Goal: Information Seeking & Learning: Learn about a topic

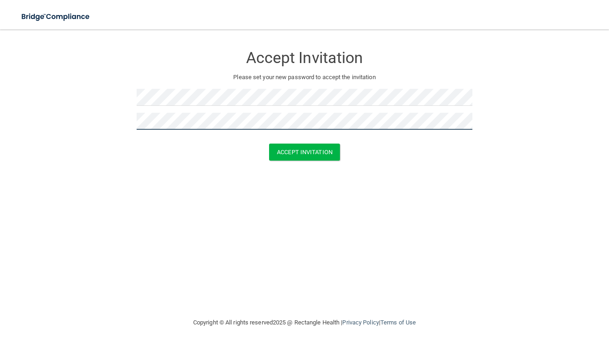
click at [305, 151] on button "Accept Invitation" at bounding box center [304, 152] width 71 height 17
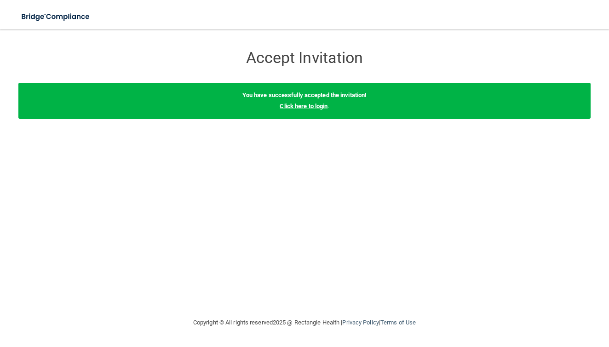
click at [318, 107] on link "Click here to login" at bounding box center [304, 106] width 48 height 7
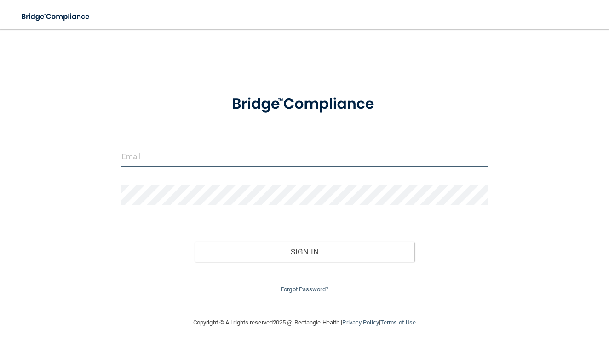
type input "[EMAIL_ADDRESS][DOMAIN_NAME]"
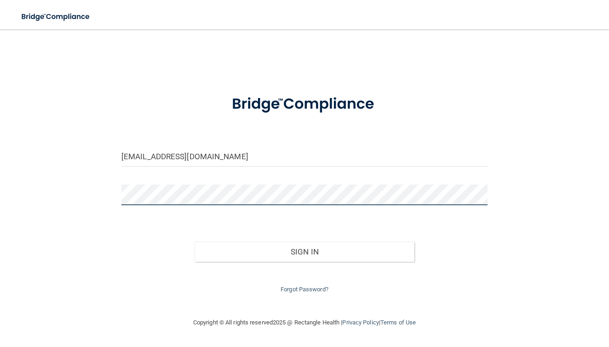
click at [304, 249] on button "Sign In" at bounding box center [305, 252] width 220 height 20
click at [344, 247] on button "Sign In" at bounding box center [305, 252] width 220 height 20
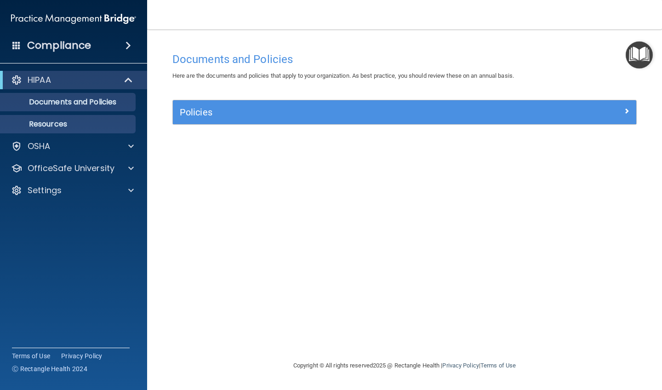
click at [82, 128] on p "Resources" at bounding box center [69, 124] width 126 height 9
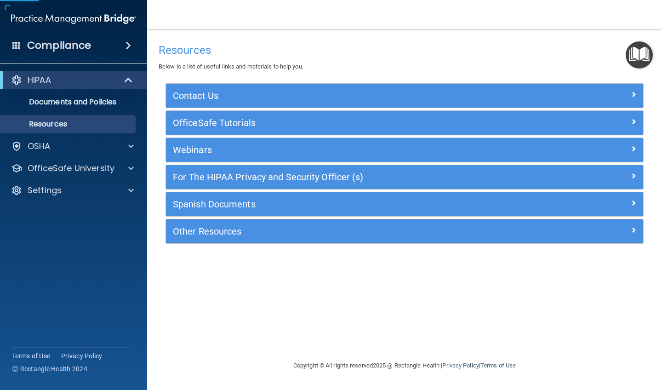
click at [85, 112] on ul "Documents and Policies Report an Incident Business Associates Emergency Plannin…" at bounding box center [74, 111] width 167 height 44
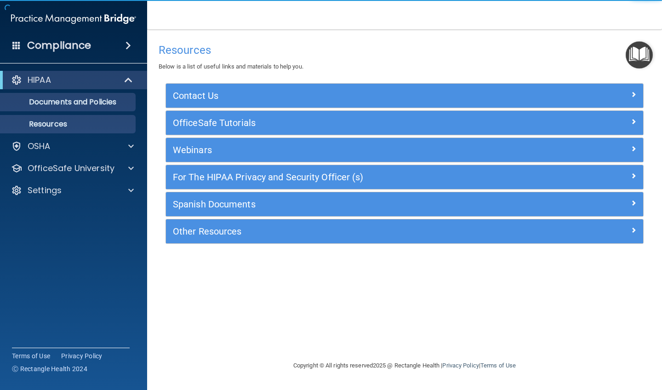
click at [85, 104] on p "Documents and Policies" at bounding box center [69, 102] width 126 height 9
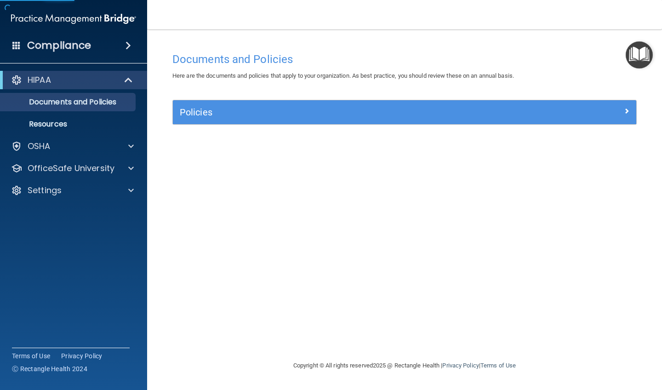
click at [200, 108] on h5 "Policies" at bounding box center [347, 112] width 334 height 10
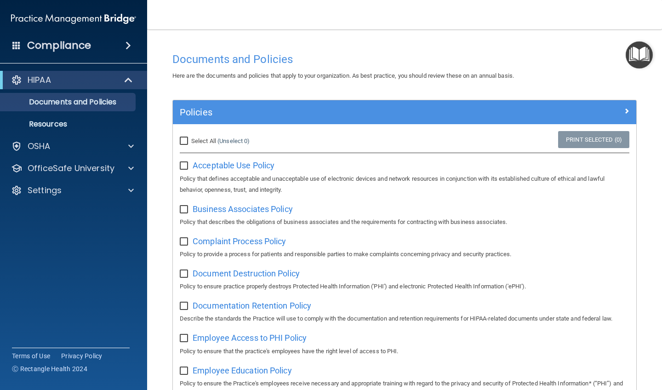
click at [186, 141] on input "Select All (Unselect 0) Unselect All" at bounding box center [185, 141] width 11 height 7
checkbox input "true"
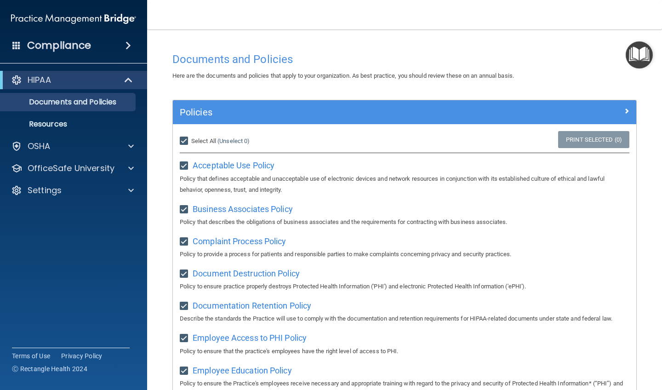
checkbox input "true"
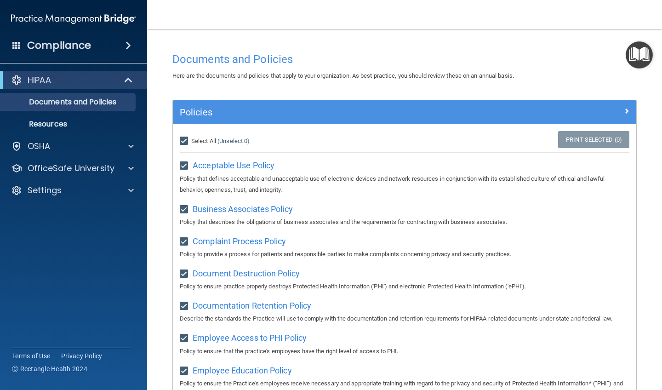
checkbox input "true"
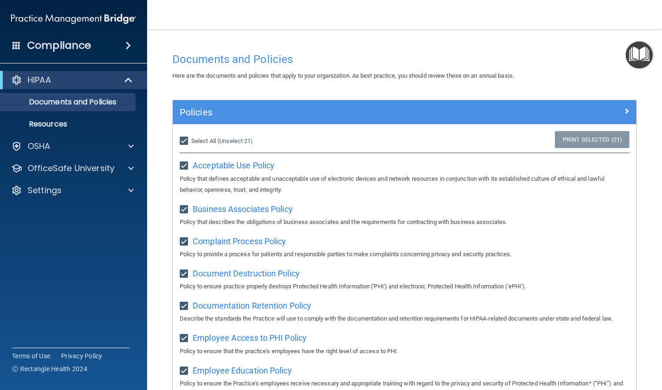
checkbox input "true"
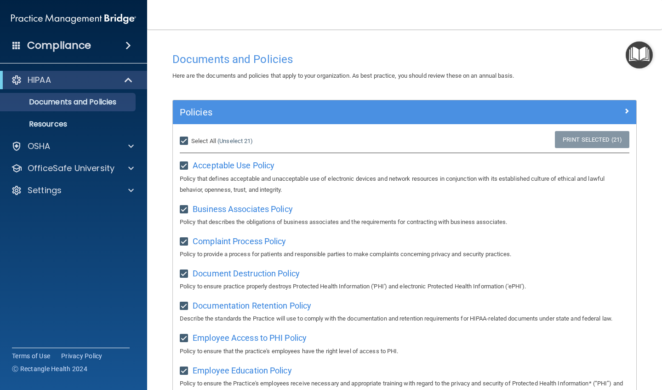
checkbox input "true"
click at [182, 142] on input "Select All (Unselect 21) Unselect All" at bounding box center [185, 141] width 11 height 7
checkbox input "false"
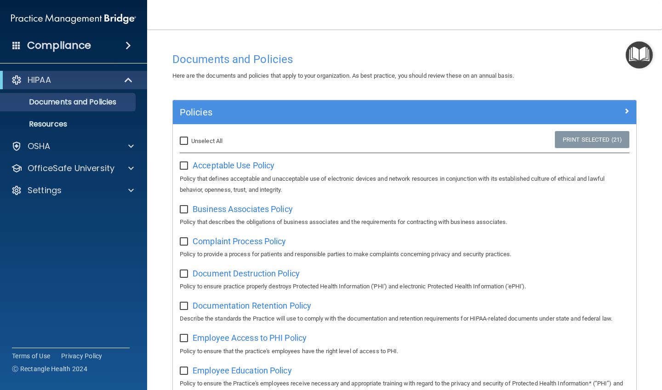
checkbox input "false"
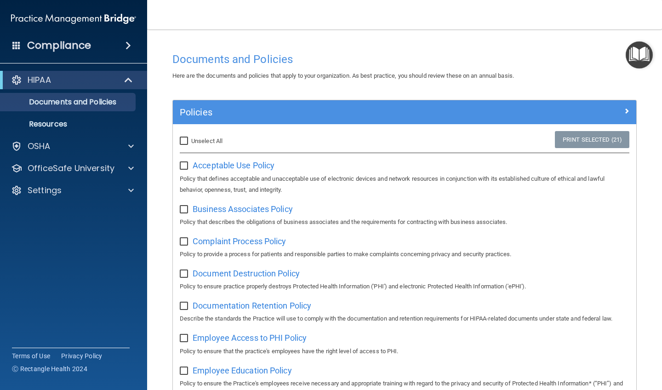
checkbox input "false"
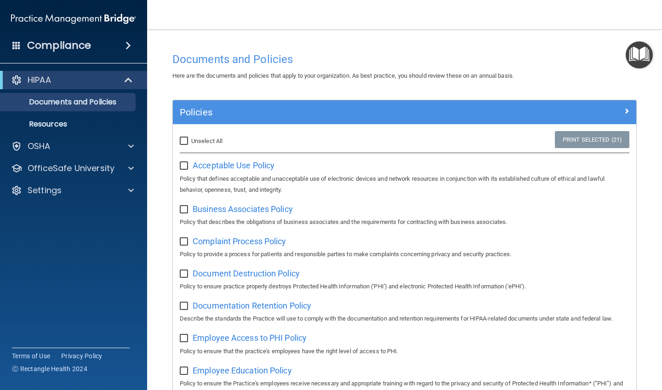
checkbox input "false"
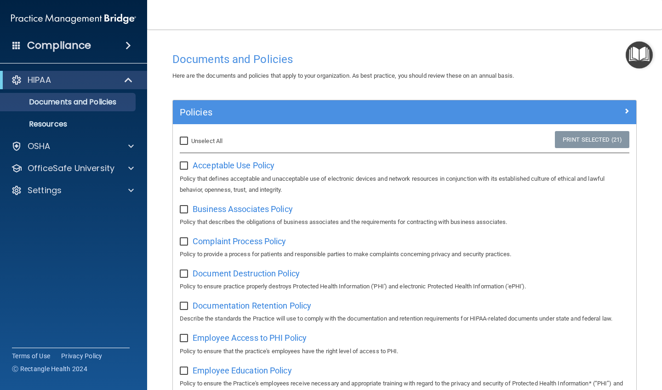
checkbox input "false"
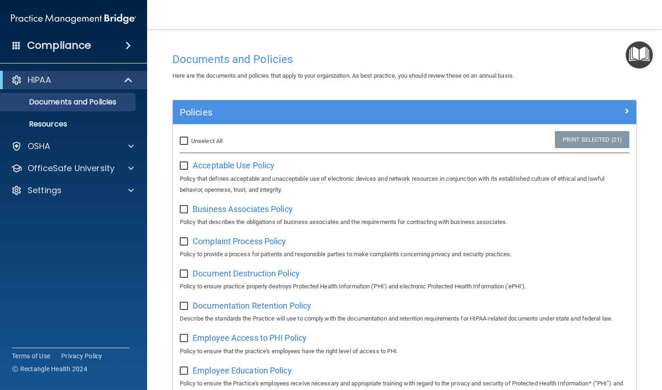
checkbox input "false"
click at [230, 162] on span "Acceptable Use Policy" at bounding box center [234, 166] width 82 height 10
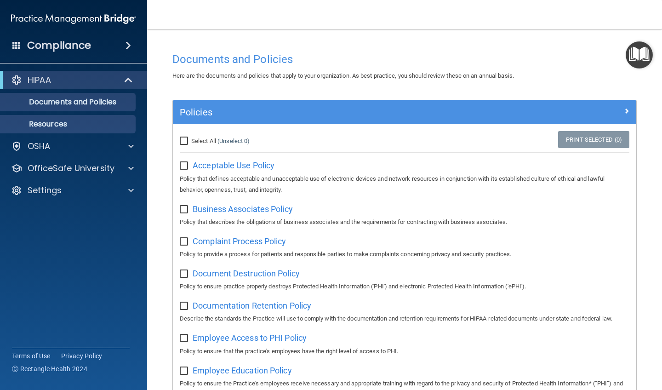
click at [113, 129] on link "Resources" at bounding box center [63, 124] width 145 height 18
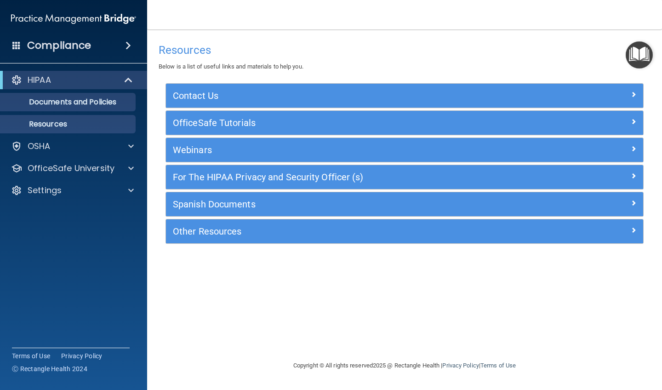
click at [111, 109] on link "Documents and Policies" at bounding box center [63, 102] width 145 height 18
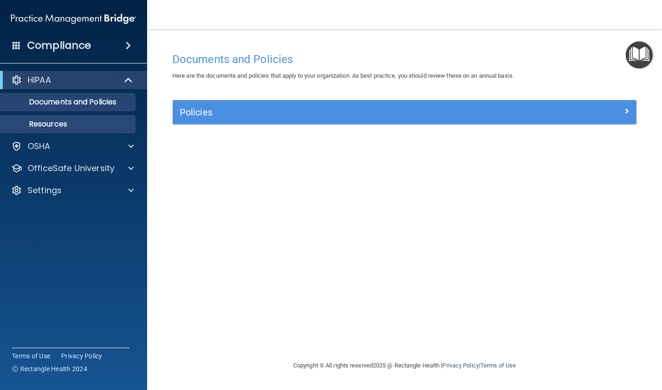
click at [121, 121] on p "Resources" at bounding box center [69, 124] width 126 height 9
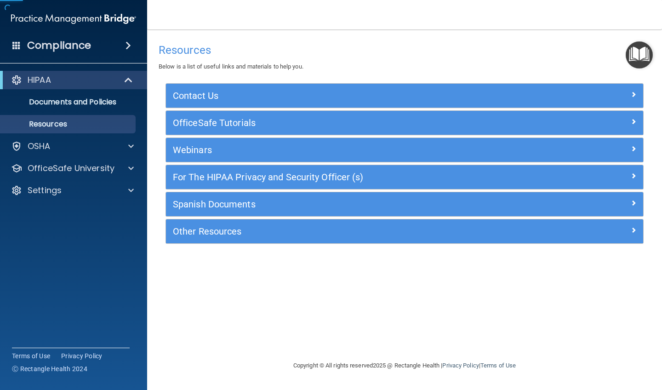
click at [229, 92] on h5 "Contact Us" at bounding box center [345, 96] width 345 height 10
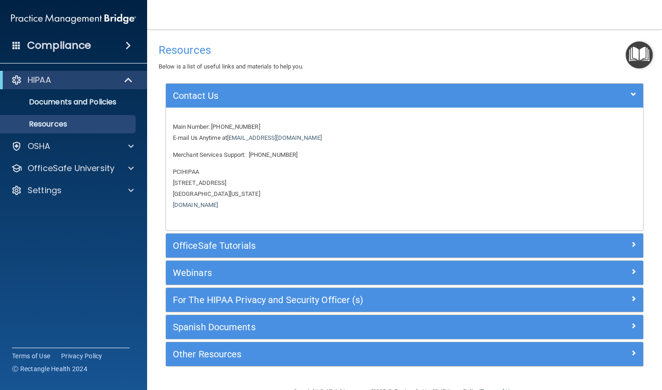
click at [230, 92] on h5 "Contact Us" at bounding box center [345, 96] width 345 height 10
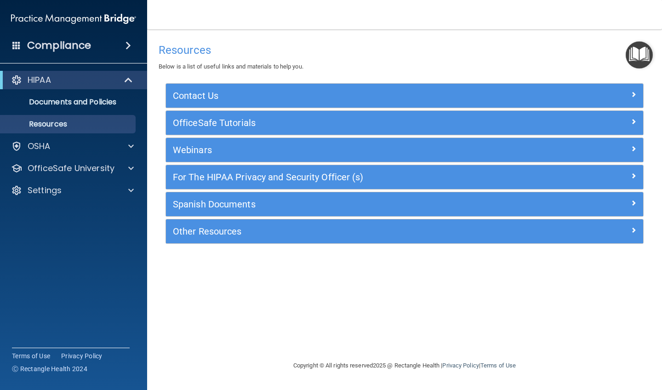
click at [216, 127] on h5 "OfficeSafe Tutorials" at bounding box center [345, 123] width 345 height 10
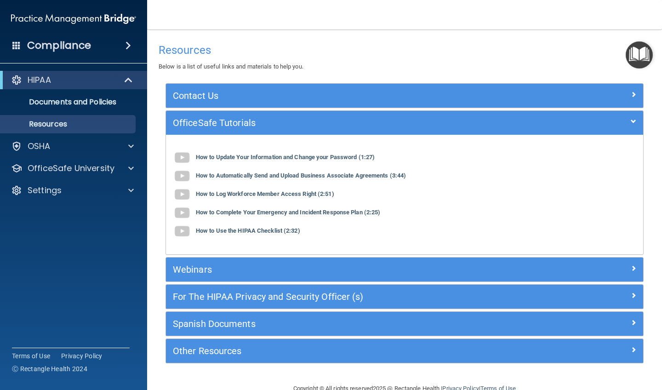
click at [216, 127] on div "OfficeSafe Tutorials" at bounding box center [345, 122] width 358 height 15
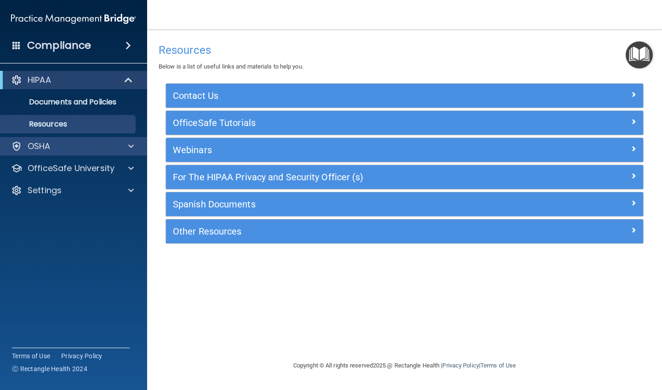
click at [120, 144] on div at bounding box center [129, 146] width 23 height 11
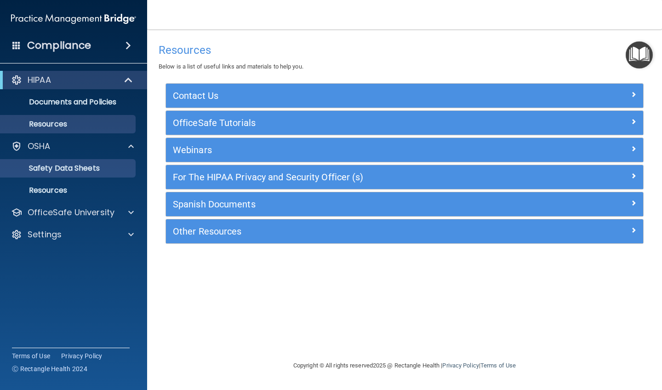
click at [100, 169] on p "Safety Data Sheets" at bounding box center [69, 168] width 126 height 9
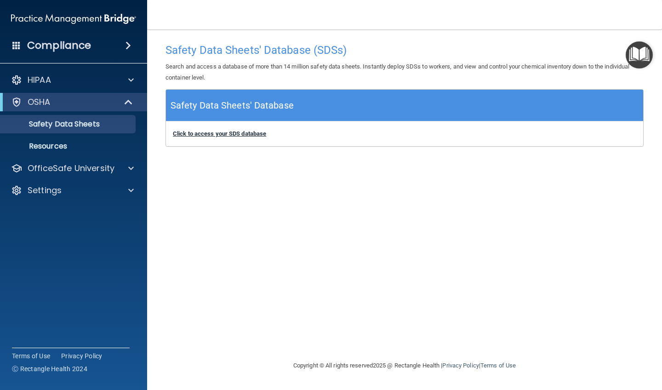
click at [231, 135] on b "Click to access your SDS database" at bounding box center [219, 133] width 93 height 7
click at [298, 277] on div "Safety Data Sheets' Database (SDSs) Search and access a database of more than 1…" at bounding box center [405, 195] width 478 height 312
click at [78, 47] on h4 "Compliance" at bounding box center [59, 45] width 64 height 13
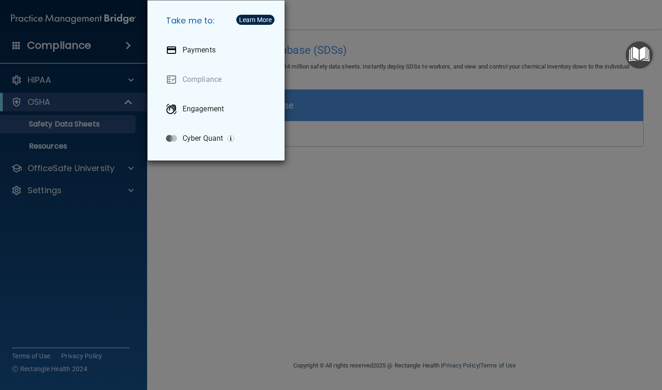
click at [78, 46] on div "Take me to: Payments Compliance Engagement Cyber Quant" at bounding box center [331, 195] width 662 height 390
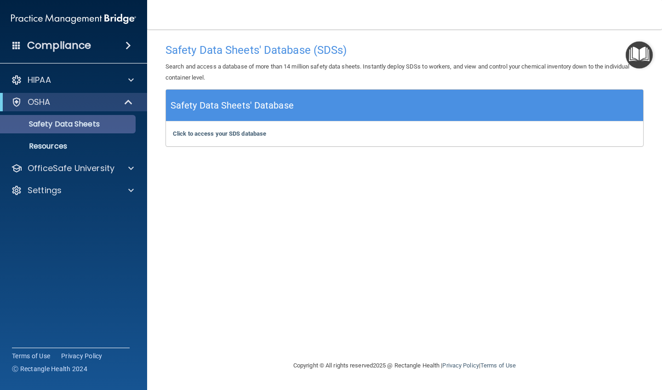
click at [123, 118] on link "Safety Data Sheets" at bounding box center [63, 124] width 145 height 18
click at [126, 105] on span at bounding box center [130, 102] width 8 height 11
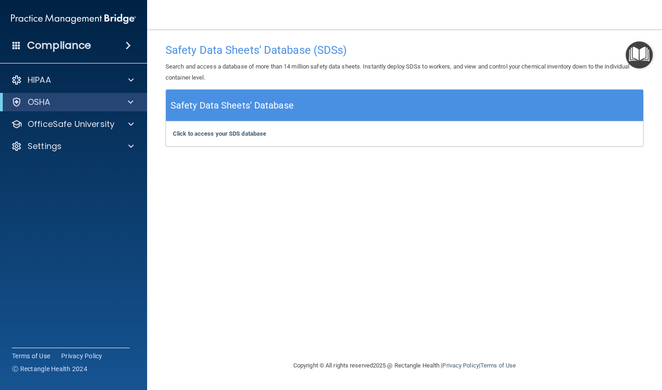
click at [126, 104] on div at bounding box center [129, 102] width 23 height 11
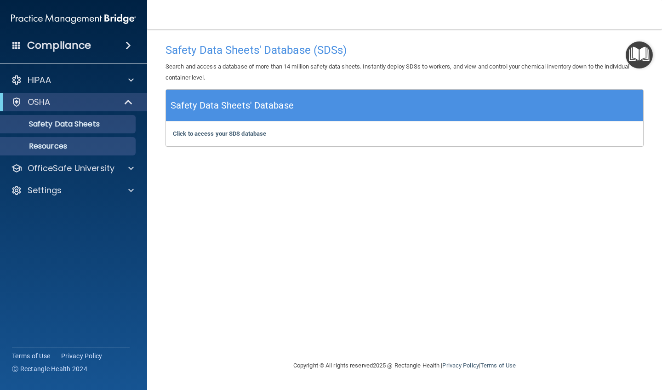
click at [83, 150] on p "Resources" at bounding box center [69, 146] width 126 height 9
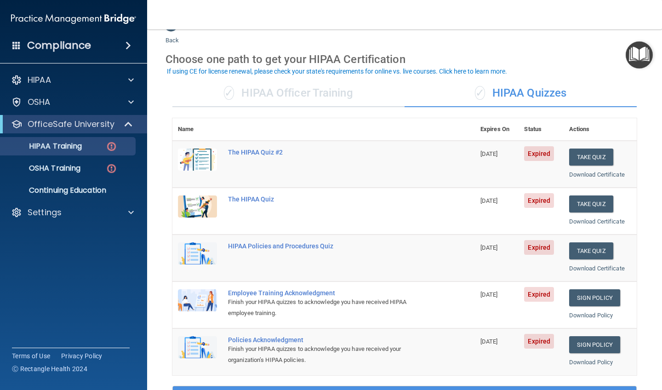
scroll to position [23, 0]
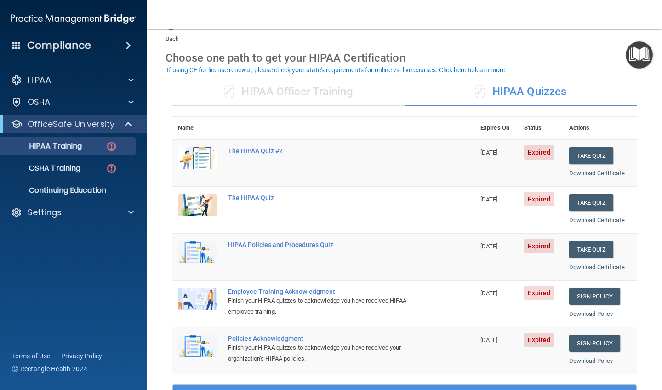
click at [341, 93] on div "✓ HIPAA Officer Training" at bounding box center [289, 92] width 232 height 28
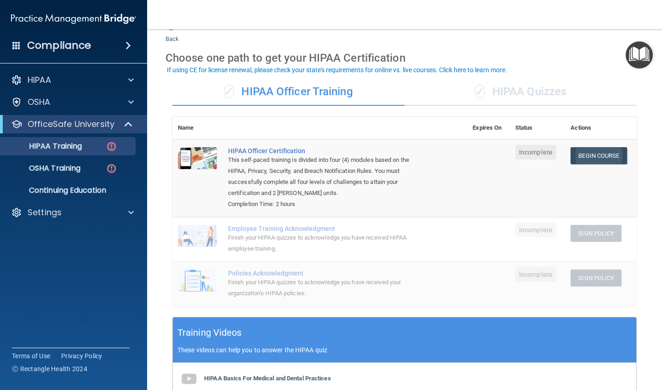
click at [615, 153] on link "Begin Course" at bounding box center [599, 155] width 56 height 17
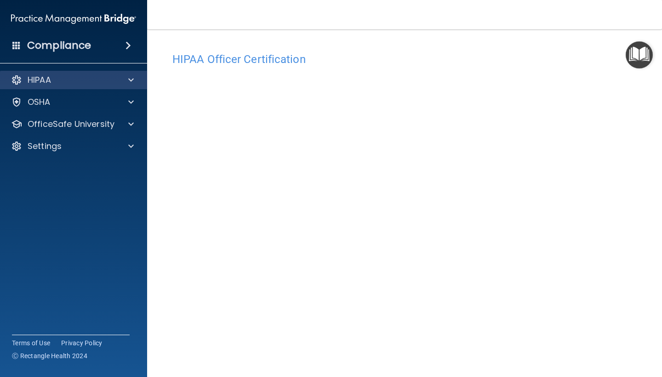
click at [133, 79] on span at bounding box center [131, 80] width 6 height 11
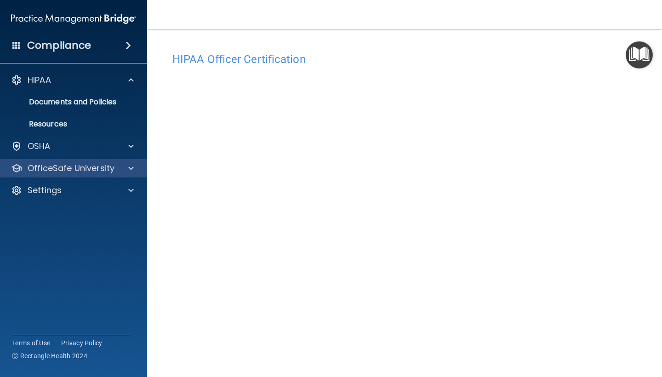
click at [132, 169] on span at bounding box center [131, 168] width 6 height 11
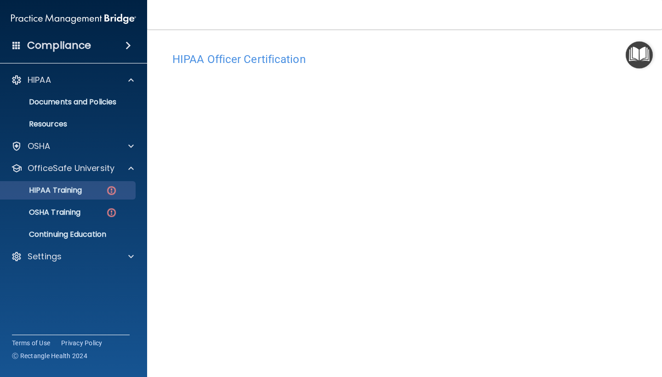
click at [104, 191] on div "HIPAA Training" at bounding box center [69, 190] width 126 height 9
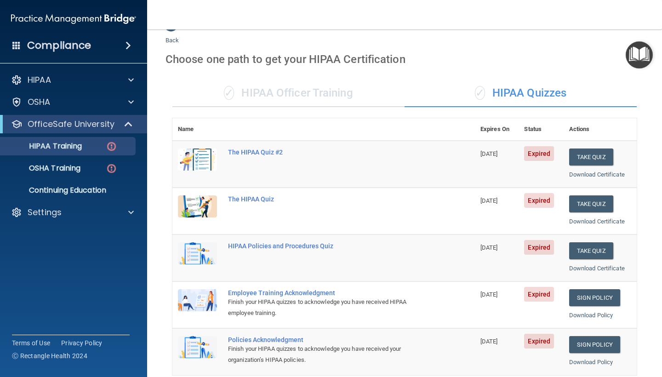
scroll to position [1, 0]
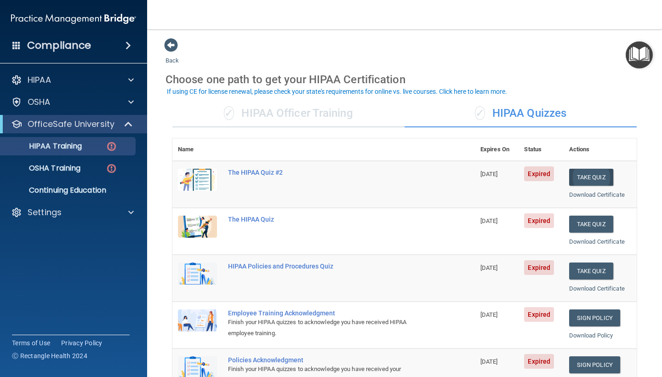
click at [599, 171] on button "Take Quiz" at bounding box center [591, 177] width 44 height 17
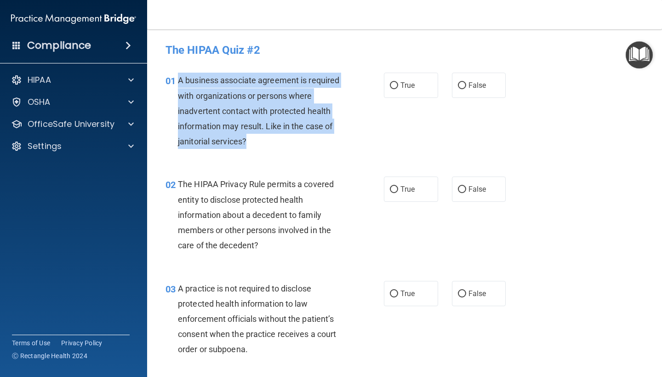
drag, startPoint x: 179, startPoint y: 79, endPoint x: 271, endPoint y: 130, distance: 105.6
click at [272, 131] on div "A business associate agreement is required with organizations or persons where …" at bounding box center [265, 111] width 174 height 76
copy span "A business associate agreement is required with organizations or persons where …"
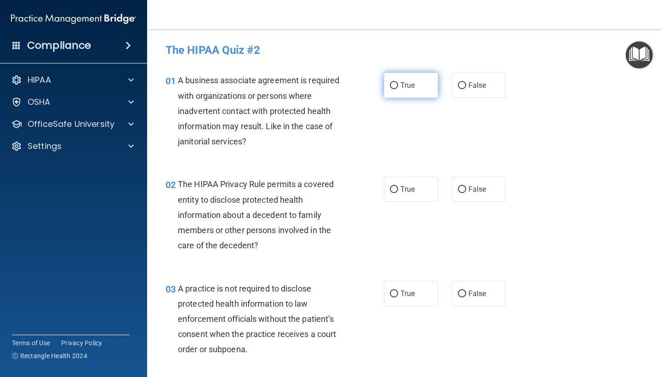
click at [392, 90] on label "True" at bounding box center [411, 85] width 54 height 25
click at [392, 89] on input "True" at bounding box center [394, 85] width 8 height 7
radio input "true"
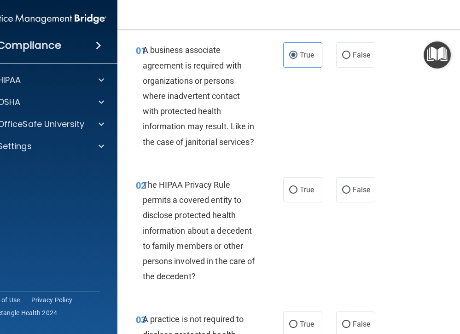
scroll to position [31, 0]
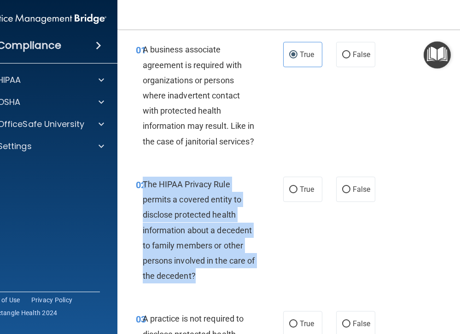
drag, startPoint x: 144, startPoint y: 183, endPoint x: 225, endPoint y: 268, distance: 116.8
click at [225, 268] on div "The HIPAA Privacy Rule permits a covered entity to disclose protected health in…" at bounding box center [203, 230] width 121 height 107
copy span "The HIPAA Privacy Rule permits a covered entity to disclose protected health in…"
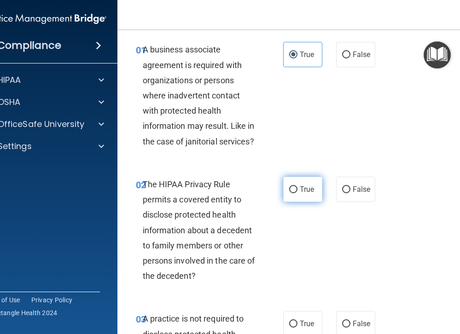
click at [304, 190] on span "True" at bounding box center [306, 189] width 14 height 9
click at [297, 190] on input "True" at bounding box center [293, 189] width 8 height 7
radio input "true"
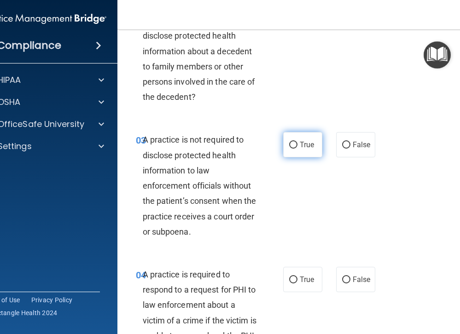
scroll to position [219, 0]
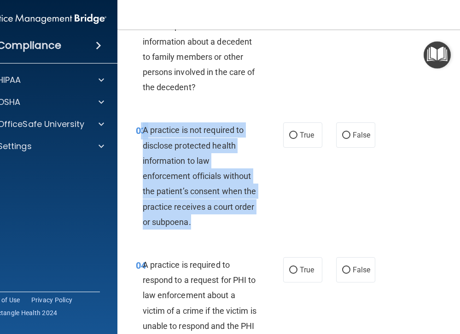
drag, startPoint x: 142, startPoint y: 128, endPoint x: 206, endPoint y: 211, distance: 105.0
click at [207, 212] on div "03 A practice is not required to disclose protected health information to law e…" at bounding box center [209, 178] width 175 height 112
copy div "3 A practice is not required to disclose protected health information to law en…"
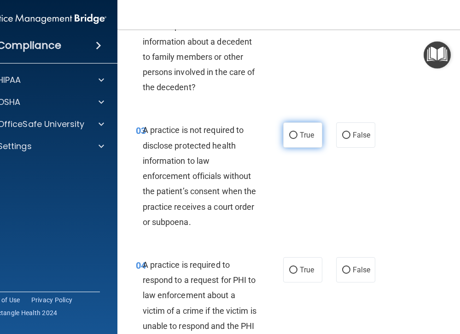
click at [306, 129] on label "True" at bounding box center [302, 134] width 39 height 25
click at [297, 132] on input "True" at bounding box center [293, 135] width 8 height 7
radio input "true"
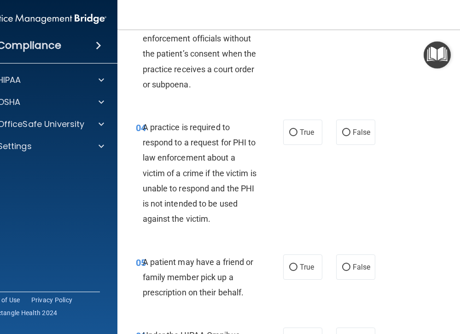
scroll to position [360, 0]
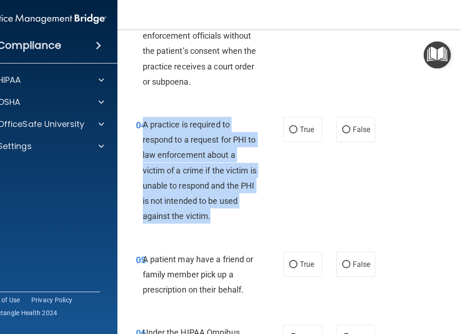
drag, startPoint x: 143, startPoint y: 124, endPoint x: 232, endPoint y: 210, distance: 123.9
click at [232, 210] on div "A practice is required to respond to a request for PHI to law enforcement about…" at bounding box center [203, 170] width 121 height 107
copy span "A practice is required to respond to a request for PHI to law enforcement about…"
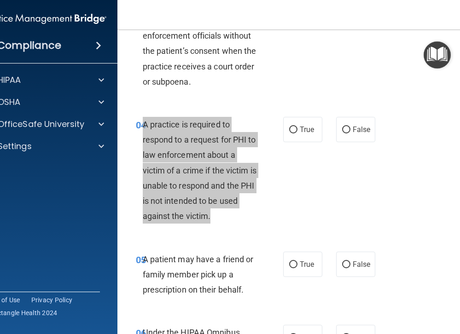
click at [180, 206] on div "A practice is required to respond to a request for PHI to law enforcement about…" at bounding box center [203, 170] width 121 height 107
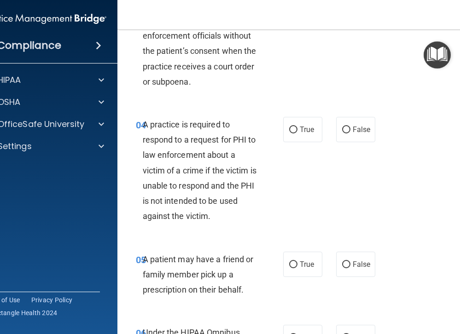
click at [218, 218] on div "A practice is required to respond to a request for PHI to law enforcement about…" at bounding box center [203, 170] width 121 height 107
click at [351, 128] on label "False" at bounding box center [355, 129] width 39 height 25
click at [350, 128] on input "False" at bounding box center [346, 130] width 8 height 7
radio input "true"
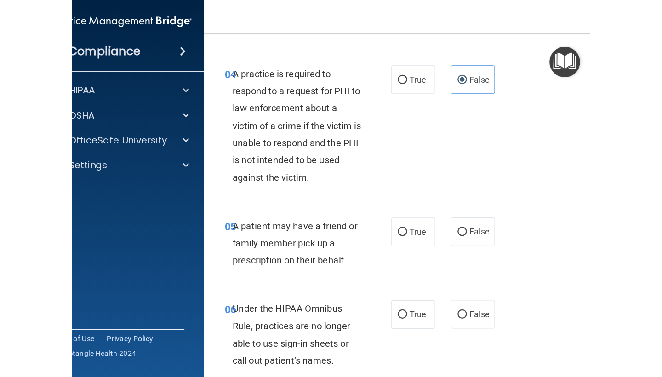
scroll to position [424, 0]
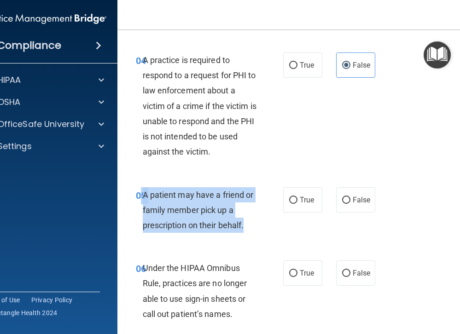
drag, startPoint x: 141, startPoint y: 191, endPoint x: 250, endPoint y: 222, distance: 113.0
click at [251, 223] on div "05 A patient may have a friend or family member pick up a prescription on their…" at bounding box center [209, 212] width 175 height 51
copy div "5 A patient may have a friend or family member pick up a prescription on their …"
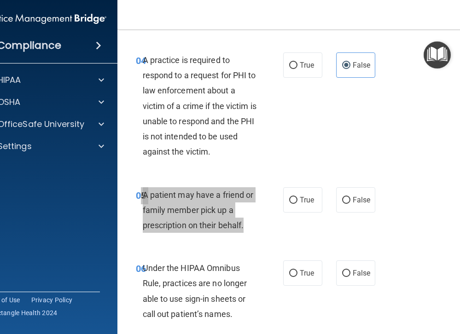
drag, startPoint x: 457, startPoint y: 63, endPoint x: 224, endPoint y: 184, distance: 262.1
click at [224, 187] on div "A patient may have a friend or family member pick up a prescription on their be…" at bounding box center [203, 210] width 121 height 46
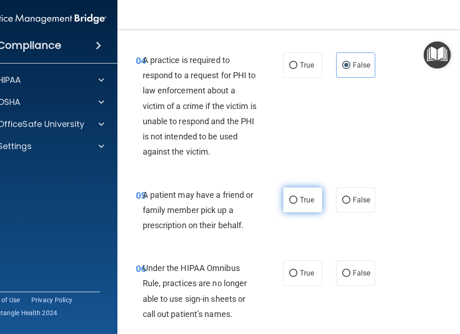
click at [305, 196] on span "True" at bounding box center [306, 200] width 14 height 9
click at [297, 197] on input "True" at bounding box center [293, 200] width 8 height 7
radio input "true"
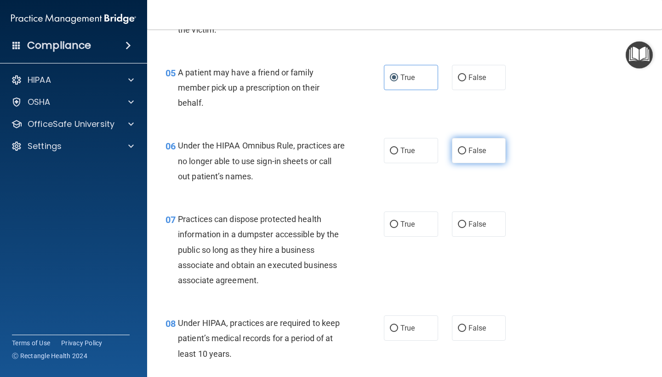
click at [464, 148] on input "False" at bounding box center [462, 151] width 8 height 7
radio input "true"
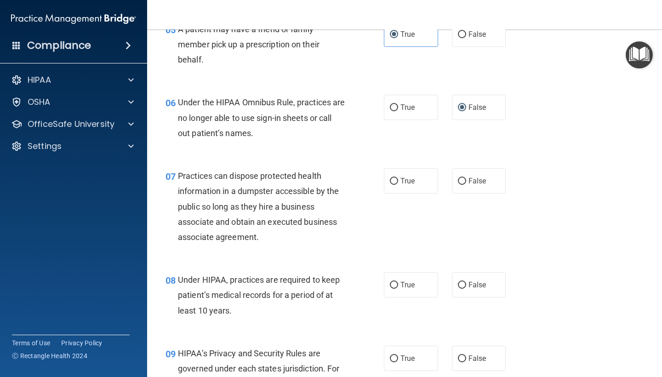
scroll to position [472, 0]
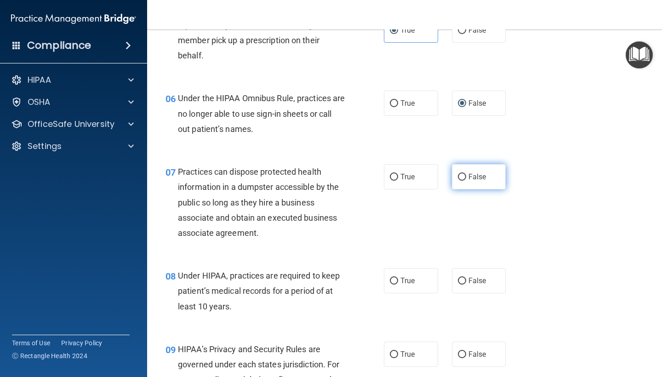
click at [472, 176] on span "False" at bounding box center [478, 177] width 18 height 9
click at [466, 176] on input "False" at bounding box center [462, 177] width 8 height 7
radio input "true"
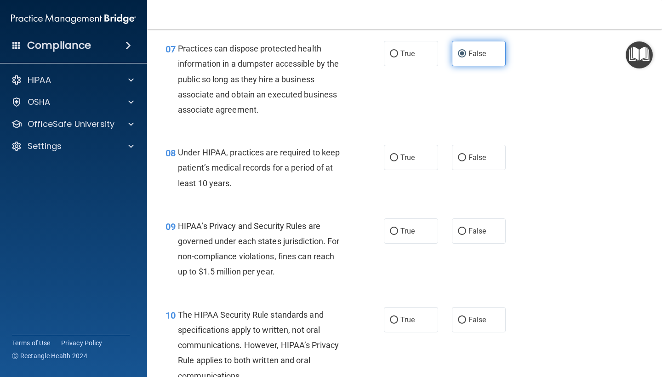
scroll to position [596, 0]
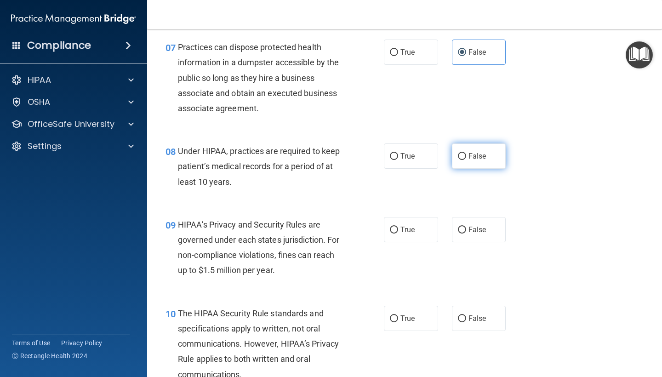
click at [463, 155] on input "False" at bounding box center [462, 156] width 8 height 7
radio input "true"
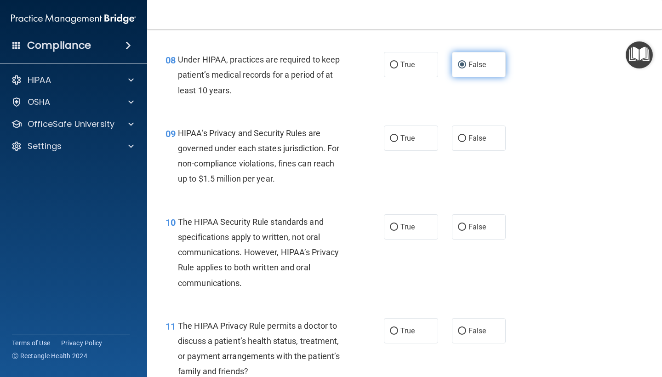
scroll to position [693, 0]
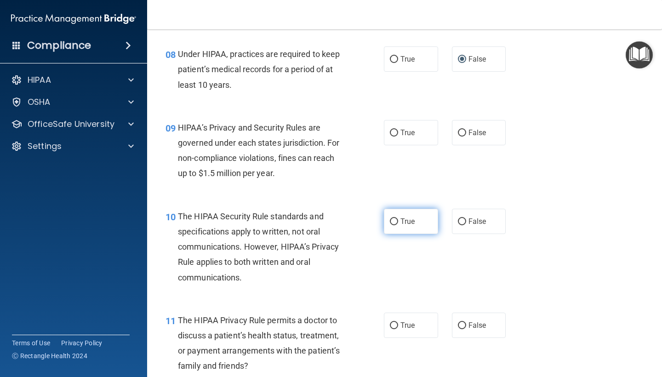
click at [406, 219] on span "True" at bounding box center [408, 221] width 14 height 9
click at [398, 219] on input "True" at bounding box center [394, 222] width 8 height 7
radio input "true"
click at [484, 121] on label "False" at bounding box center [479, 132] width 54 height 25
click at [466, 130] on input "False" at bounding box center [462, 133] width 8 height 7
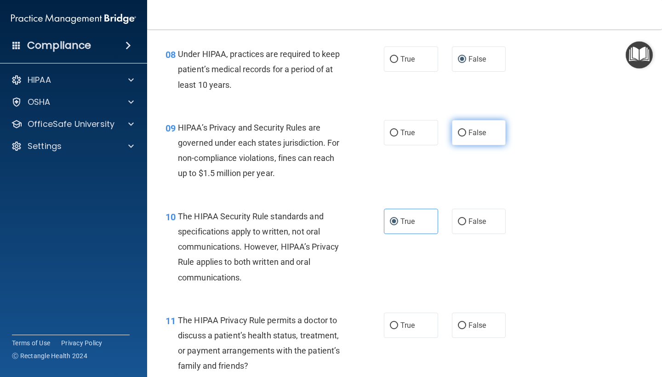
radio input "true"
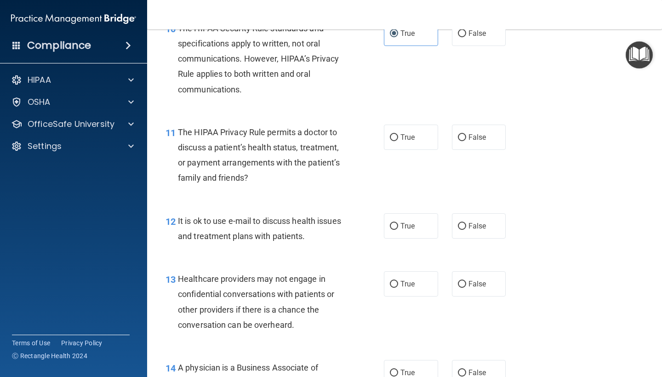
scroll to position [882, 0]
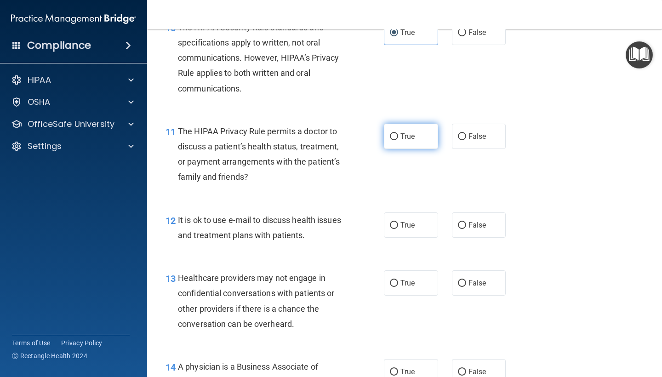
click at [431, 128] on label "True" at bounding box center [411, 136] width 54 height 25
click at [398, 133] on input "True" at bounding box center [394, 136] width 8 height 7
radio input "true"
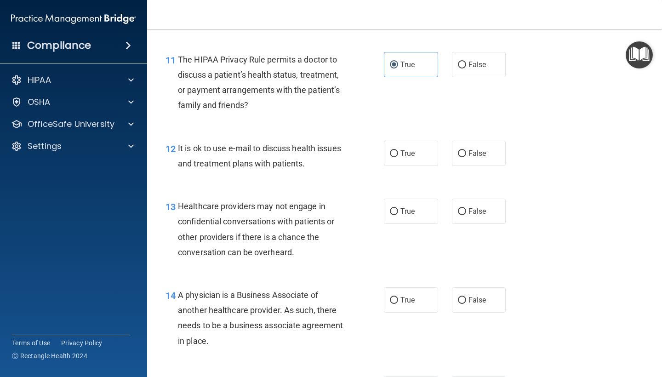
scroll to position [960, 0]
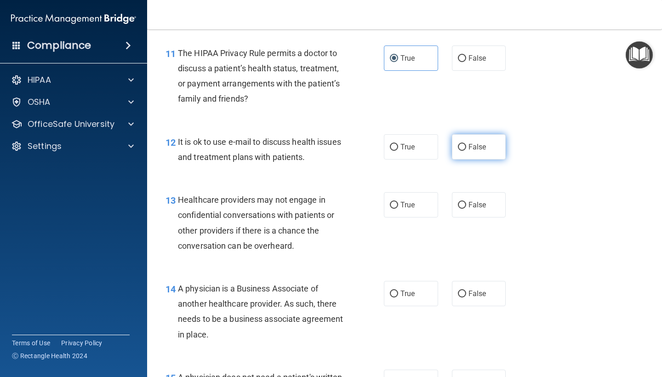
click at [489, 152] on label "False" at bounding box center [479, 146] width 54 height 25
click at [466, 151] on input "False" at bounding box center [462, 147] width 8 height 7
radio input "true"
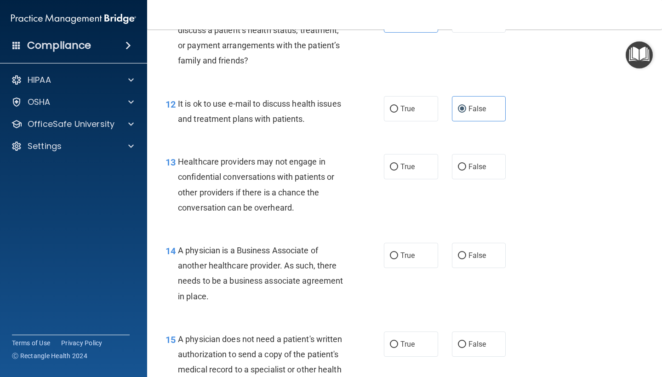
scroll to position [1004, 0]
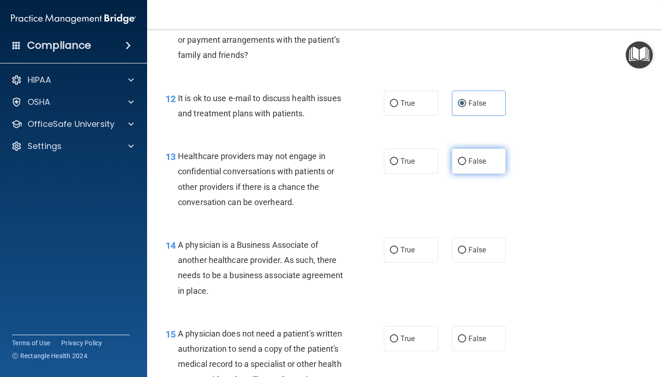
click at [494, 149] on label "False" at bounding box center [479, 161] width 54 height 25
click at [466, 158] on input "False" at bounding box center [462, 161] width 8 height 7
radio input "true"
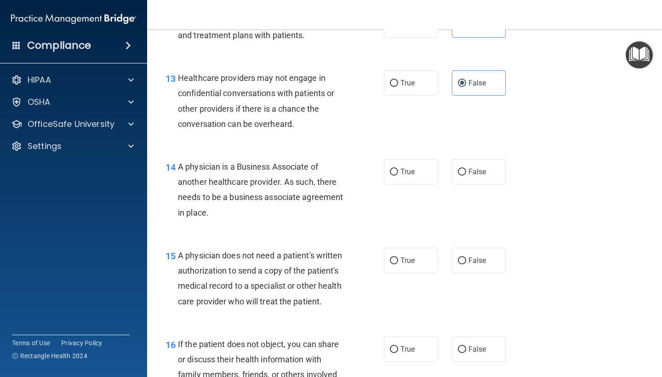
scroll to position [1087, 0]
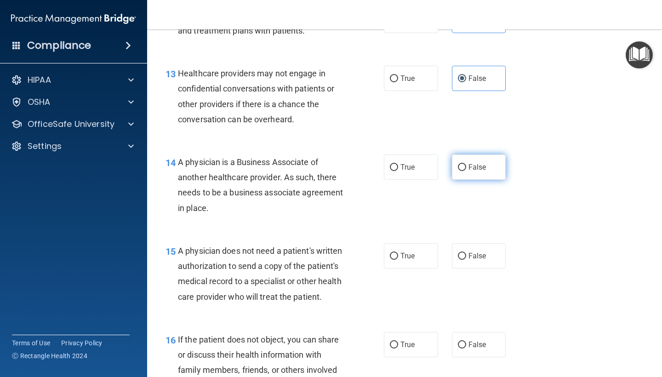
click at [480, 155] on label "False" at bounding box center [479, 167] width 54 height 25
click at [466, 164] on input "False" at bounding box center [462, 167] width 8 height 7
radio input "true"
click at [430, 163] on label "True" at bounding box center [411, 167] width 54 height 25
click at [398, 164] on input "True" at bounding box center [394, 167] width 8 height 7
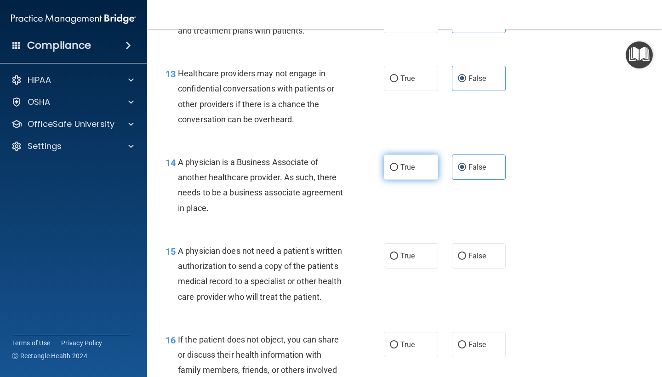
radio input "true"
radio input "false"
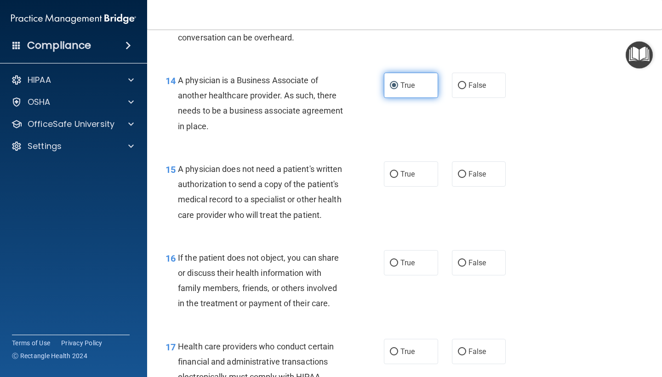
scroll to position [1172, 0]
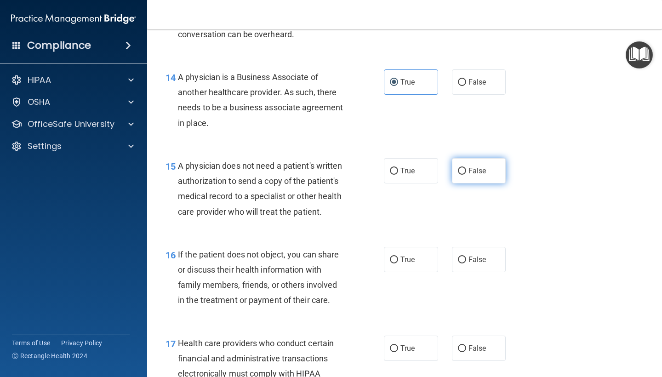
click at [461, 172] on label "False" at bounding box center [479, 170] width 54 height 25
click at [461, 172] on input "False" at bounding box center [462, 171] width 8 height 7
radio input "true"
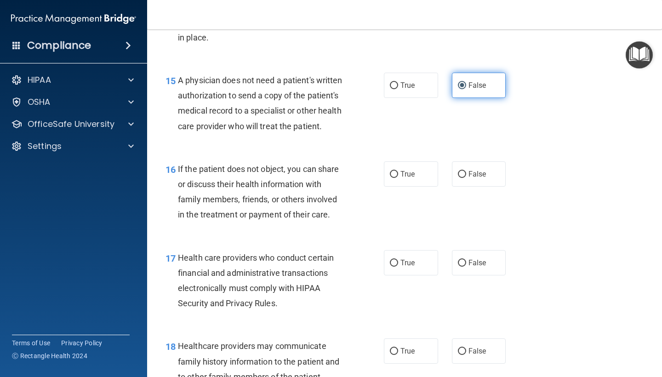
scroll to position [1258, 0]
click at [426, 173] on label "True" at bounding box center [411, 173] width 54 height 25
click at [398, 173] on input "True" at bounding box center [394, 174] width 8 height 7
radio input "true"
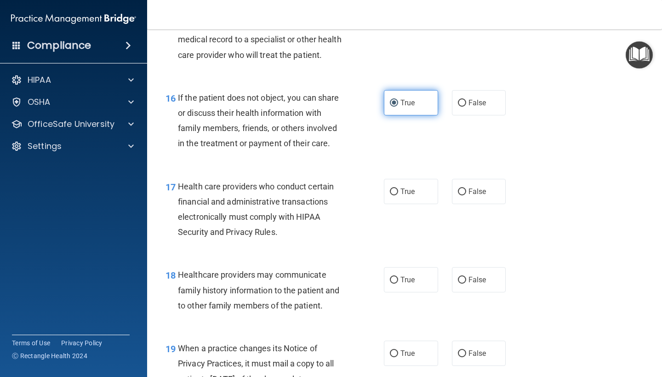
scroll to position [1331, 0]
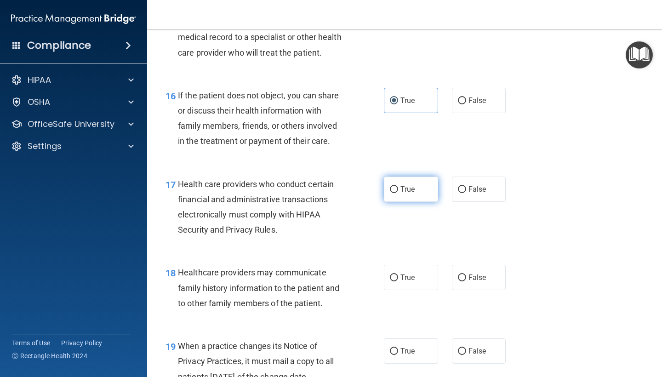
click at [432, 183] on label "True" at bounding box center [411, 189] width 54 height 25
click at [398, 186] on input "True" at bounding box center [394, 189] width 8 height 7
radio input "true"
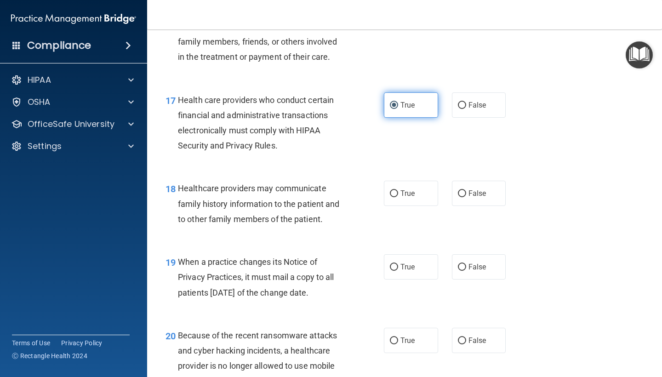
scroll to position [1416, 0]
click at [495, 193] on label "False" at bounding box center [479, 192] width 54 height 25
click at [466, 193] on input "False" at bounding box center [462, 193] width 8 height 7
radio input "true"
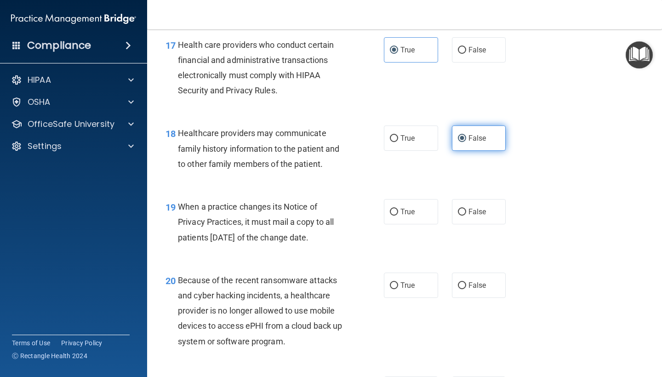
scroll to position [1473, 0]
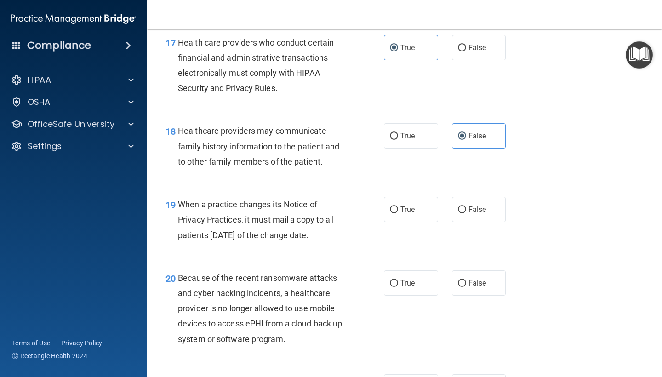
click at [432, 215] on div "19 When a practice changes its Notice of Privacy Practices, it must mail a copy…" at bounding box center [405, 222] width 492 height 74
click at [424, 212] on label "True" at bounding box center [411, 209] width 54 height 25
click at [398, 212] on input "True" at bounding box center [394, 210] width 8 height 7
radio input "true"
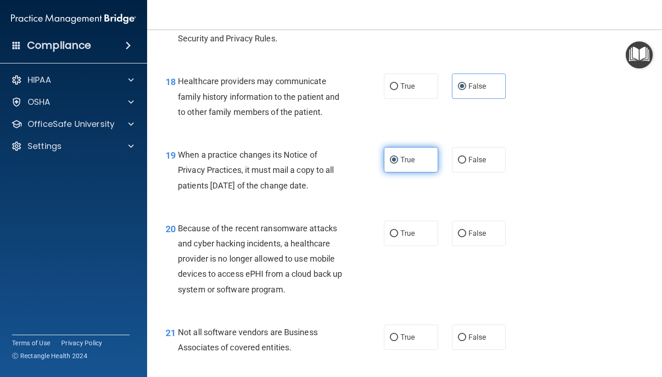
scroll to position [1605, 0]
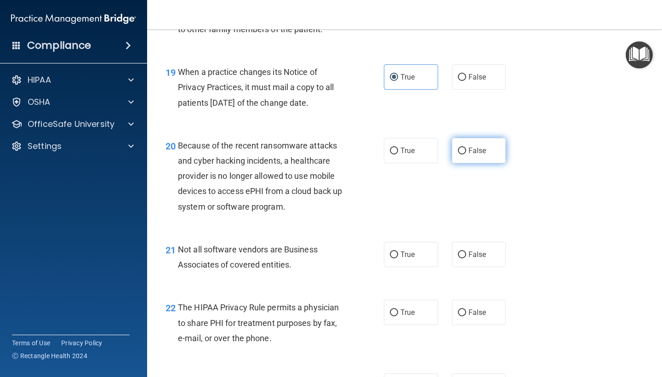
click at [495, 144] on label "False" at bounding box center [479, 150] width 54 height 25
click at [466, 148] on input "False" at bounding box center [462, 151] width 8 height 7
radio input "true"
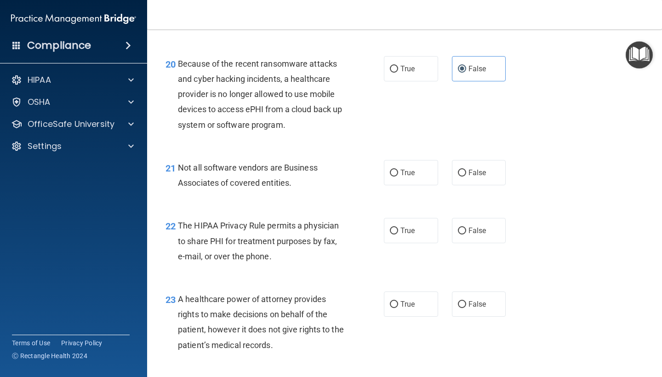
scroll to position [1689, 0]
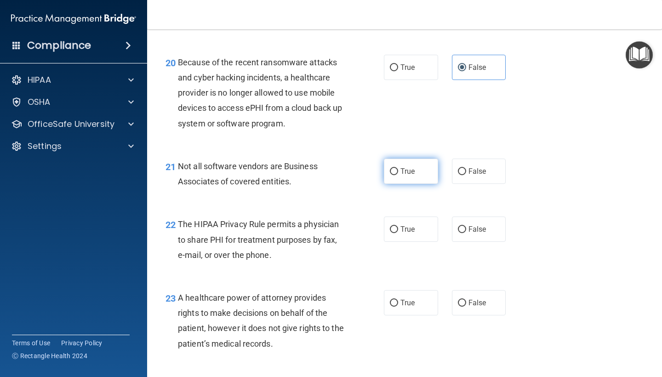
click at [424, 168] on label "True" at bounding box center [411, 171] width 54 height 25
click at [398, 168] on input "True" at bounding box center [394, 171] width 8 height 7
radio input "true"
click at [434, 230] on label "True" at bounding box center [411, 229] width 54 height 25
click at [398, 230] on input "True" at bounding box center [394, 229] width 8 height 7
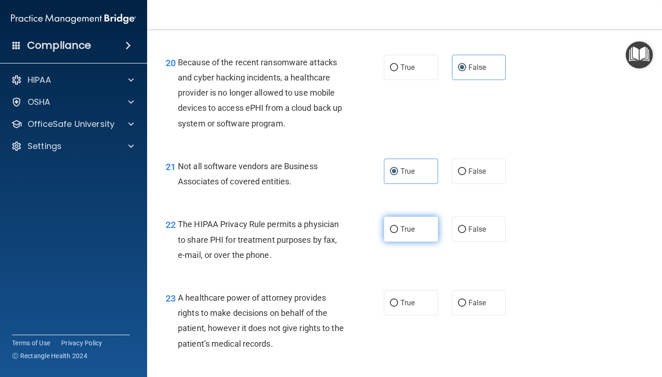
radio input "true"
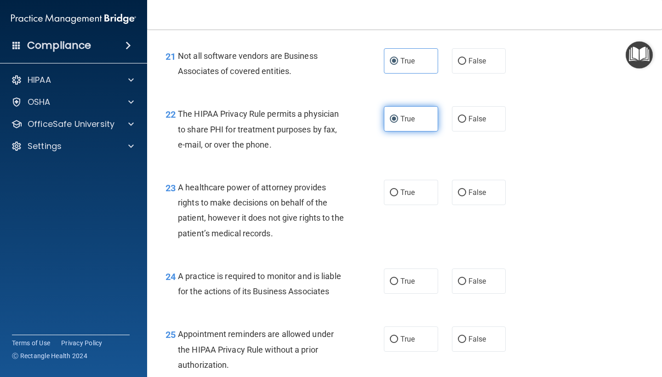
scroll to position [1800, 0]
click at [498, 188] on label "False" at bounding box center [479, 191] width 54 height 25
click at [466, 189] on input "False" at bounding box center [462, 192] width 8 height 7
radio input "true"
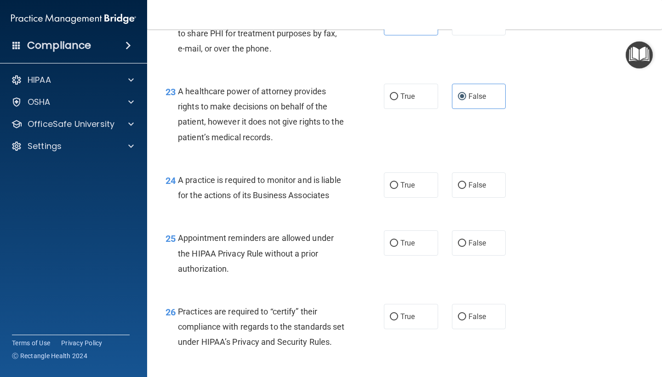
scroll to position [1905, 0]
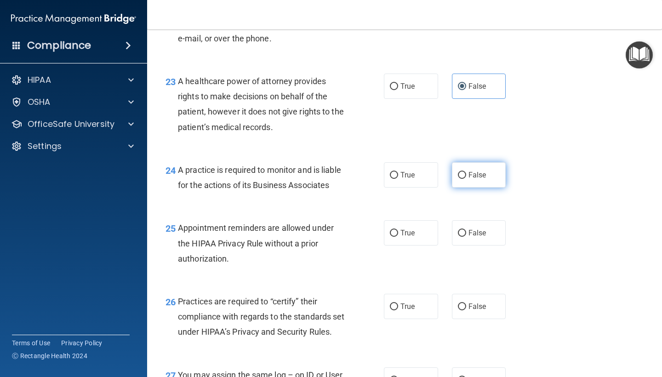
click at [495, 176] on label "False" at bounding box center [479, 174] width 54 height 25
click at [466, 176] on input "False" at bounding box center [462, 175] width 8 height 7
radio input "true"
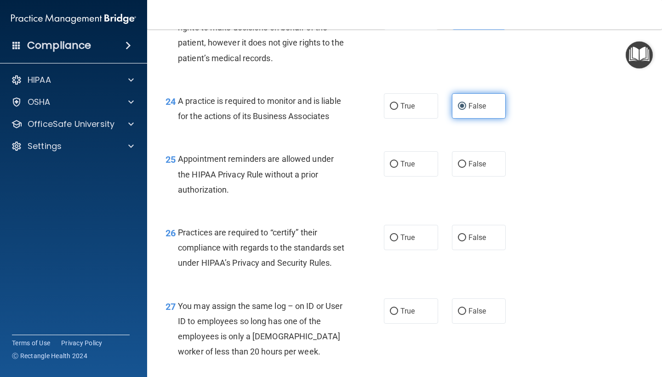
scroll to position [1976, 0]
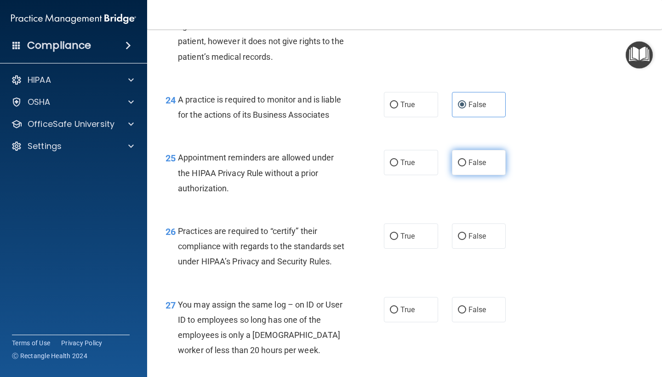
click at [487, 157] on label "False" at bounding box center [479, 162] width 54 height 25
click at [466, 160] on input "False" at bounding box center [462, 163] width 8 height 7
radio input "true"
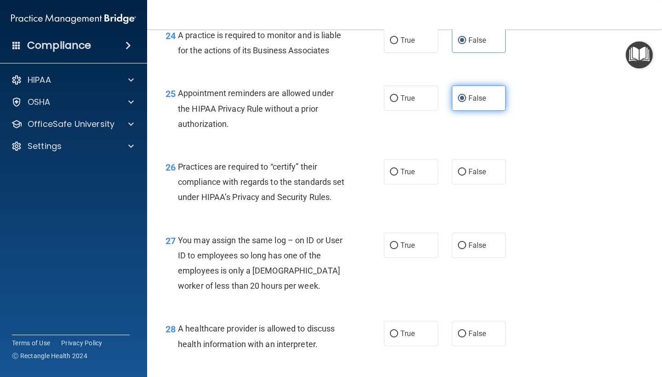
scroll to position [2041, 0]
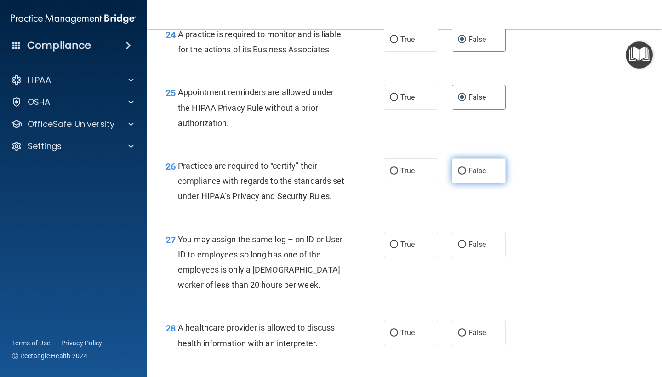
click at [502, 161] on label "False" at bounding box center [479, 170] width 54 height 25
click at [466, 168] on input "False" at bounding box center [462, 171] width 8 height 7
radio input "true"
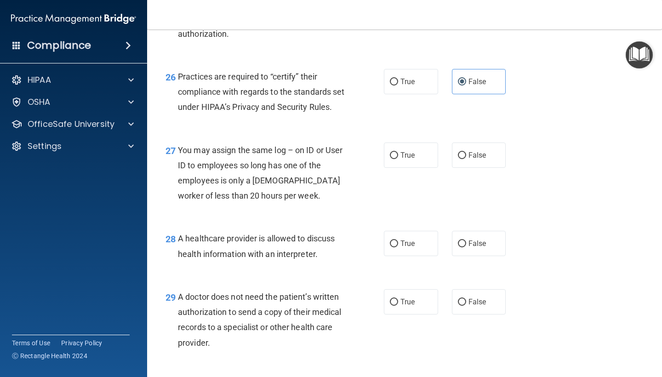
scroll to position [2131, 0]
click at [494, 159] on label "False" at bounding box center [479, 154] width 54 height 25
click at [466, 158] on input "False" at bounding box center [462, 154] width 8 height 7
radio input "true"
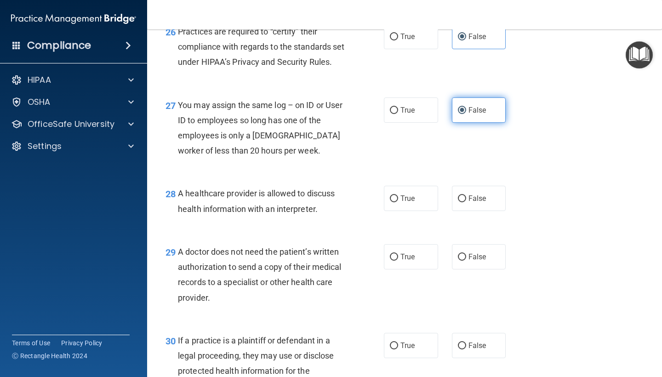
scroll to position [2176, 0]
click at [419, 209] on label "True" at bounding box center [411, 197] width 54 height 25
click at [398, 202] on input "True" at bounding box center [394, 198] width 8 height 7
radio input "true"
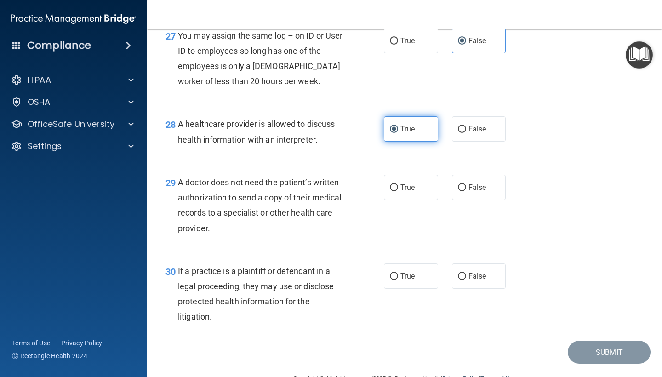
scroll to position [2268, 0]
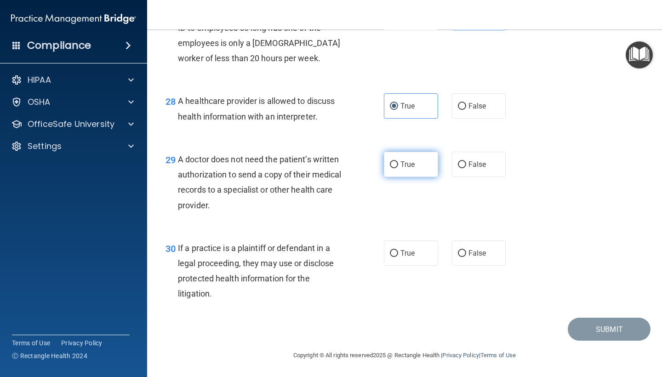
click at [433, 168] on label "True" at bounding box center [411, 164] width 54 height 25
click at [398, 168] on input "True" at bounding box center [394, 164] width 8 height 7
radio input "true"
click at [412, 264] on label "True" at bounding box center [411, 253] width 54 height 25
click at [398, 257] on input "True" at bounding box center [394, 253] width 8 height 7
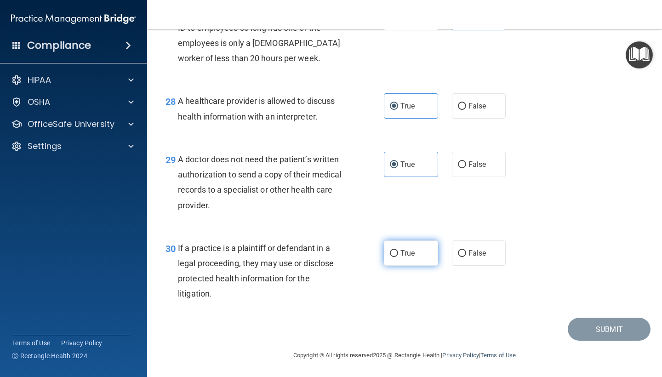
radio input "true"
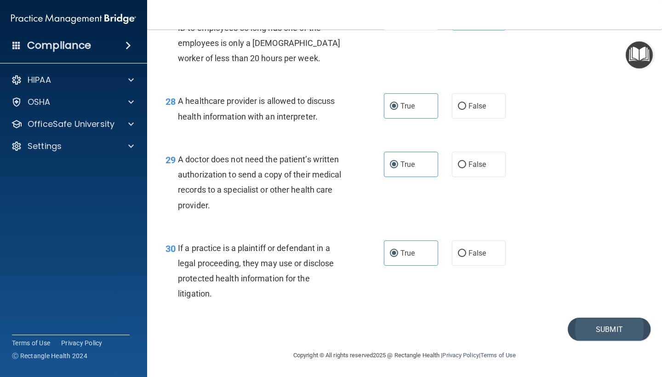
click at [591, 334] on button "Submit" at bounding box center [609, 329] width 83 height 23
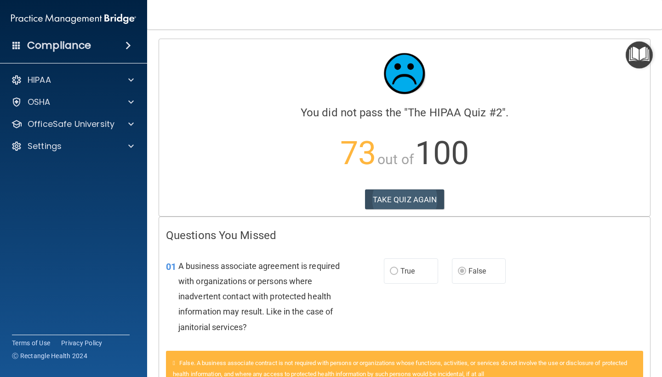
click at [408, 199] on button "TAKE QUIZ AGAIN" at bounding box center [405, 200] width 80 height 20
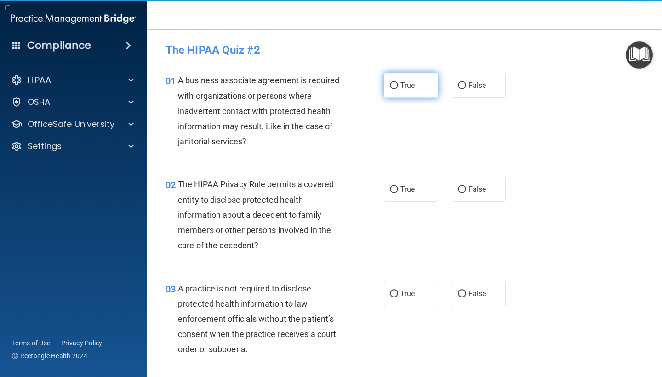
click at [403, 91] on label "True" at bounding box center [411, 85] width 54 height 25
click at [398, 89] on input "True" at bounding box center [394, 85] width 8 height 7
radio input "true"
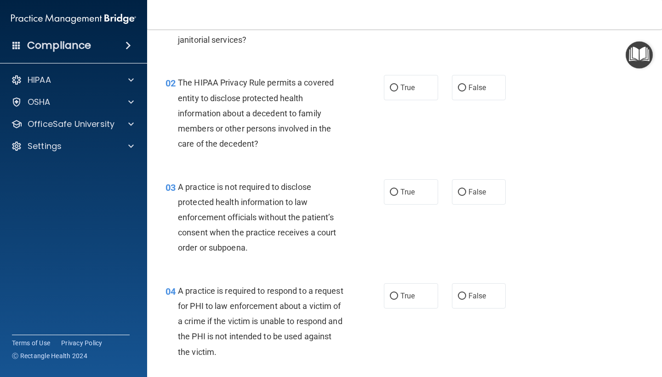
scroll to position [104, 0]
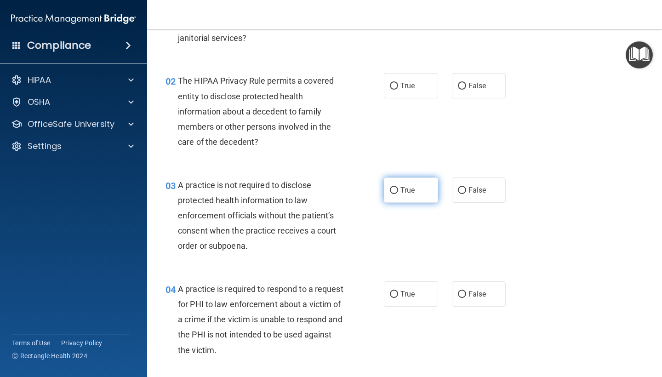
click at [414, 191] on span "True" at bounding box center [408, 190] width 14 height 9
click at [398, 191] on input "True" at bounding box center [394, 190] width 8 height 7
radio input "true"
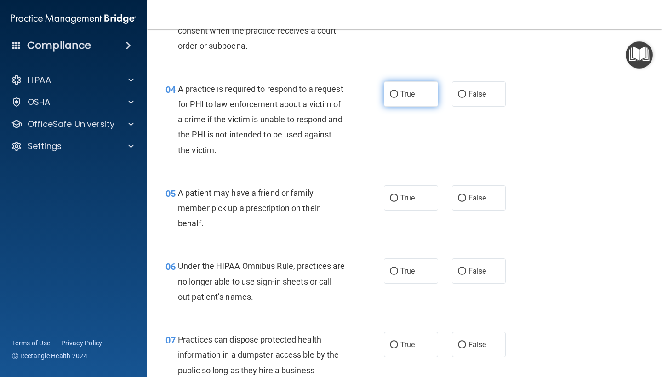
scroll to position [305, 0]
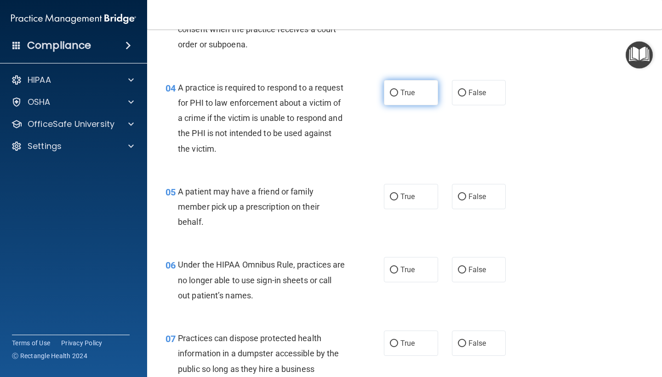
click at [407, 86] on label "True" at bounding box center [411, 92] width 54 height 25
click at [398, 90] on input "True" at bounding box center [394, 93] width 8 height 7
radio input "true"
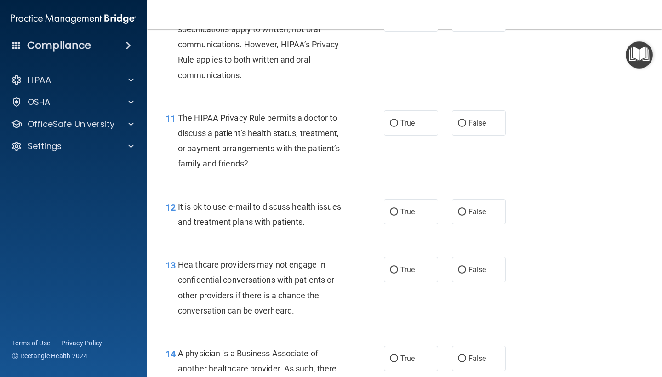
scroll to position [1022, 0]
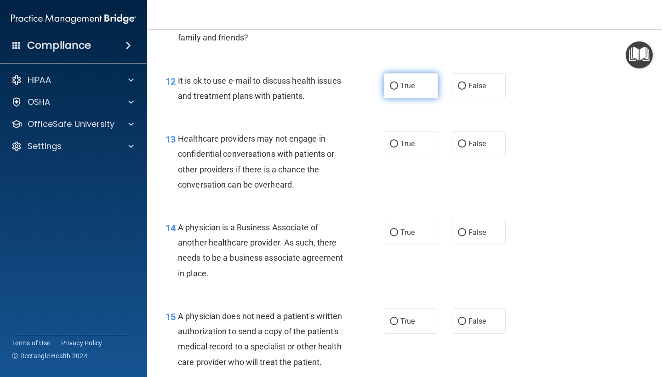
click at [410, 84] on span "True" at bounding box center [408, 85] width 14 height 9
click at [398, 84] on input "True" at bounding box center [394, 86] width 8 height 7
radio input "true"
click at [480, 228] on span "False" at bounding box center [478, 232] width 18 height 9
click at [466, 230] on input "False" at bounding box center [462, 233] width 8 height 7
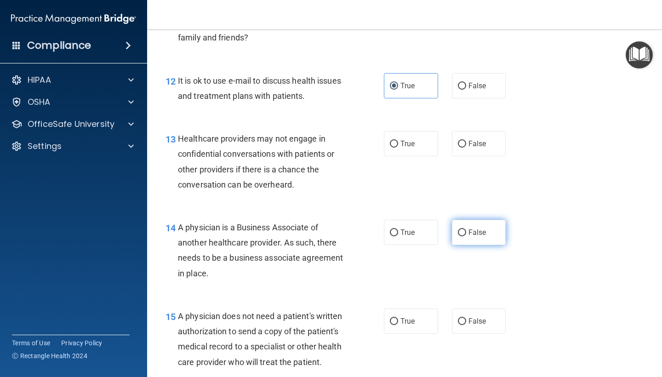
radio input "true"
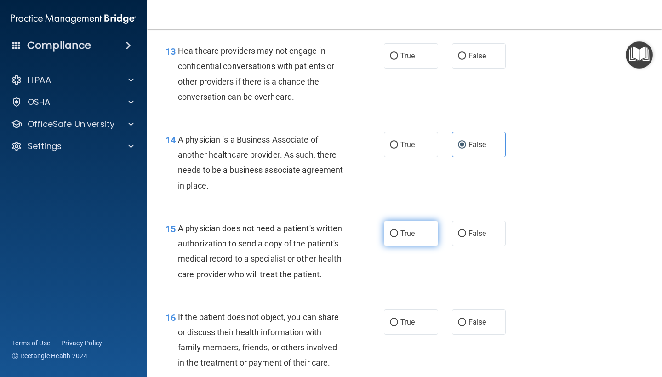
click at [407, 229] on span "True" at bounding box center [408, 233] width 14 height 9
click at [398, 230] on input "True" at bounding box center [394, 233] width 8 height 7
radio input "true"
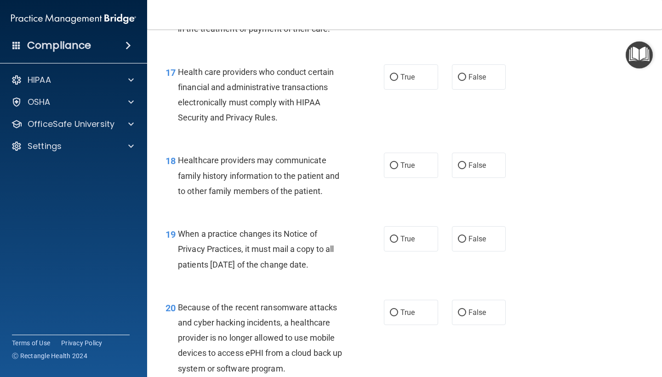
scroll to position [1445, 0]
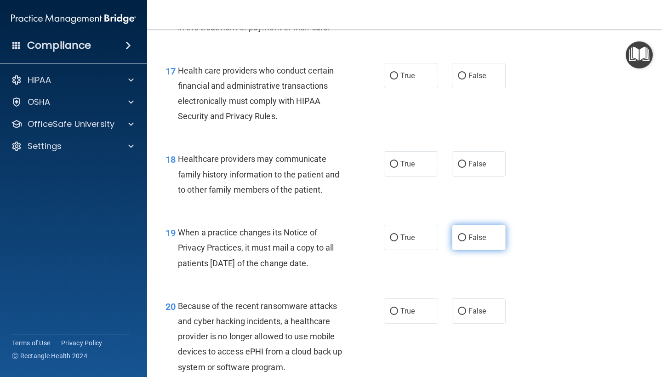
click at [480, 237] on label "False" at bounding box center [479, 237] width 54 height 25
click at [466, 237] on input "False" at bounding box center [462, 238] width 8 height 7
radio input "true"
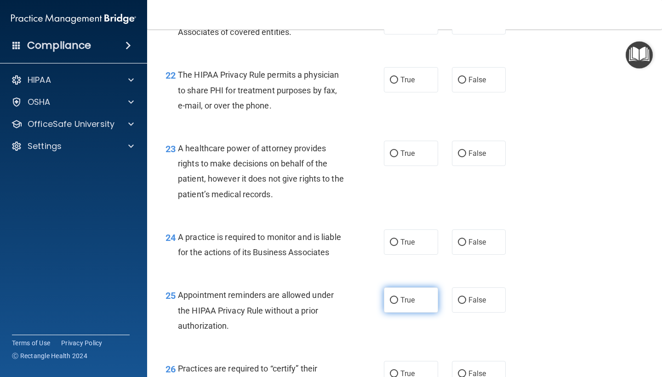
click at [429, 290] on label "True" at bounding box center [411, 300] width 54 height 25
click at [398, 297] on input "True" at bounding box center [394, 300] width 8 height 7
radio input "true"
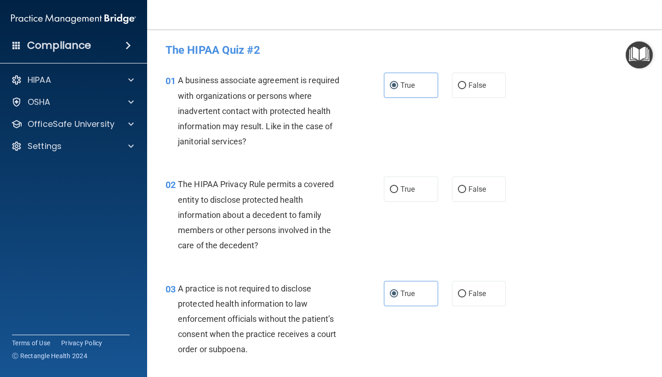
scroll to position [0, 0]
click at [427, 178] on label "True" at bounding box center [411, 189] width 54 height 25
click at [398, 186] on input "True" at bounding box center [394, 189] width 8 height 7
radio input "true"
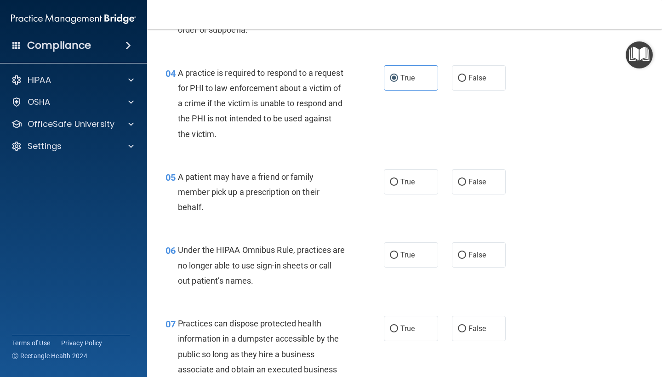
scroll to position [333, 0]
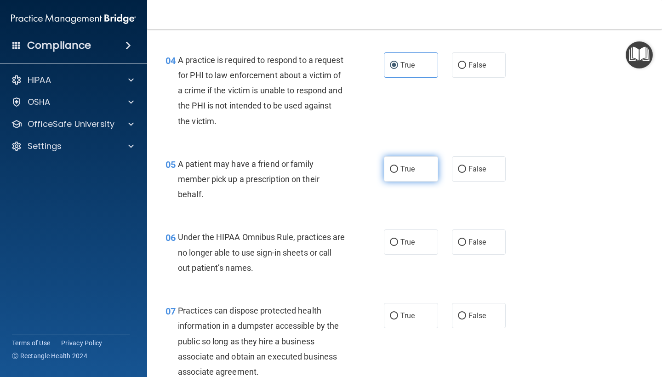
click at [412, 176] on label "True" at bounding box center [411, 168] width 54 height 25
click at [398, 173] on input "True" at bounding box center [394, 169] width 8 height 7
radio input "true"
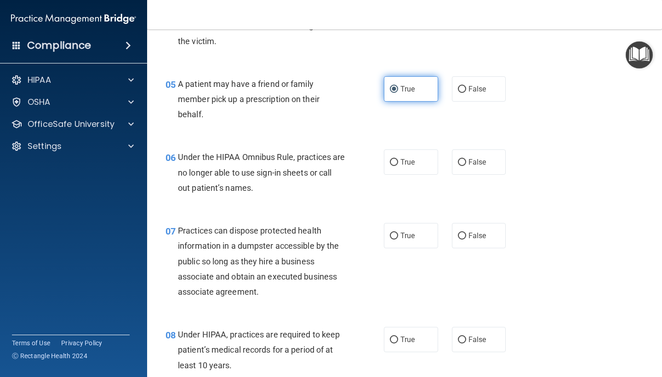
scroll to position [414, 0]
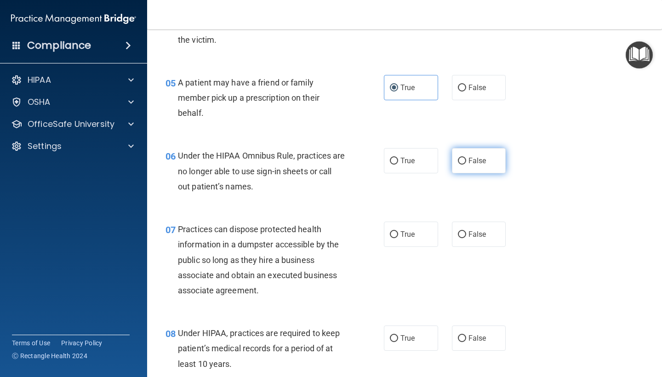
click at [487, 155] on label "False" at bounding box center [479, 160] width 54 height 25
click at [466, 158] on input "False" at bounding box center [462, 161] width 8 height 7
radio input "true"
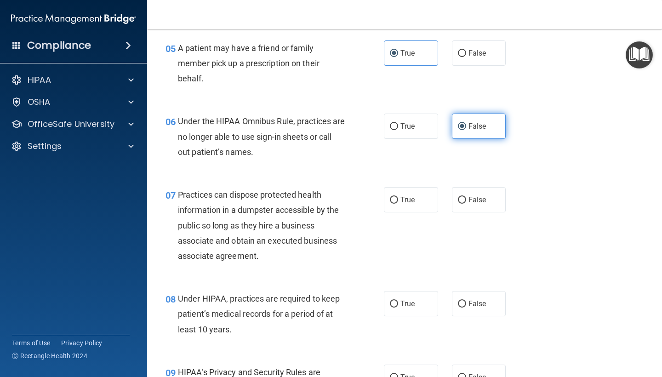
scroll to position [452, 0]
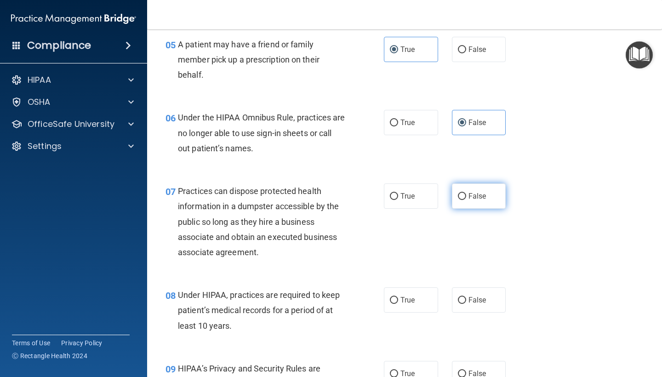
click at [478, 192] on span "False" at bounding box center [478, 196] width 18 height 9
click at [466, 193] on input "False" at bounding box center [462, 196] width 8 height 7
radio input "true"
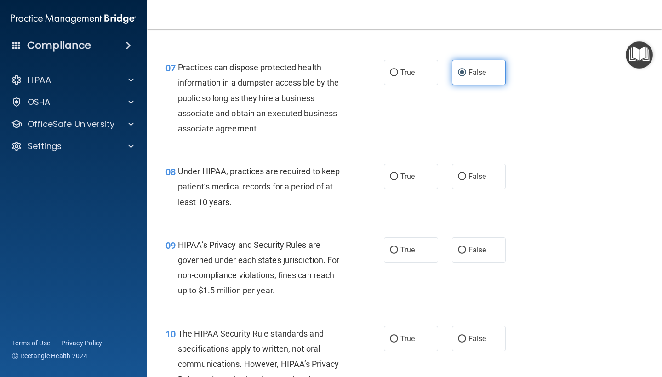
scroll to position [585, 0]
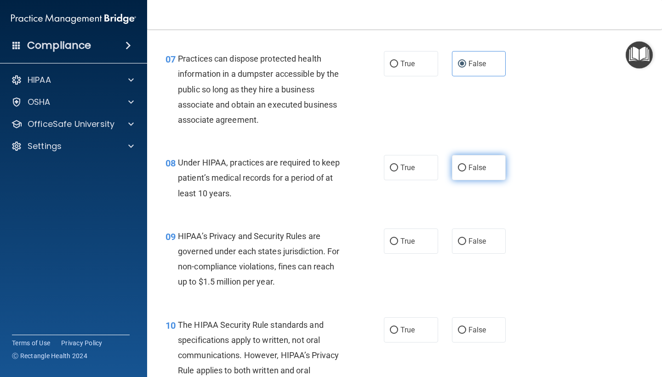
click at [491, 161] on label "False" at bounding box center [479, 167] width 54 height 25
click at [466, 165] on input "False" at bounding box center [462, 168] width 8 height 7
radio input "true"
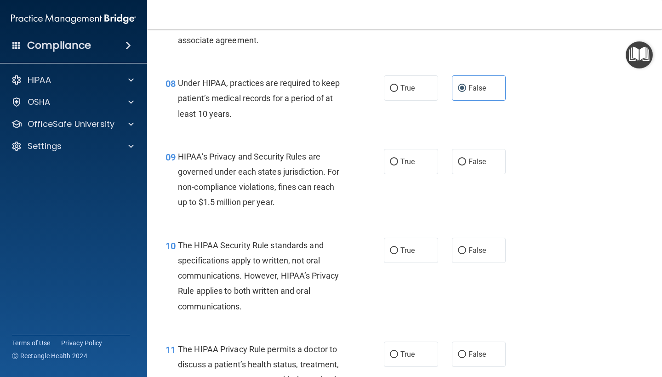
scroll to position [664, 0]
click at [504, 161] on label "False" at bounding box center [479, 162] width 54 height 25
click at [466, 161] on input "False" at bounding box center [462, 162] width 8 height 7
radio input "true"
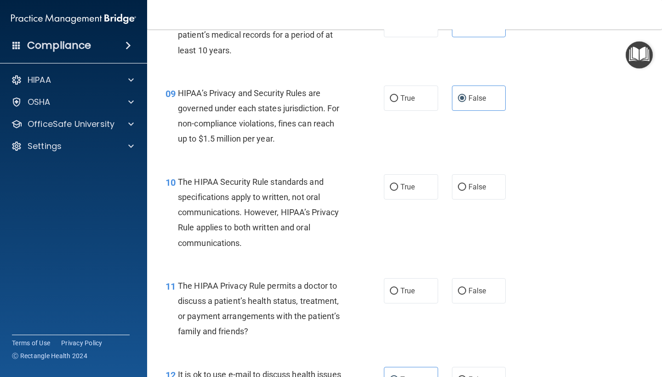
scroll to position [744, 0]
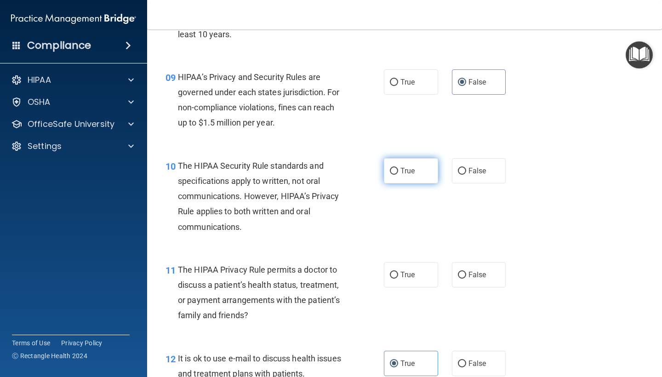
click at [435, 167] on label "True" at bounding box center [411, 170] width 54 height 25
click at [398, 168] on input "True" at bounding box center [394, 171] width 8 height 7
radio input "true"
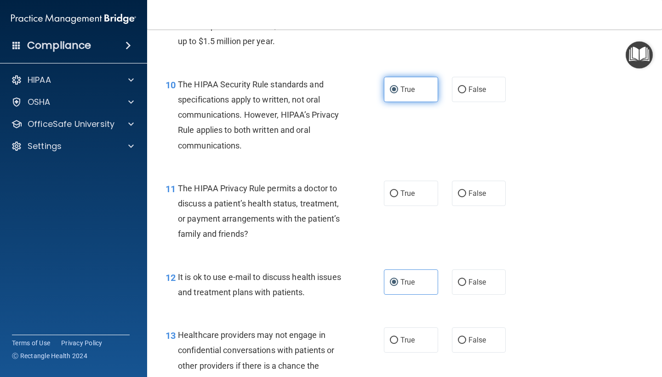
scroll to position [826, 0]
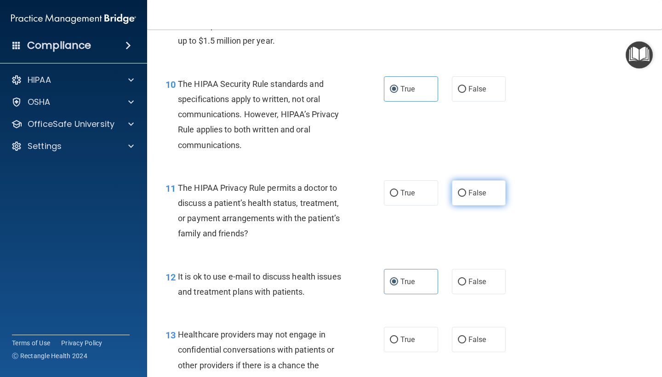
click at [472, 197] on label "False" at bounding box center [479, 192] width 54 height 25
click at [466, 197] on input "False" at bounding box center [462, 193] width 8 height 7
radio input "true"
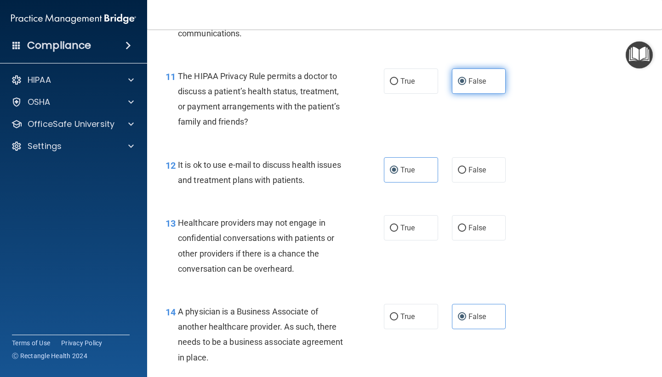
scroll to position [939, 0]
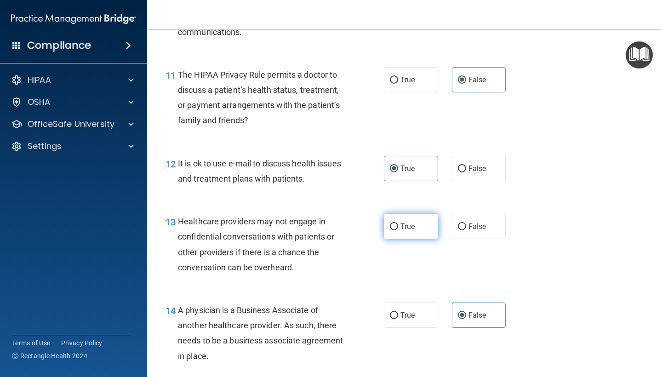
click at [420, 224] on label "True" at bounding box center [411, 226] width 54 height 25
click at [398, 224] on input "True" at bounding box center [394, 227] width 8 height 7
radio input "true"
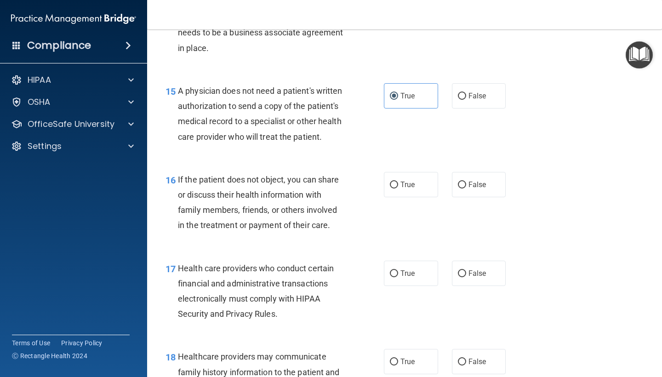
scroll to position [1248, 0]
click at [412, 179] on span "True" at bounding box center [408, 183] width 14 height 9
click at [398, 181] on input "True" at bounding box center [394, 184] width 8 height 7
radio input "true"
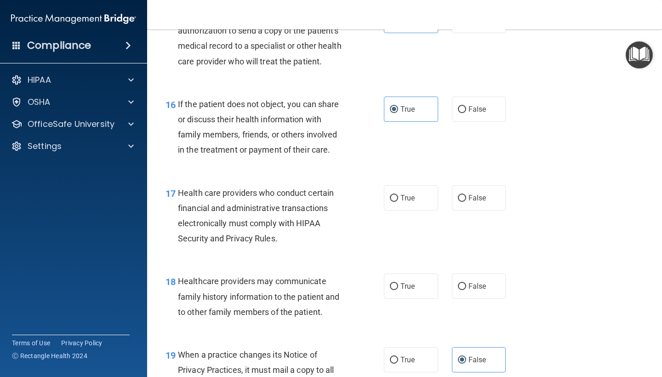
scroll to position [1323, 0]
click at [427, 193] on label "True" at bounding box center [411, 197] width 54 height 25
click at [398, 195] on input "True" at bounding box center [394, 198] width 8 height 7
radio input "true"
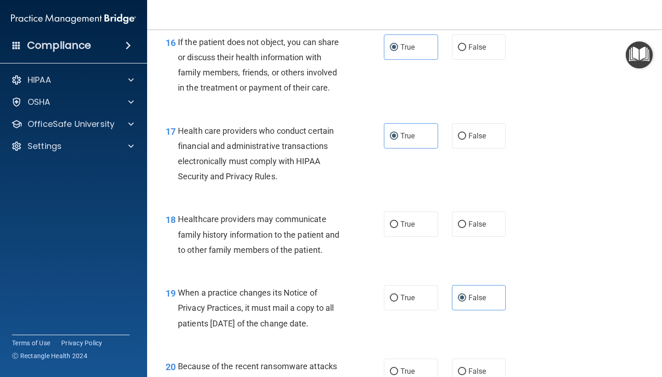
scroll to position [1388, 0]
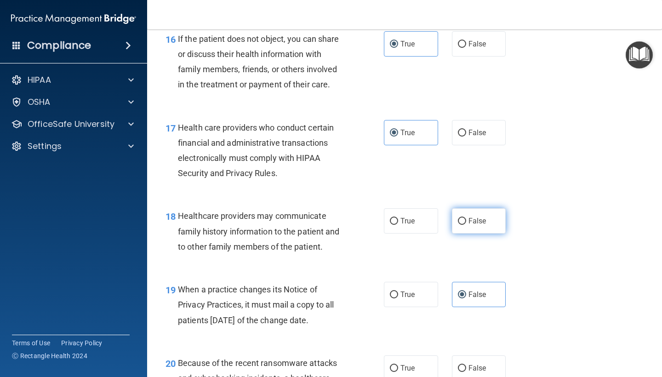
click at [492, 213] on label "False" at bounding box center [479, 220] width 54 height 25
click at [466, 218] on input "False" at bounding box center [462, 221] width 8 height 7
radio input "true"
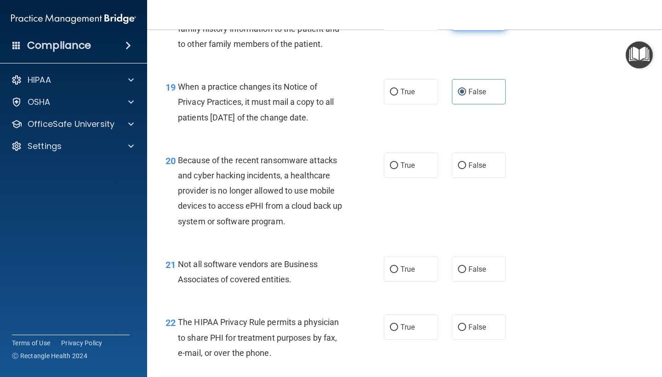
scroll to position [1592, 0]
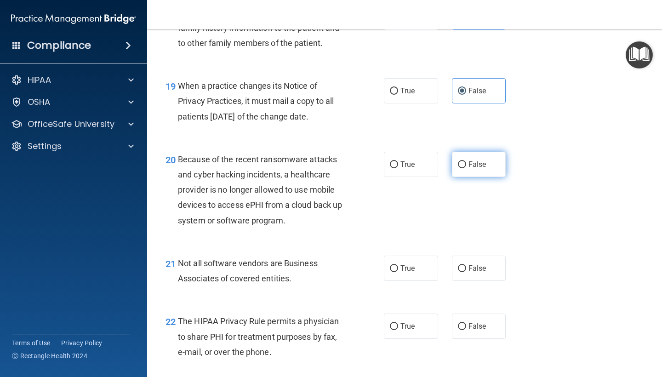
click at [491, 155] on label "False" at bounding box center [479, 164] width 54 height 25
click at [466, 161] on input "False" at bounding box center [462, 164] width 8 height 7
radio input "true"
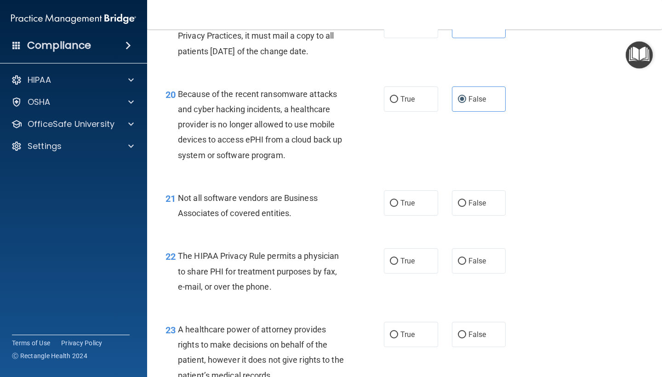
scroll to position [1657, 0]
click at [406, 200] on label "True" at bounding box center [411, 202] width 54 height 25
click at [398, 200] on input "True" at bounding box center [394, 203] width 8 height 7
radio input "true"
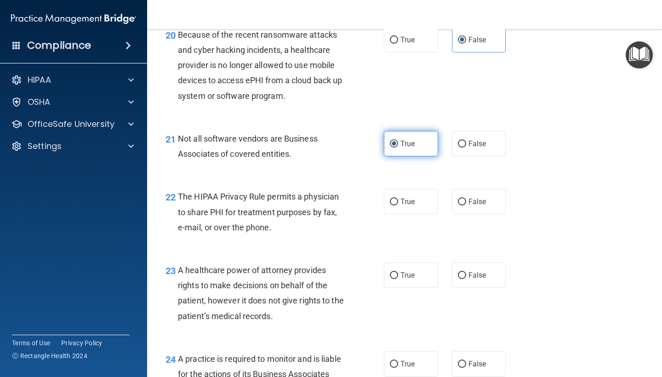
scroll to position [1719, 0]
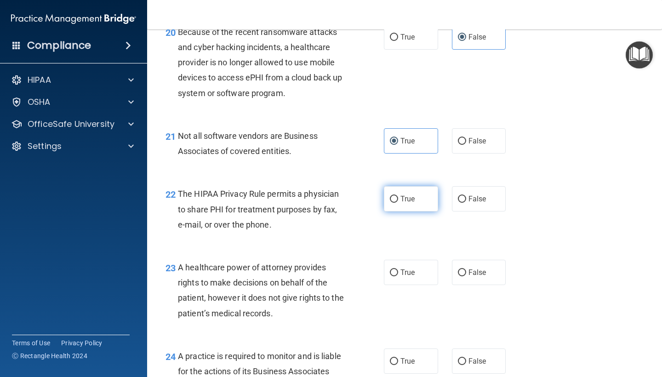
click at [423, 188] on label "True" at bounding box center [411, 198] width 54 height 25
click at [398, 196] on input "True" at bounding box center [394, 199] width 8 height 7
radio input "true"
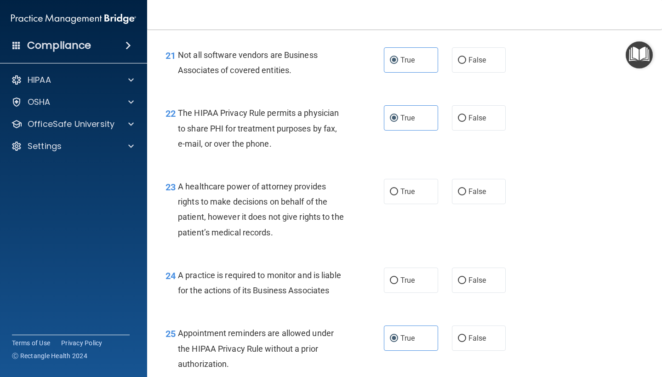
scroll to position [1806, 0]
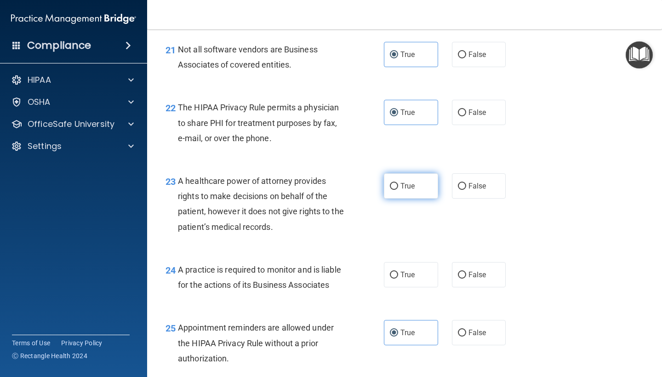
click at [405, 184] on label "True" at bounding box center [411, 185] width 54 height 25
click at [398, 184] on input "True" at bounding box center [394, 186] width 8 height 7
radio input "true"
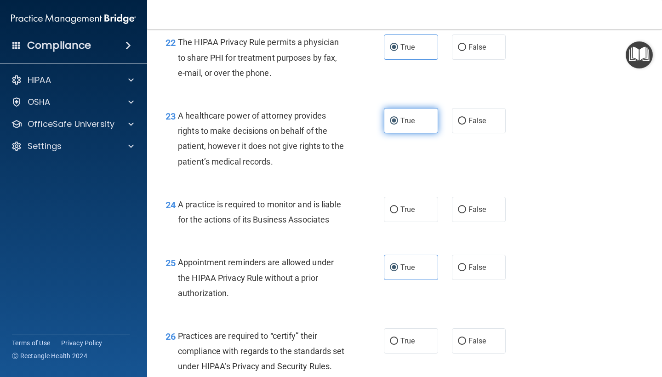
scroll to position [1871, 0]
click at [491, 211] on label "False" at bounding box center [479, 208] width 54 height 25
click at [466, 211] on input "False" at bounding box center [462, 209] width 8 height 7
radio input "true"
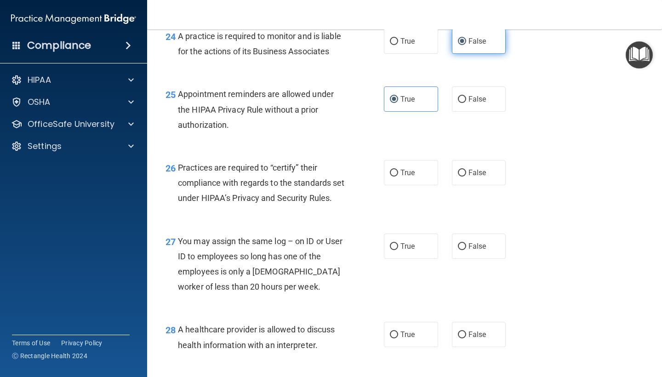
scroll to position [2042, 0]
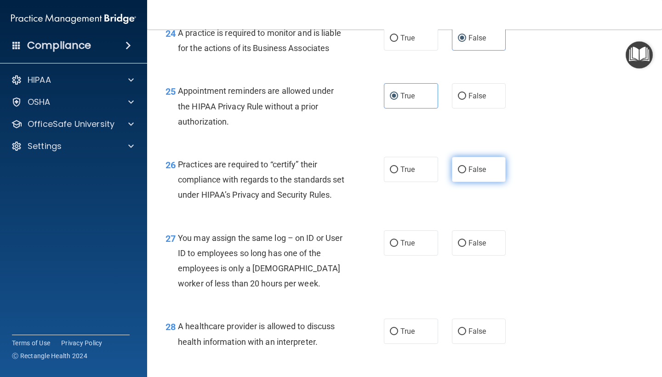
click at [475, 157] on label "False" at bounding box center [479, 169] width 54 height 25
click at [466, 167] on input "False" at bounding box center [462, 170] width 8 height 7
radio input "true"
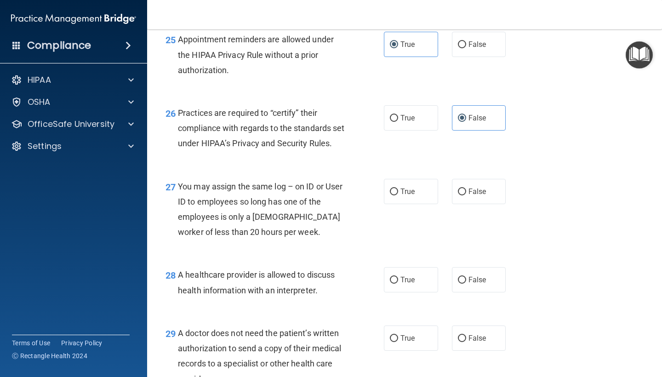
scroll to position [2100, 0]
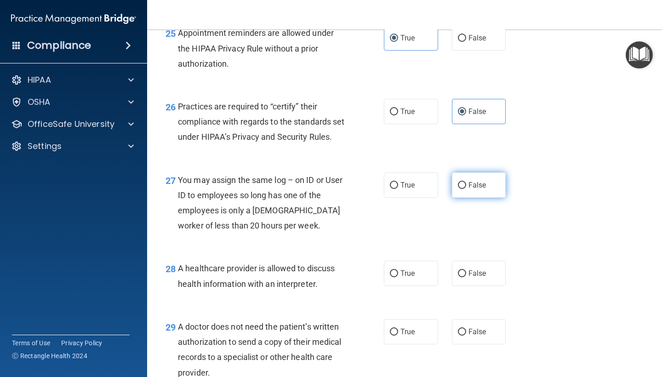
click at [489, 190] on label "False" at bounding box center [479, 185] width 54 height 25
click at [466, 189] on input "False" at bounding box center [462, 185] width 8 height 7
radio input "true"
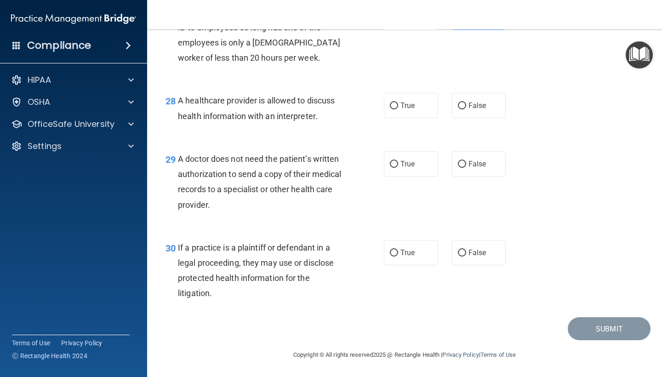
scroll to position [2272, 0]
click at [421, 108] on label "True" at bounding box center [411, 105] width 54 height 25
click at [398, 108] on input "True" at bounding box center [394, 106] width 8 height 7
radio input "true"
click at [508, 163] on div "True False" at bounding box center [449, 163] width 130 height 25
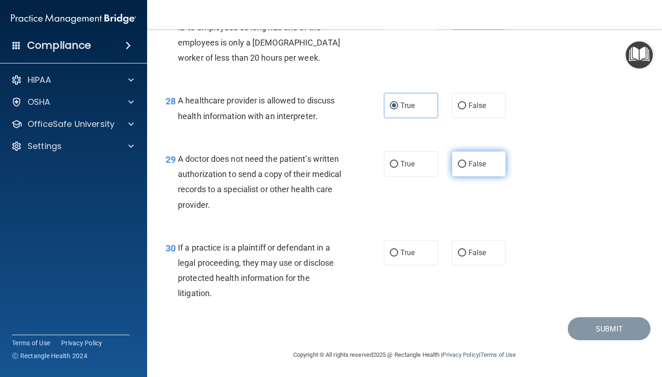
click at [491, 167] on label "False" at bounding box center [479, 163] width 54 height 25
click at [466, 167] on input "False" at bounding box center [462, 164] width 8 height 7
radio input "true"
click at [434, 253] on label "True" at bounding box center [411, 252] width 54 height 25
click at [398, 253] on input "True" at bounding box center [394, 253] width 8 height 7
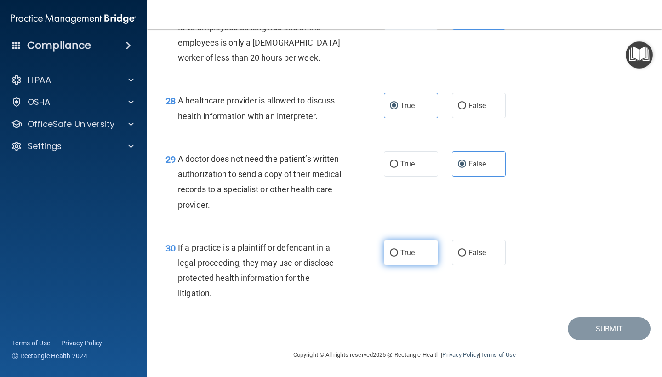
radio input "true"
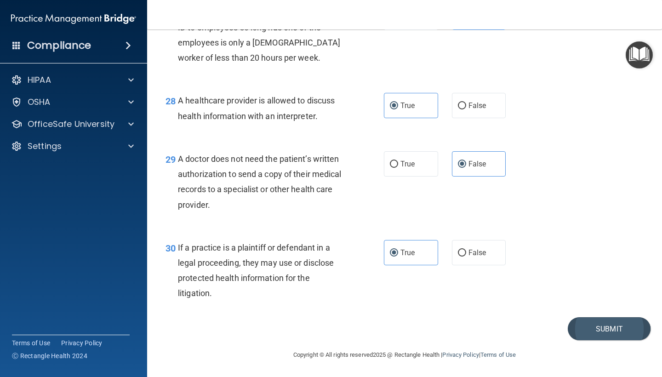
click at [603, 332] on button "Submit" at bounding box center [609, 328] width 83 height 23
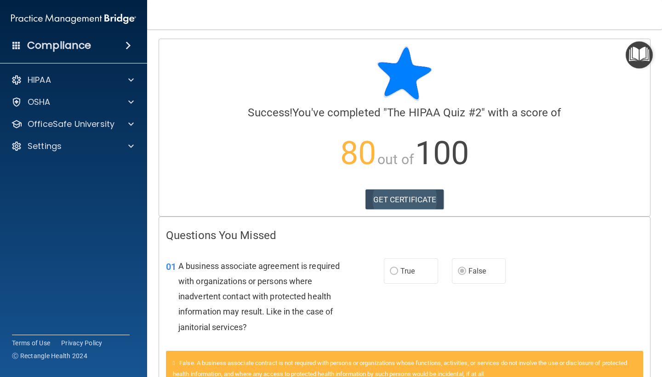
click at [431, 199] on link "GET CERTIFICATE" at bounding box center [405, 200] width 79 height 20
click at [92, 82] on div "HIPAA" at bounding box center [61, 80] width 114 height 11
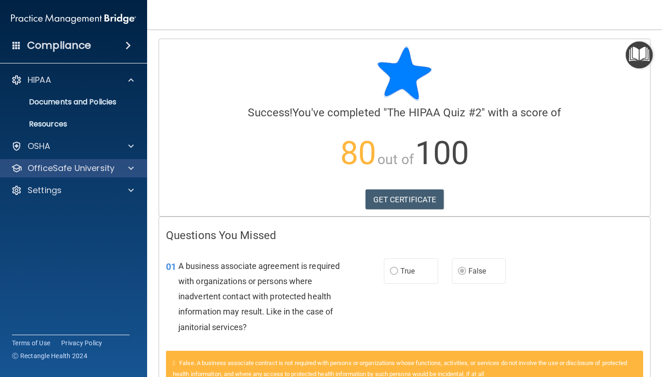
click at [86, 171] on p "OfficeSafe University" at bounding box center [71, 168] width 87 height 11
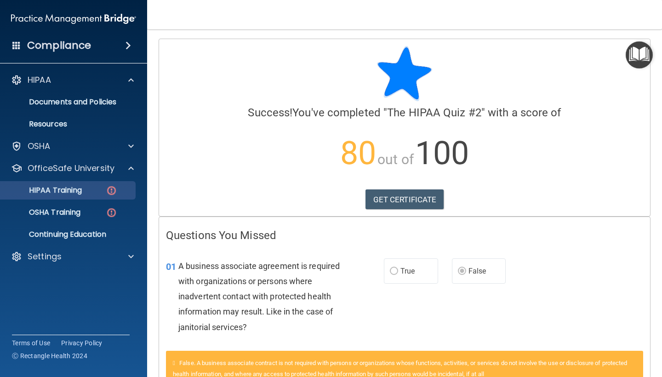
click at [84, 196] on link "HIPAA Training" at bounding box center [63, 190] width 145 height 18
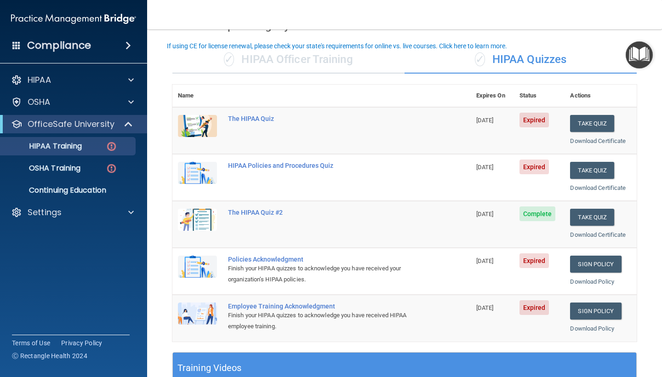
scroll to position [76, 0]
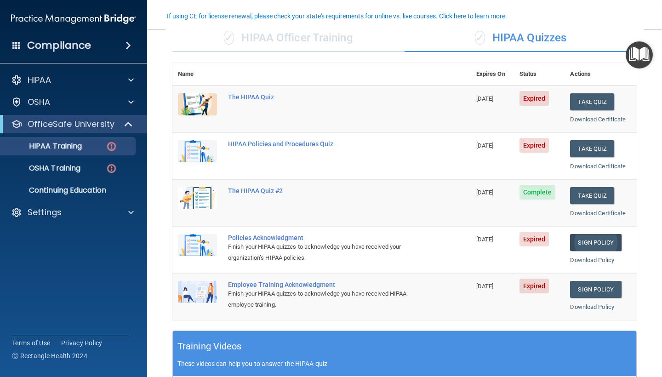
click at [593, 240] on link "Sign Policy" at bounding box center [595, 242] width 51 height 17
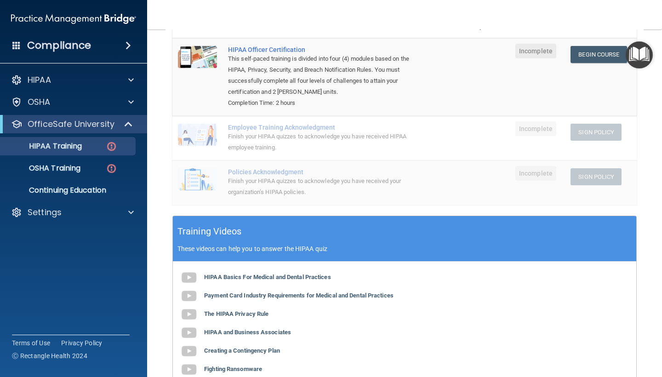
scroll to position [125, 0]
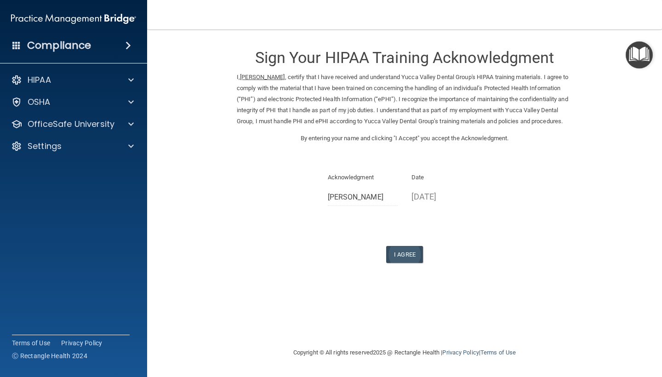
click at [417, 260] on button "I Agree" at bounding box center [404, 254] width 37 height 17
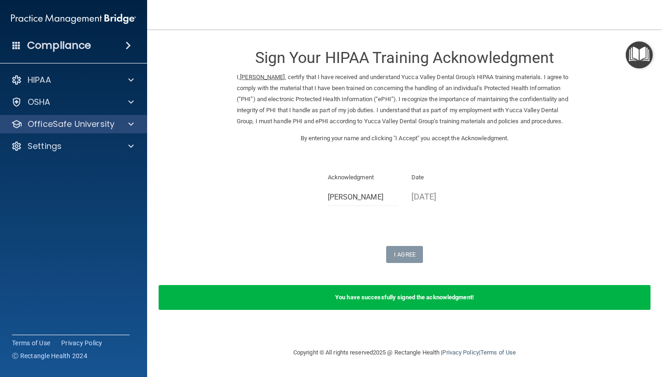
click at [129, 128] on span at bounding box center [131, 124] width 6 height 11
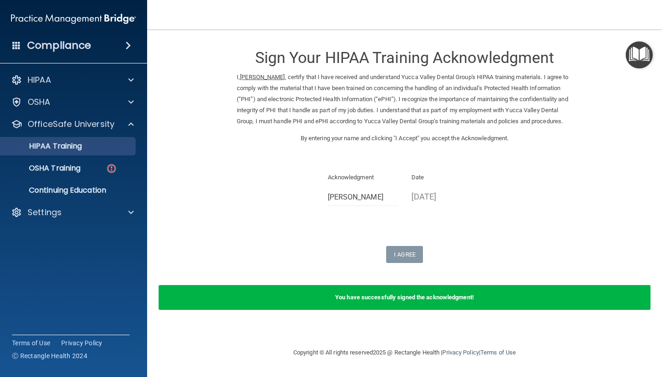
click at [118, 152] on link "HIPAA Training" at bounding box center [63, 146] width 145 height 18
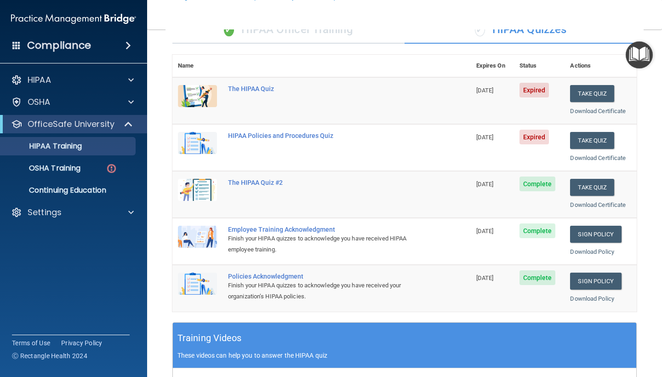
scroll to position [99, 0]
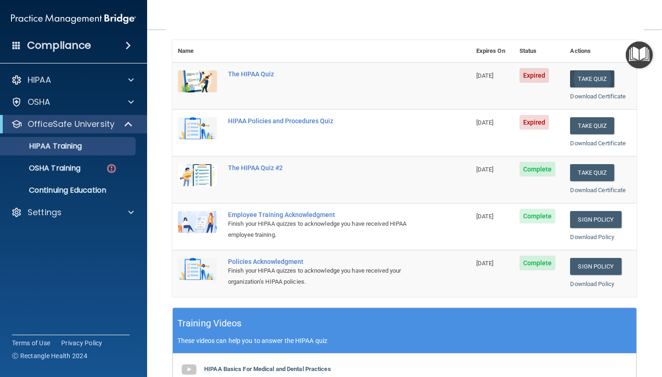
click at [587, 80] on button "Take Quiz" at bounding box center [592, 78] width 44 height 17
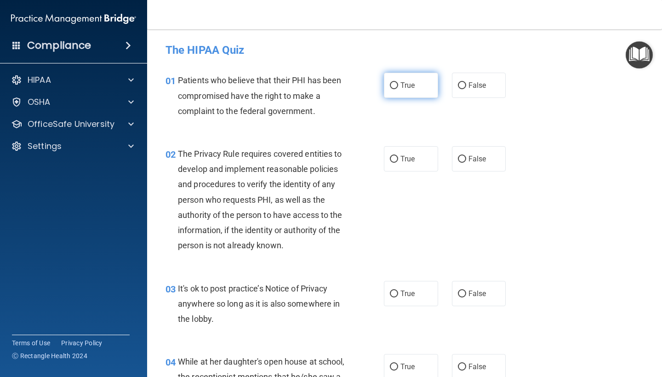
click at [431, 80] on label "True" at bounding box center [411, 85] width 54 height 25
click at [398, 82] on input "True" at bounding box center [394, 85] width 8 height 7
radio input "true"
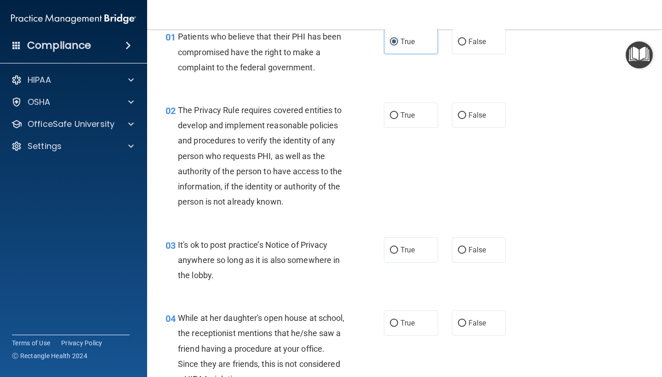
scroll to position [6, 0]
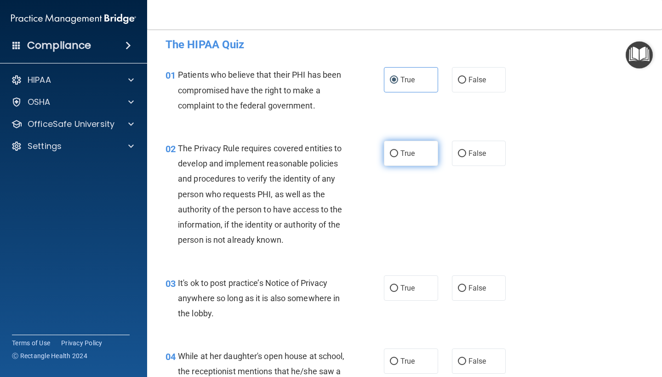
click at [422, 144] on label "True" at bounding box center [411, 153] width 54 height 25
click at [398, 150] on input "True" at bounding box center [394, 153] width 8 height 7
radio input "true"
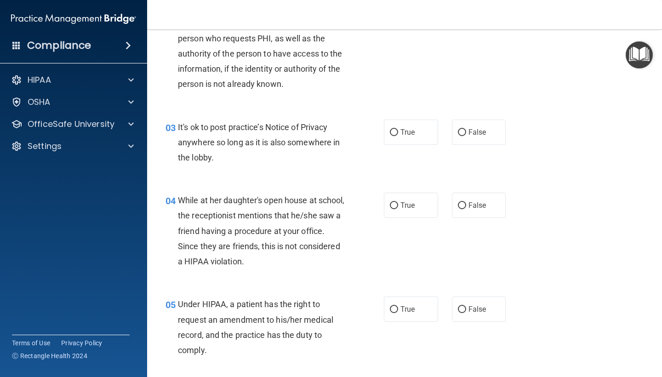
scroll to position [167, 0]
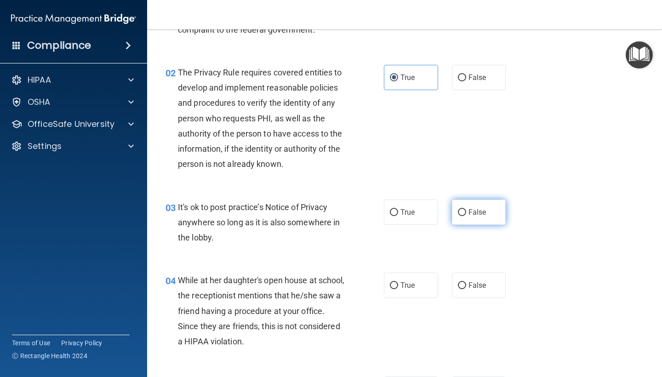
click at [475, 204] on label "False" at bounding box center [479, 212] width 54 height 25
click at [466, 209] on input "False" at bounding box center [462, 212] width 8 height 7
radio input "true"
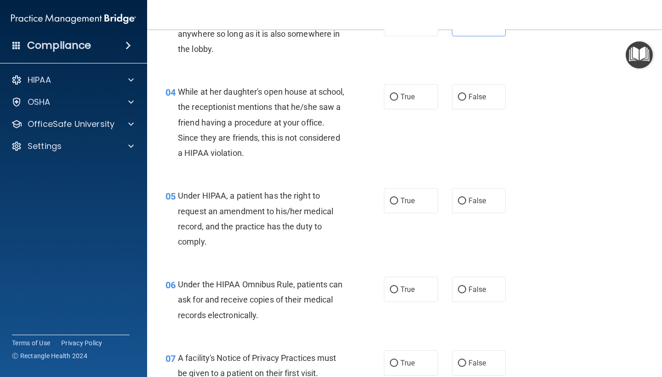
scroll to position [273, 0]
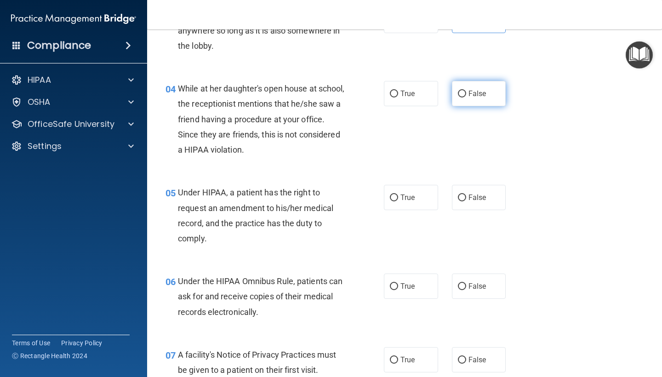
click at [483, 96] on span "False" at bounding box center [478, 93] width 18 height 9
click at [466, 96] on input "False" at bounding box center [462, 94] width 8 height 7
radio input "true"
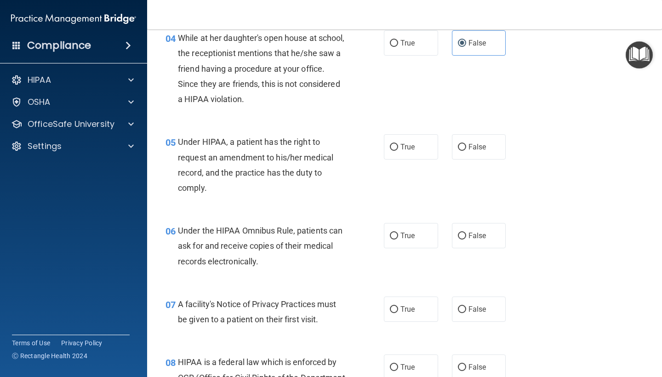
scroll to position [324, 0]
click at [489, 149] on label "False" at bounding box center [479, 146] width 54 height 25
click at [466, 149] on input "False" at bounding box center [462, 147] width 8 height 7
radio input "true"
click at [416, 236] on label "True" at bounding box center [411, 235] width 54 height 25
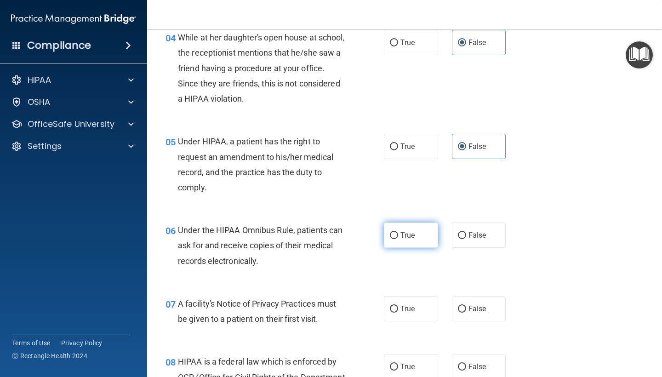
click at [398, 236] on input "True" at bounding box center [394, 235] width 8 height 7
radio input "true"
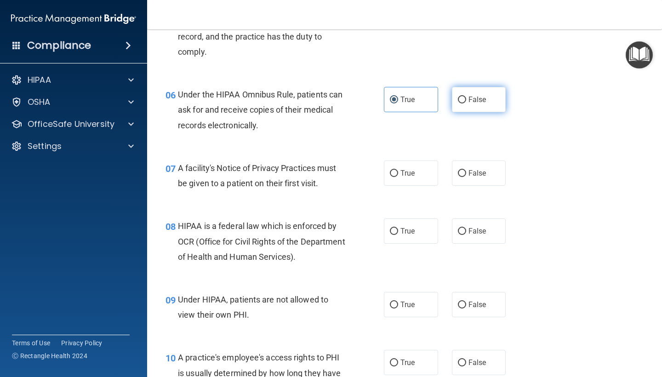
scroll to position [462, 0]
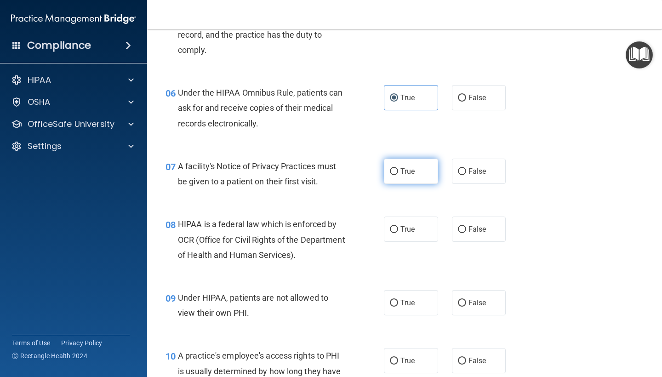
click at [419, 173] on label "True" at bounding box center [411, 171] width 54 height 25
click at [398, 173] on input "True" at bounding box center [394, 171] width 8 height 7
radio input "true"
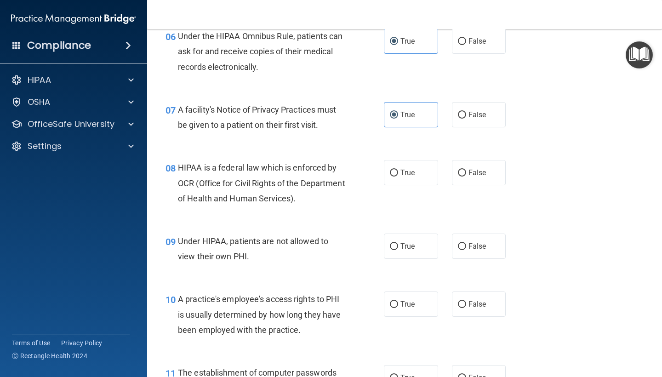
scroll to position [528, 0]
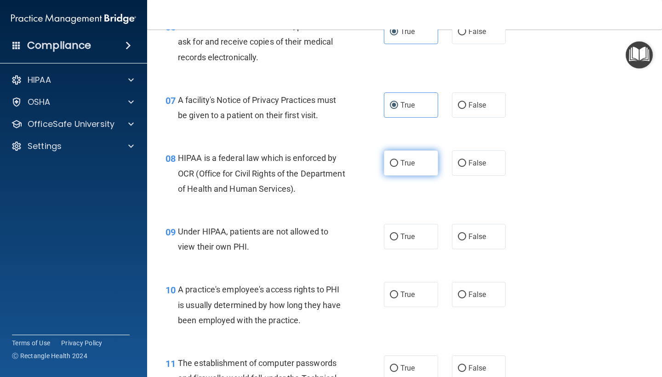
click at [412, 160] on span "True" at bounding box center [408, 163] width 14 height 9
click at [398, 160] on input "True" at bounding box center [394, 163] width 8 height 7
radio input "true"
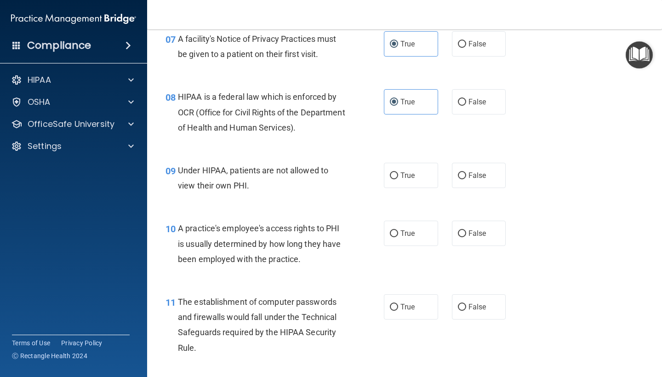
scroll to position [595, 0]
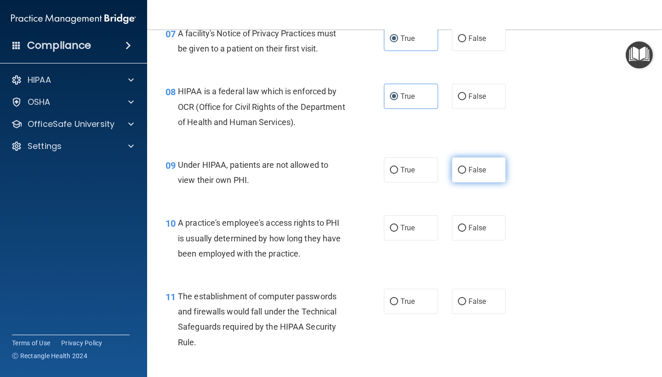
click at [502, 164] on label "False" at bounding box center [479, 169] width 54 height 25
click at [466, 167] on input "False" at bounding box center [462, 170] width 8 height 7
radio input "true"
click at [471, 236] on label "False" at bounding box center [479, 227] width 54 height 25
click at [466, 232] on input "False" at bounding box center [462, 228] width 8 height 7
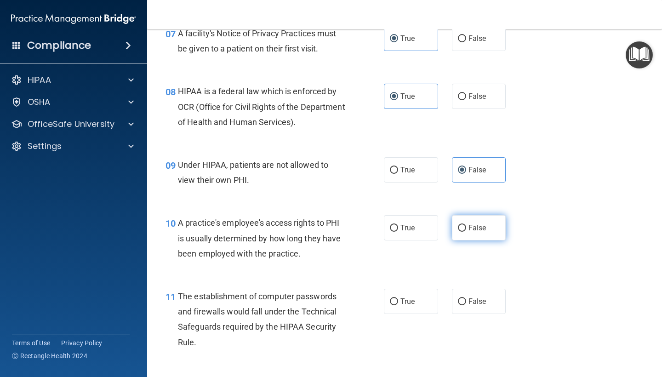
radio input "true"
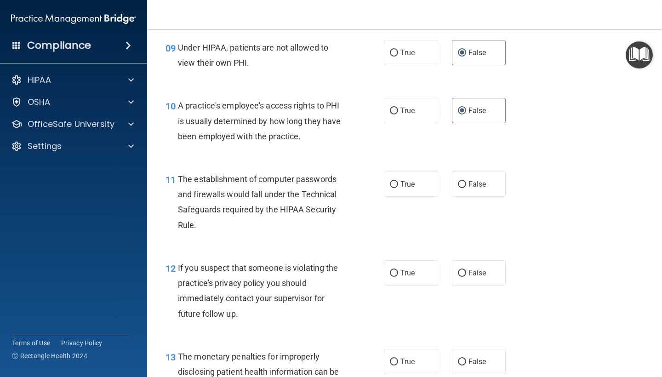
scroll to position [713, 0]
click at [419, 181] on label "True" at bounding box center [411, 183] width 54 height 25
click at [398, 181] on input "True" at bounding box center [394, 184] width 8 height 7
radio input "true"
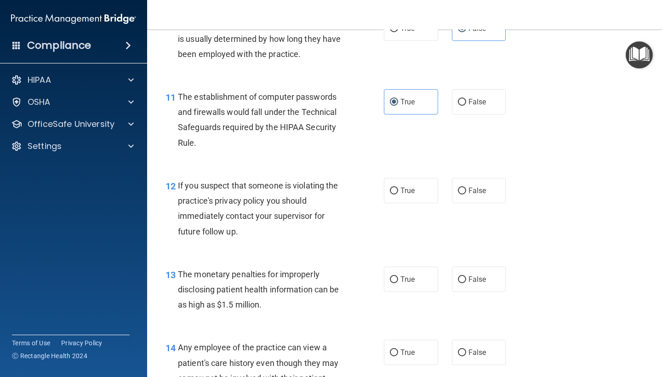
scroll to position [796, 0]
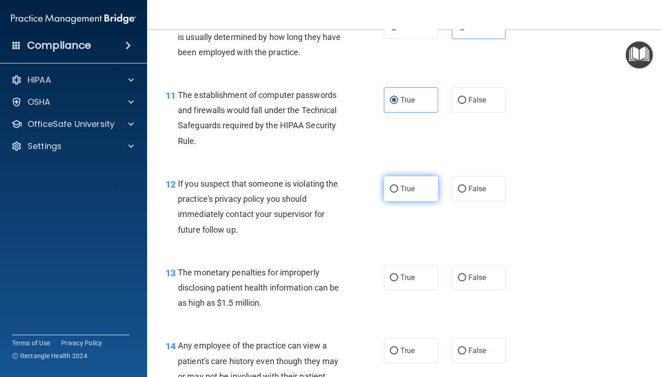
click at [428, 183] on label "True" at bounding box center [411, 188] width 54 height 25
click at [398, 186] on input "True" at bounding box center [394, 189] width 8 height 7
radio input "true"
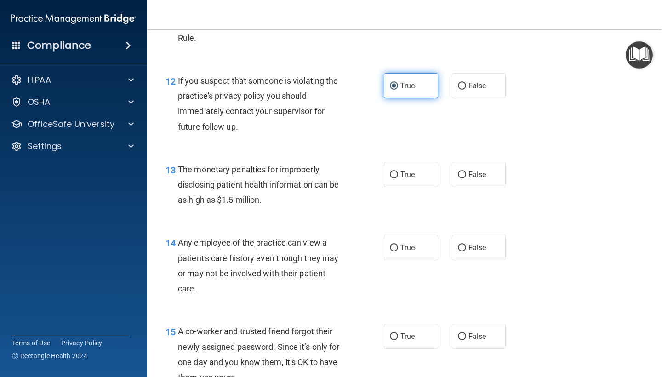
scroll to position [904, 0]
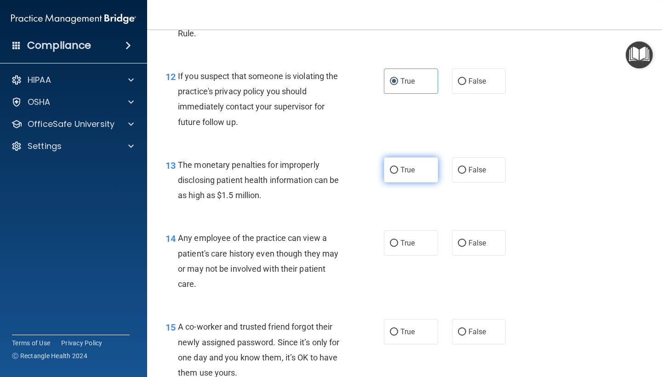
click at [421, 164] on label "True" at bounding box center [411, 169] width 54 height 25
click at [398, 167] on input "True" at bounding box center [394, 170] width 8 height 7
radio input "true"
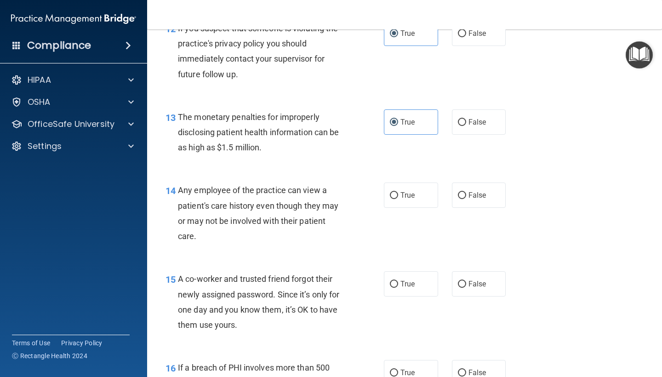
scroll to position [953, 0]
click at [507, 182] on div "True False" at bounding box center [449, 194] width 130 height 25
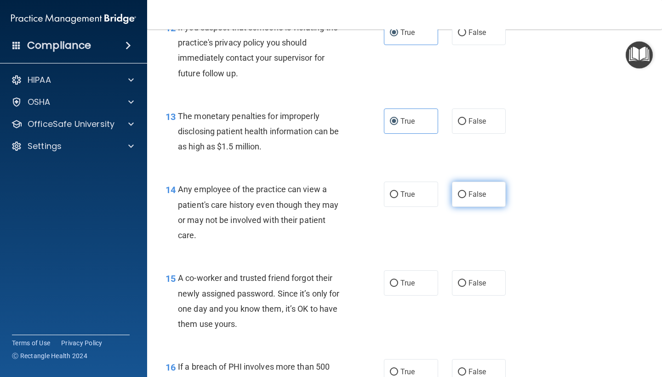
click at [495, 195] on label "False" at bounding box center [479, 194] width 54 height 25
click at [466, 195] on input "False" at bounding box center [462, 194] width 8 height 7
radio input "true"
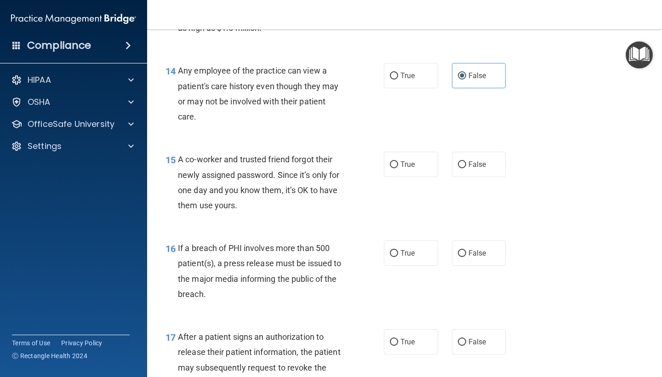
scroll to position [1073, 0]
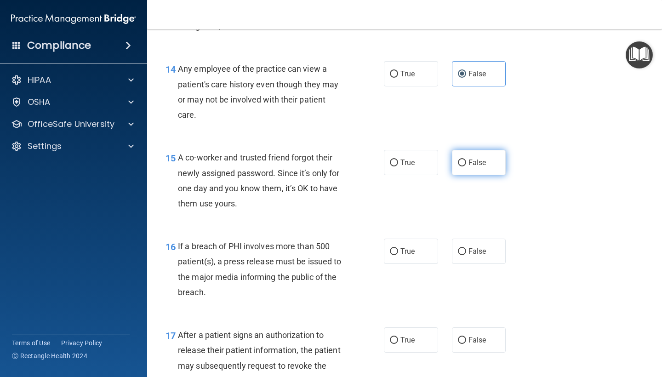
click at [498, 150] on label "False" at bounding box center [479, 162] width 54 height 25
click at [466, 160] on input "False" at bounding box center [462, 163] width 8 height 7
radio input "true"
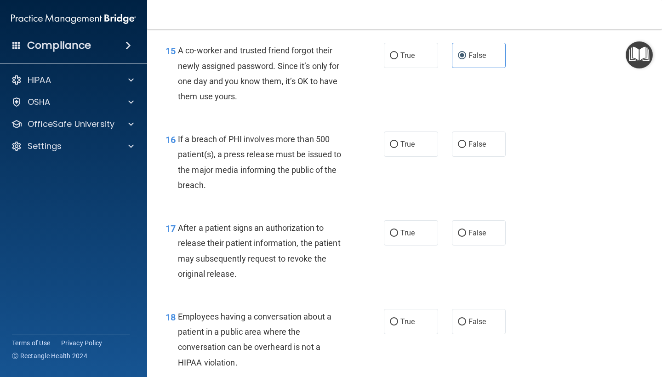
scroll to position [1182, 0]
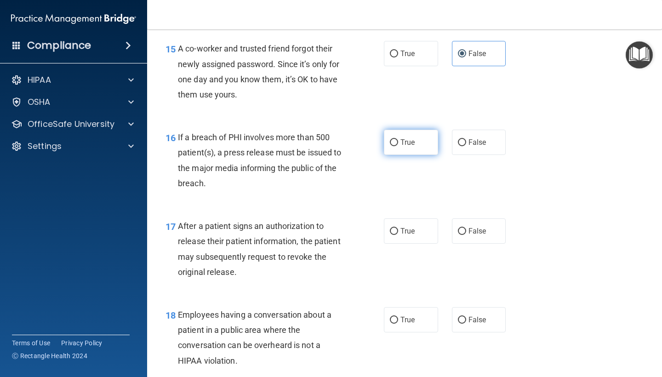
click at [409, 141] on label "True" at bounding box center [411, 142] width 54 height 25
click at [398, 141] on input "True" at bounding box center [394, 142] width 8 height 7
radio input "true"
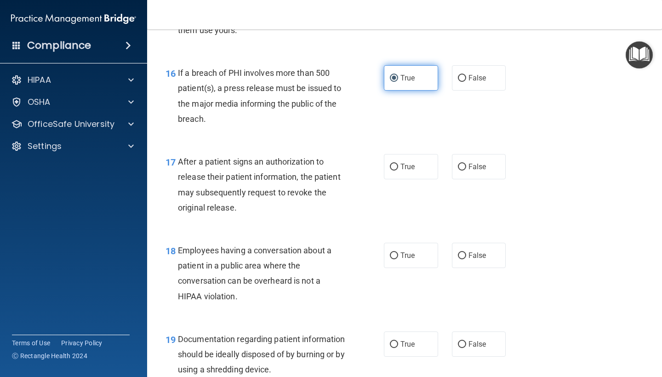
scroll to position [1248, 0]
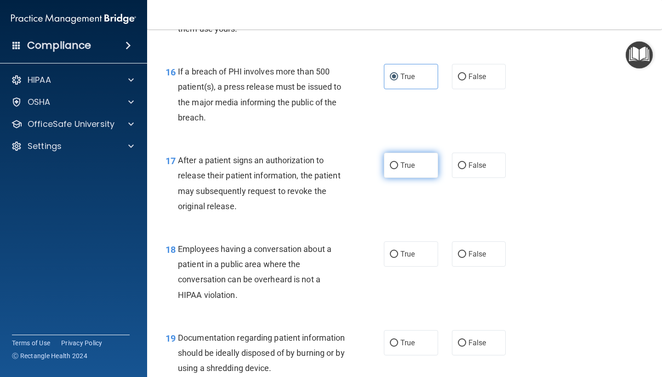
click at [422, 159] on label "True" at bounding box center [411, 165] width 54 height 25
click at [398, 162] on input "True" at bounding box center [394, 165] width 8 height 7
radio input "true"
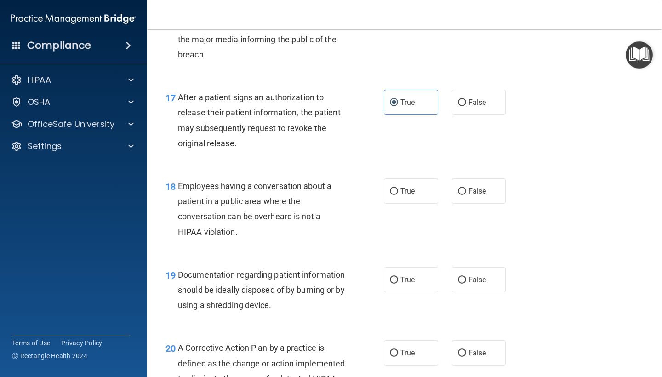
scroll to position [1329, 0]
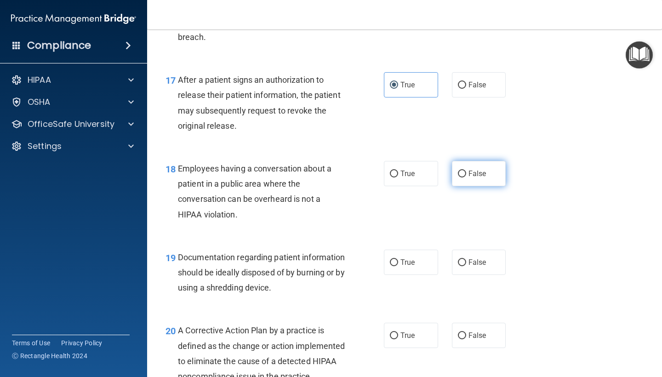
click at [471, 173] on label "False" at bounding box center [479, 173] width 54 height 25
click at [466, 173] on input "False" at bounding box center [462, 174] width 8 height 7
radio input "true"
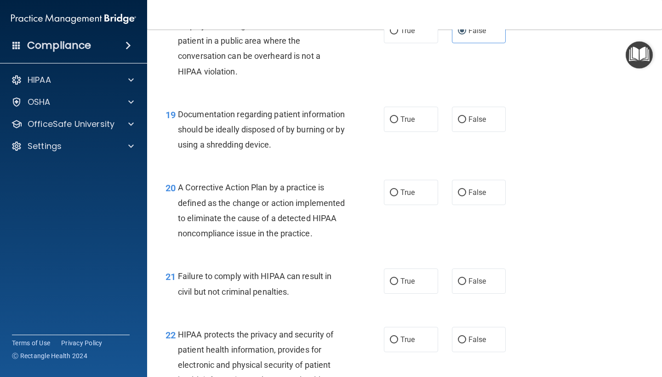
scroll to position [1474, 0]
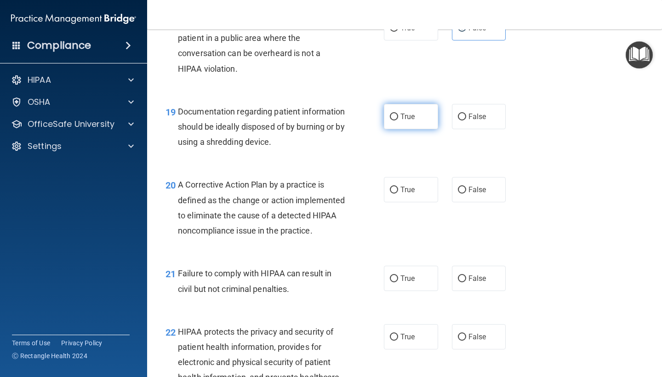
click at [412, 104] on label "True" at bounding box center [411, 116] width 54 height 25
click at [398, 114] on input "True" at bounding box center [394, 117] width 8 height 7
radio input "true"
click at [432, 177] on label "True" at bounding box center [411, 189] width 54 height 25
click at [398, 187] on input "True" at bounding box center [394, 190] width 8 height 7
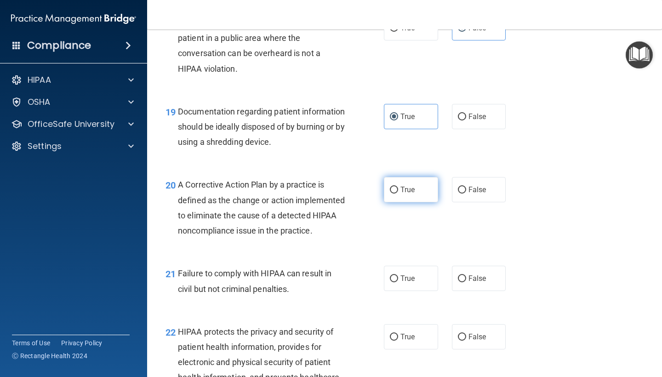
radio input "true"
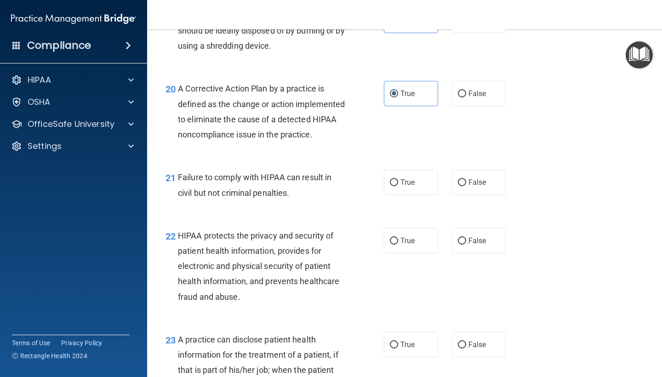
scroll to position [1583, 0]
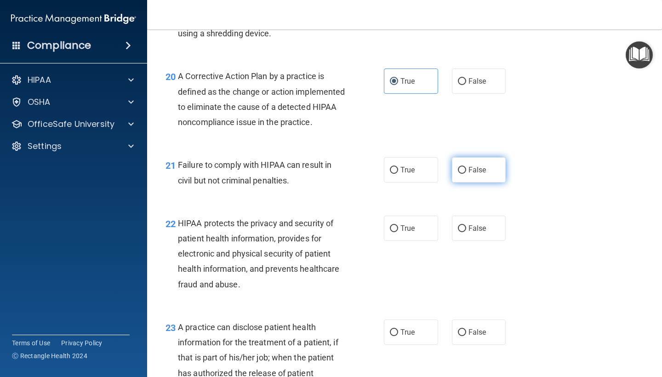
click at [462, 174] on input "False" at bounding box center [462, 170] width 8 height 7
radio input "true"
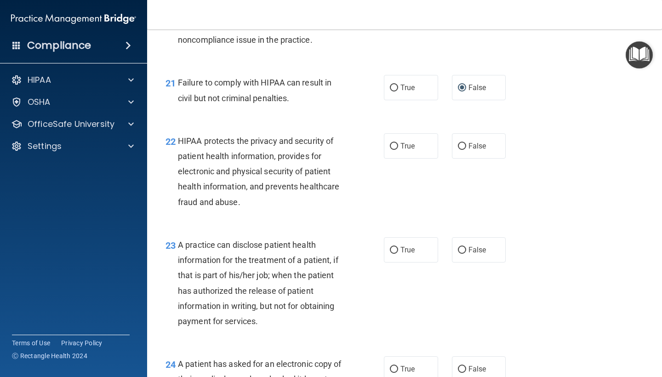
scroll to position [1668, 0]
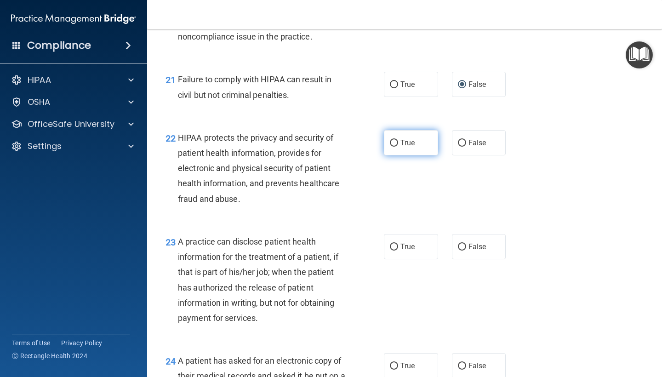
click at [429, 155] on label "True" at bounding box center [411, 142] width 54 height 25
click at [398, 147] on input "True" at bounding box center [394, 143] width 8 height 7
radio input "true"
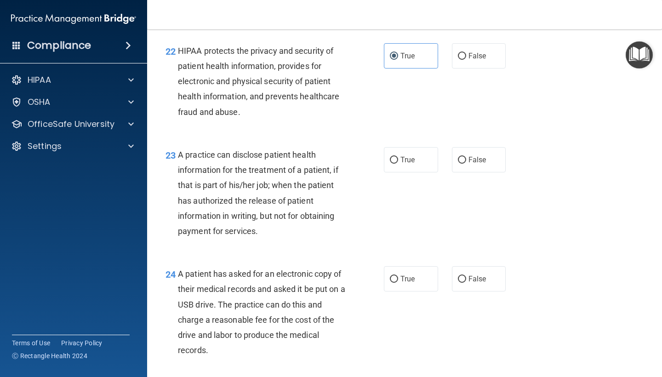
scroll to position [1758, 0]
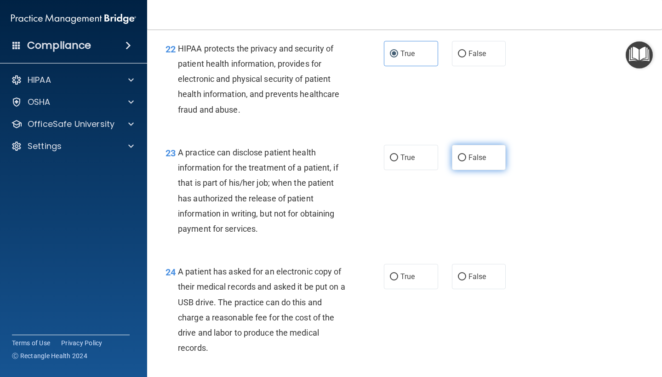
click at [489, 163] on label "False" at bounding box center [479, 157] width 54 height 25
click at [466, 161] on input "False" at bounding box center [462, 158] width 8 height 7
radio input "true"
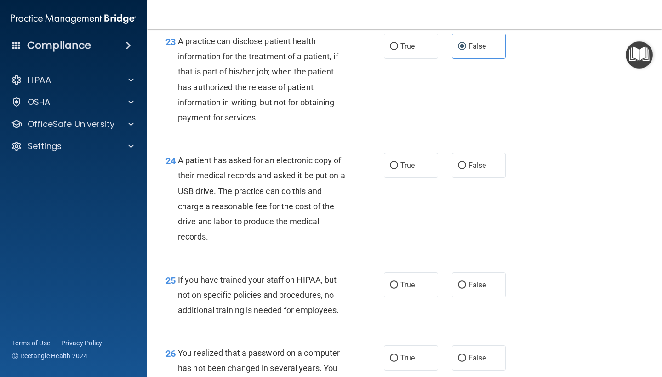
scroll to position [1870, 0]
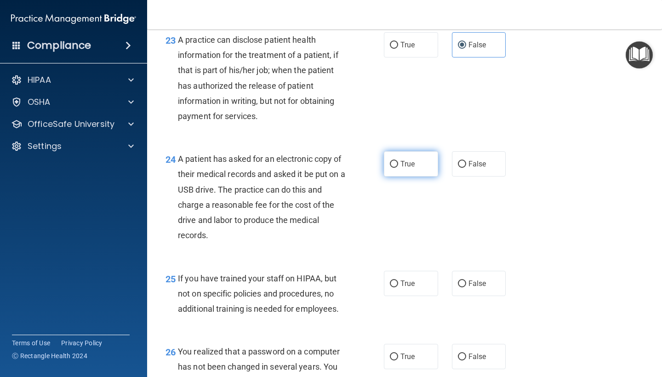
click at [433, 174] on label "True" at bounding box center [411, 163] width 54 height 25
click at [398, 168] on input "True" at bounding box center [394, 164] width 8 height 7
radio input "true"
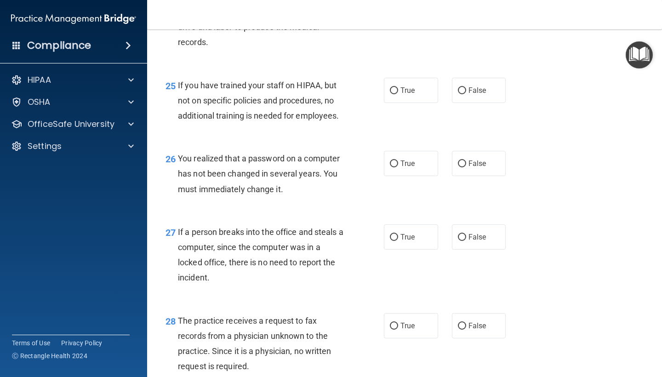
scroll to position [2065, 0]
click at [501, 94] on label "False" at bounding box center [479, 89] width 54 height 25
click at [466, 93] on input "False" at bounding box center [462, 89] width 8 height 7
radio input "true"
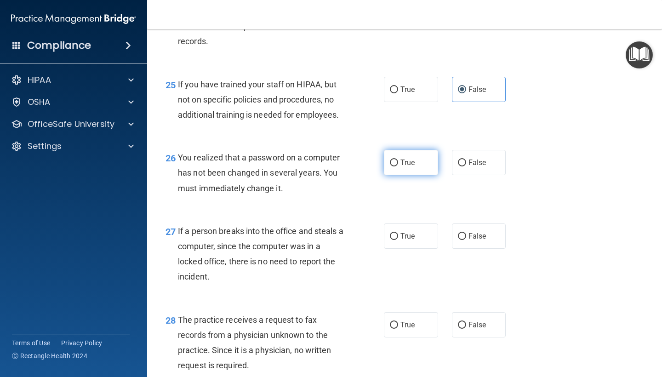
click at [414, 160] on label "True" at bounding box center [411, 162] width 54 height 25
click at [398, 160] on input "True" at bounding box center [394, 163] width 8 height 7
radio input "true"
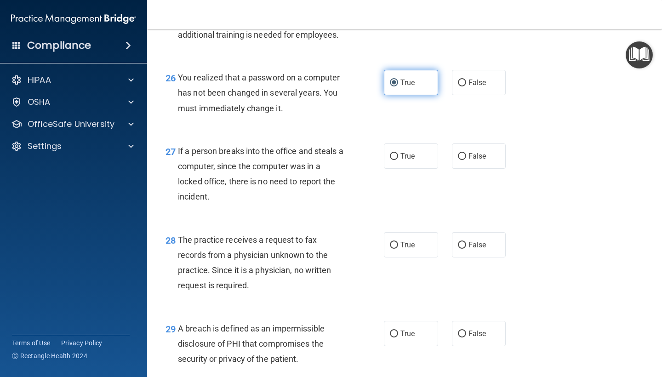
scroll to position [2158, 0]
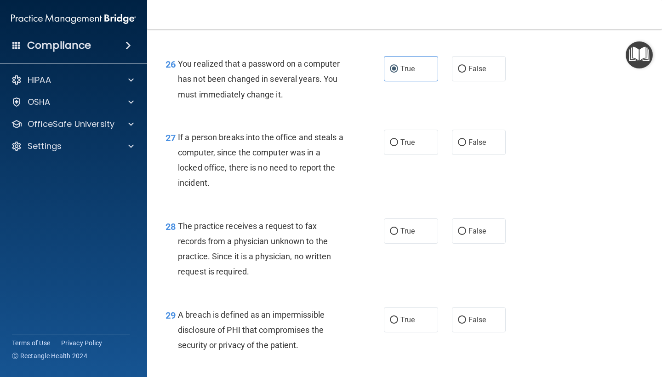
click at [509, 150] on div "True False" at bounding box center [449, 142] width 130 height 25
click at [482, 153] on label "False" at bounding box center [479, 142] width 54 height 25
click at [466, 146] on input "False" at bounding box center [462, 142] width 8 height 7
radio input "true"
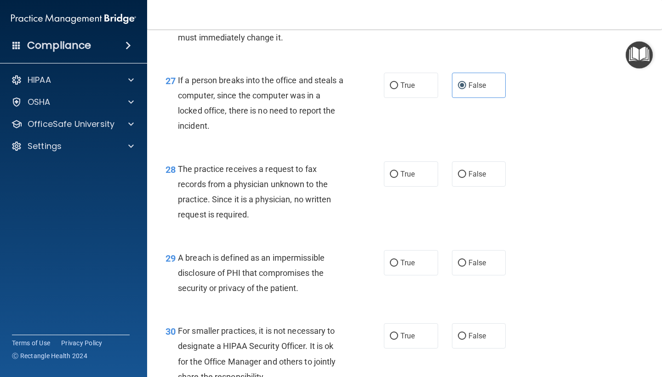
scroll to position [2224, 0]
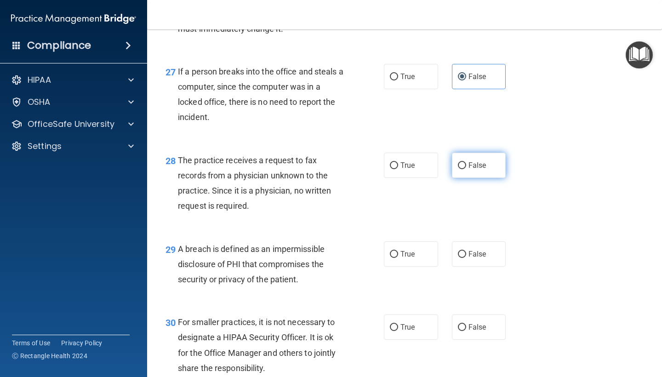
click at [486, 175] on label "False" at bounding box center [479, 165] width 54 height 25
click at [466, 169] on input "False" at bounding box center [462, 165] width 8 height 7
radio input "true"
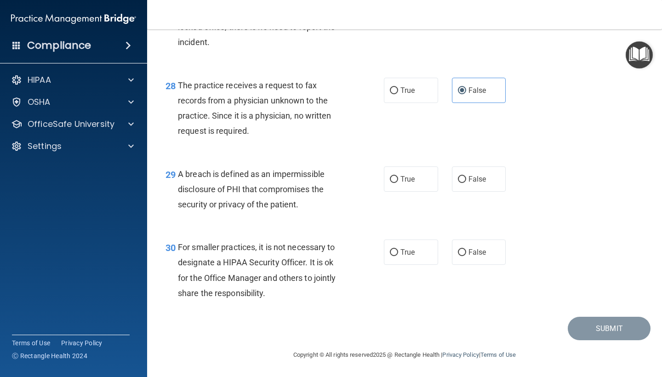
scroll to position [2302, 0]
click at [422, 178] on label "True" at bounding box center [411, 179] width 54 height 25
click at [398, 178] on input "True" at bounding box center [394, 179] width 8 height 7
radio input "true"
click at [503, 256] on label "False" at bounding box center [479, 252] width 54 height 25
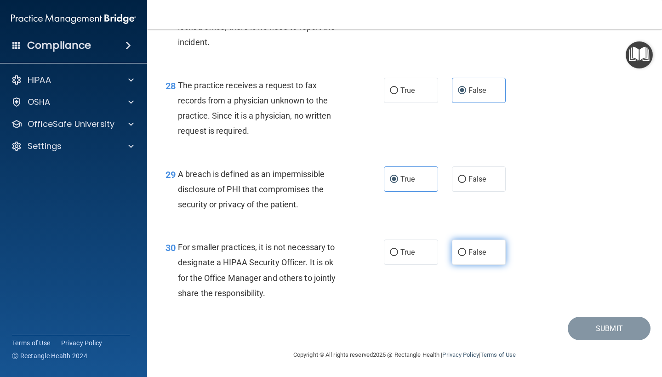
click at [466, 256] on input "False" at bounding box center [462, 252] width 8 height 7
radio input "true"
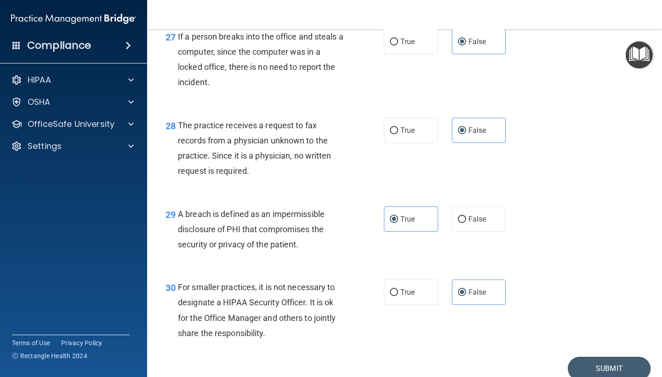
scroll to position [2261, 0]
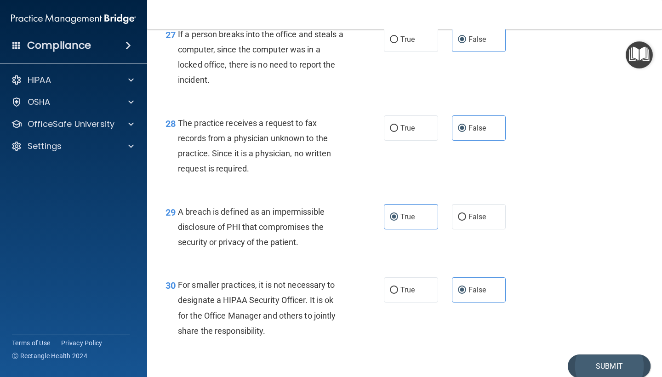
click at [610, 367] on button "Submit" at bounding box center [609, 366] width 83 height 23
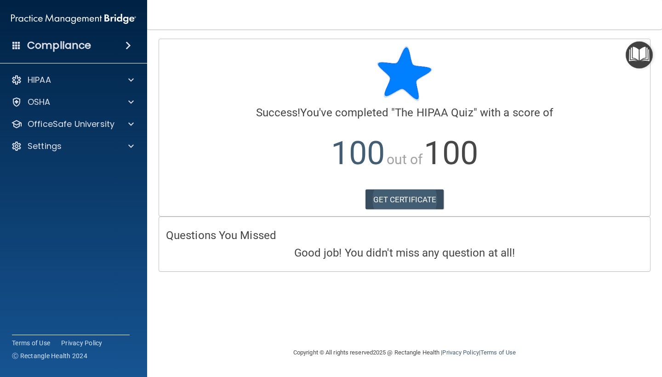
click at [431, 199] on link "GET CERTIFICATE" at bounding box center [405, 200] width 79 height 20
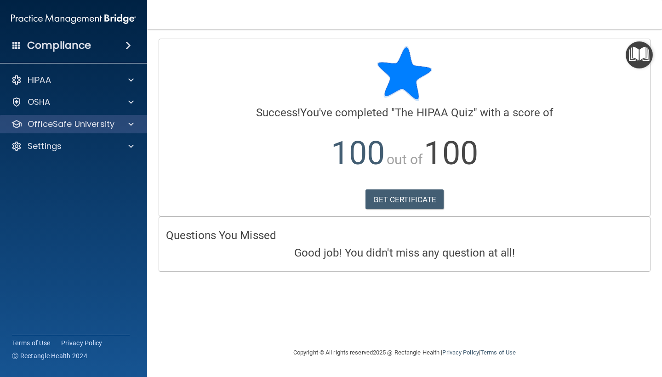
click at [130, 127] on span at bounding box center [131, 124] width 6 height 11
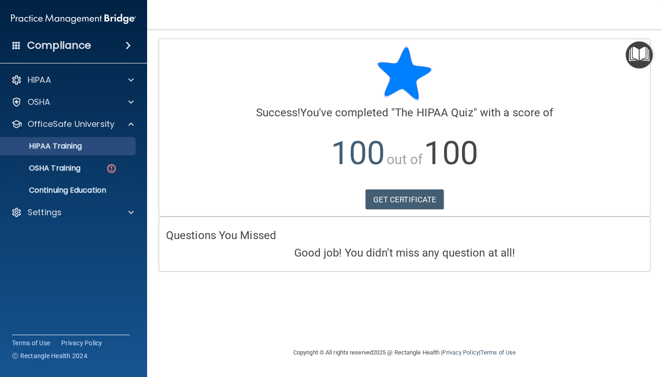
click at [120, 149] on div "HIPAA Training" at bounding box center [69, 146] width 126 height 9
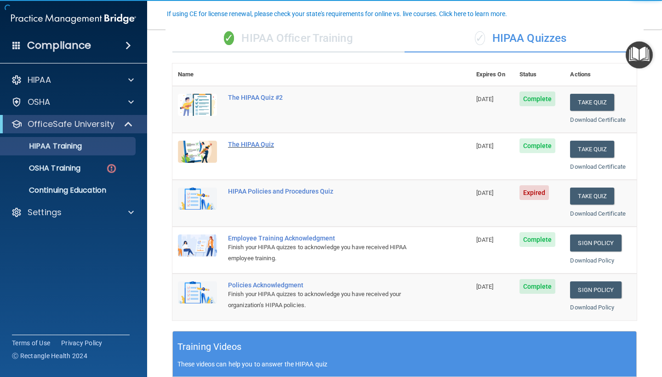
scroll to position [105, 0]
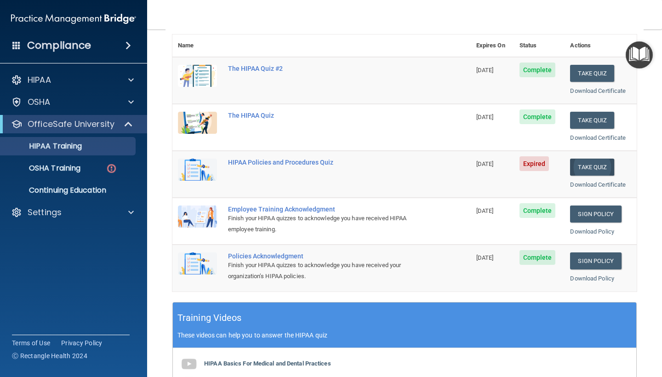
click at [597, 162] on button "Take Quiz" at bounding box center [592, 167] width 44 height 17
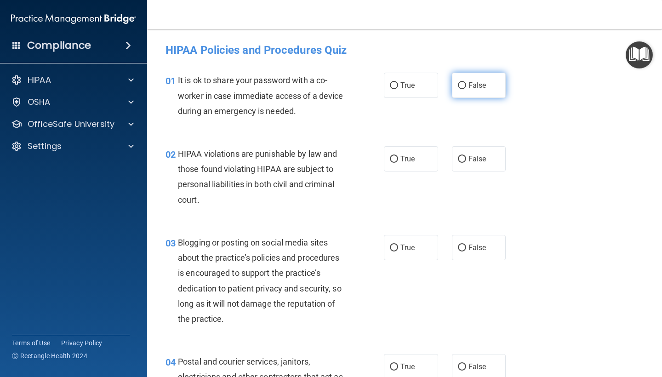
click at [476, 85] on span "False" at bounding box center [478, 85] width 18 height 9
click at [466, 85] on input "False" at bounding box center [462, 85] width 8 height 7
radio input "true"
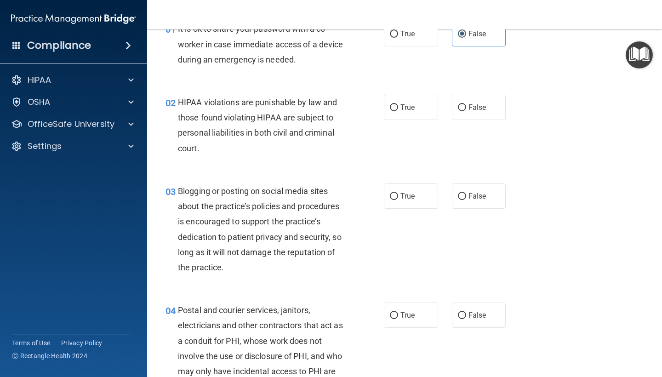
scroll to position [53, 0]
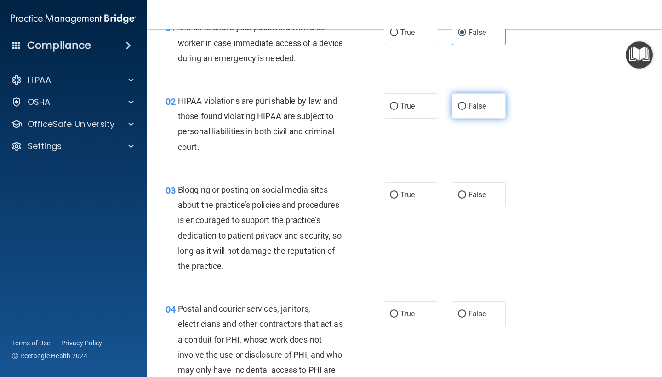
click at [489, 117] on label "False" at bounding box center [479, 105] width 54 height 25
click at [466, 110] on input "False" at bounding box center [462, 106] width 8 height 7
radio input "true"
click at [415, 103] on span "True" at bounding box center [408, 106] width 14 height 9
click at [398, 103] on input "True" at bounding box center [394, 106] width 8 height 7
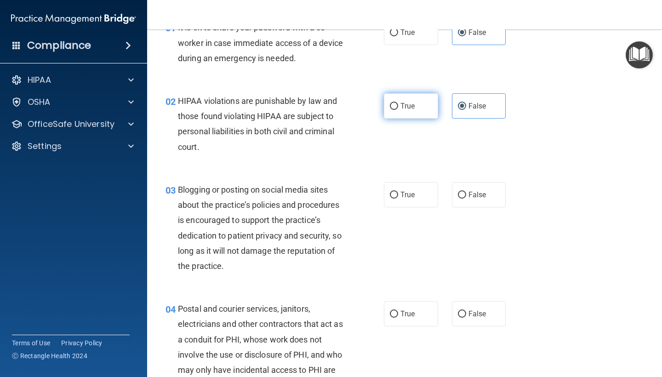
radio input "true"
radio input "false"
click at [496, 191] on label "False" at bounding box center [479, 194] width 54 height 25
click at [466, 192] on input "False" at bounding box center [462, 195] width 8 height 7
radio input "true"
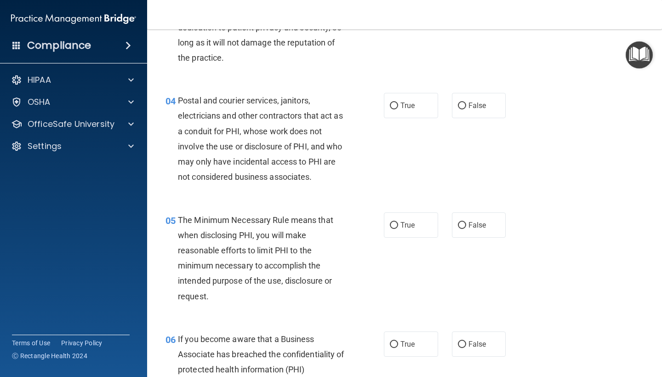
scroll to position [268, 0]
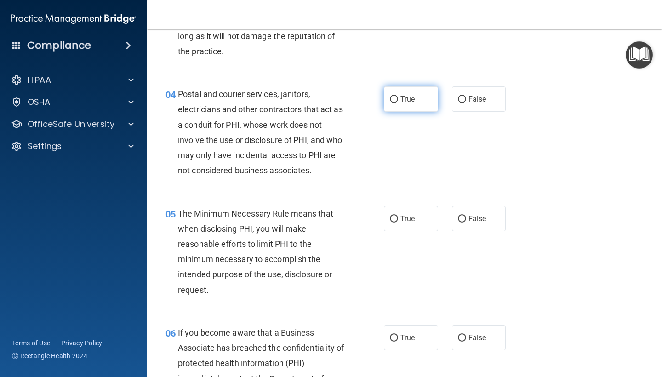
click at [406, 89] on label "True" at bounding box center [411, 98] width 54 height 25
click at [398, 96] on input "True" at bounding box center [394, 99] width 8 height 7
radio input "true"
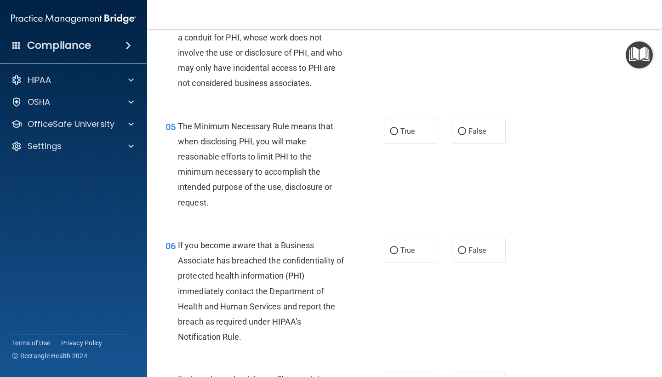
scroll to position [356, 0]
click at [429, 135] on label "True" at bounding box center [411, 130] width 54 height 25
click at [398, 135] on input "True" at bounding box center [394, 131] width 8 height 7
radio input "true"
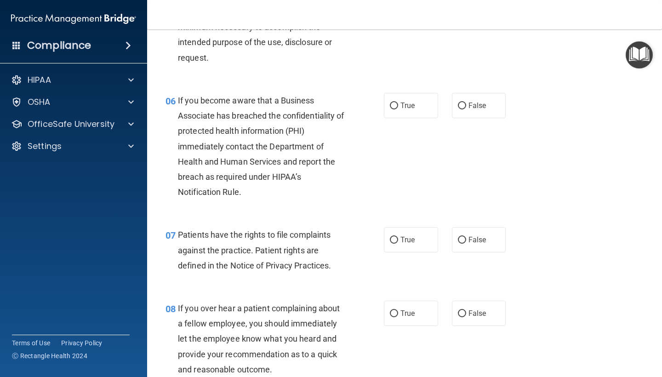
scroll to position [501, 0]
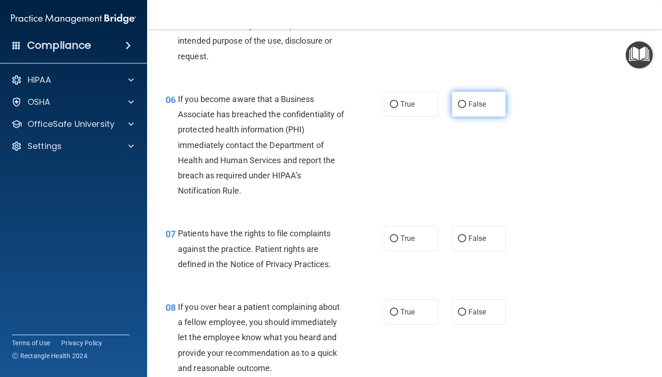
click at [489, 102] on label "False" at bounding box center [479, 104] width 54 height 25
click at [466, 102] on input "False" at bounding box center [462, 104] width 8 height 7
radio input "true"
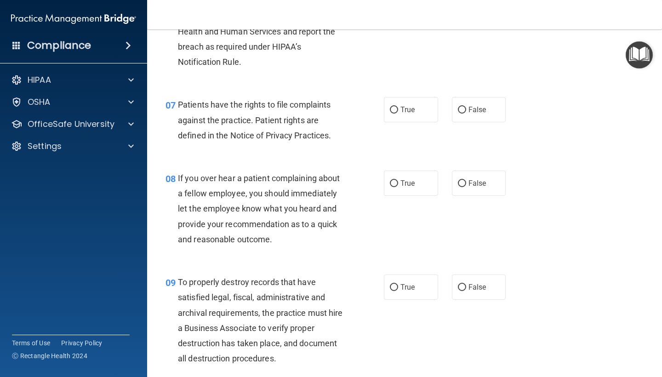
scroll to position [631, 0]
click at [437, 183] on label "True" at bounding box center [411, 182] width 54 height 25
click at [398, 183] on input "True" at bounding box center [394, 183] width 8 height 7
radio input "true"
click at [425, 117] on label "True" at bounding box center [411, 109] width 54 height 25
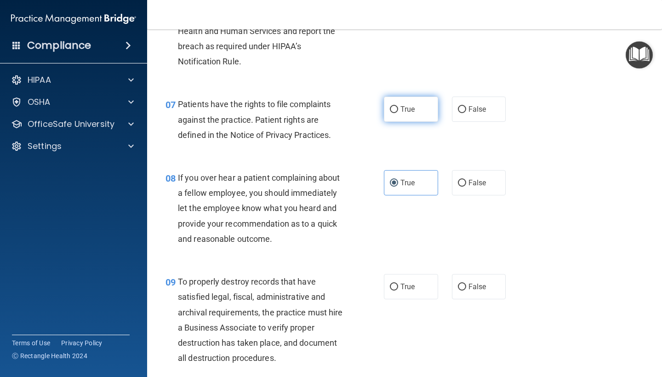
click at [398, 113] on input "True" at bounding box center [394, 109] width 8 height 7
radio input "true"
click at [423, 181] on label "True" at bounding box center [411, 182] width 54 height 25
click at [398, 181] on input "True" at bounding box center [394, 183] width 8 height 7
click at [499, 182] on label "False" at bounding box center [479, 182] width 54 height 25
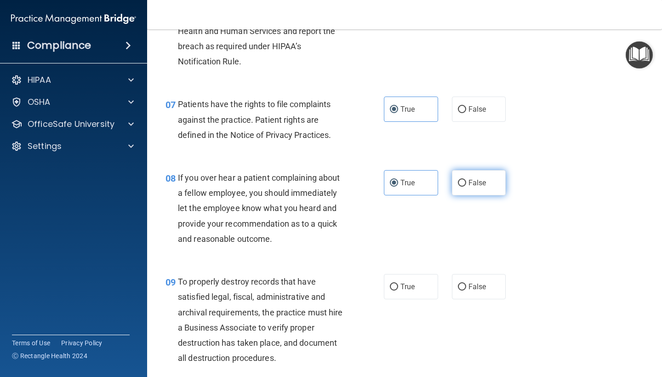
click at [466, 182] on input "False" at bounding box center [462, 183] width 8 height 7
radio input "true"
radio input "false"
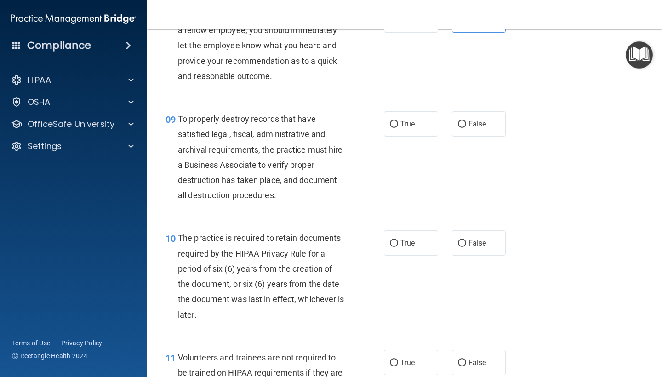
scroll to position [795, 0]
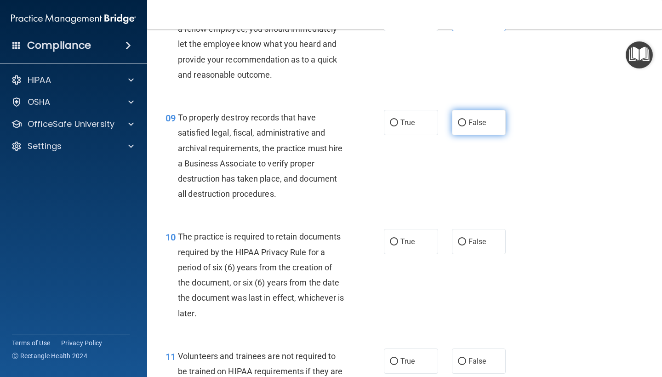
click at [490, 130] on label "False" at bounding box center [479, 122] width 54 height 25
click at [466, 127] on input "False" at bounding box center [462, 123] width 8 height 7
radio input "true"
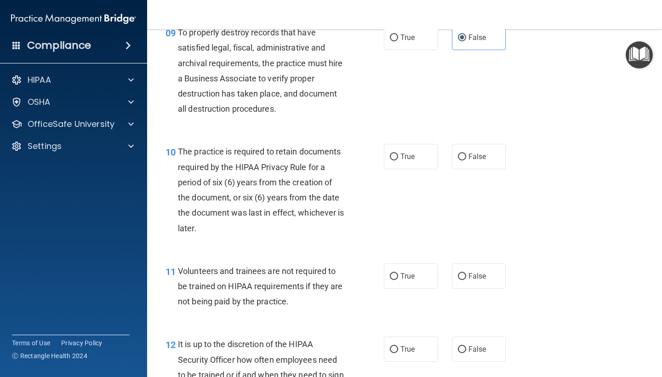
scroll to position [882, 0]
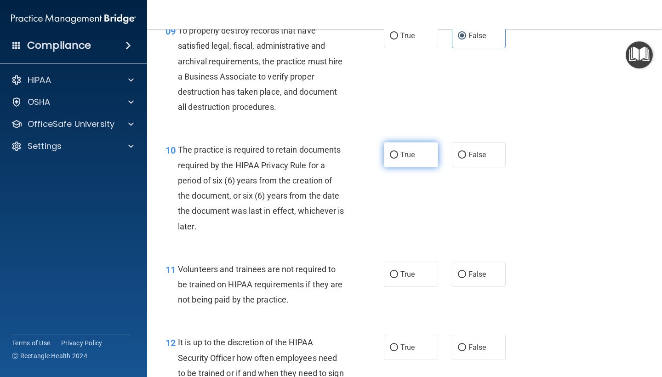
click at [432, 145] on label "True" at bounding box center [411, 154] width 54 height 25
click at [398, 152] on input "True" at bounding box center [394, 155] width 8 height 7
radio input "true"
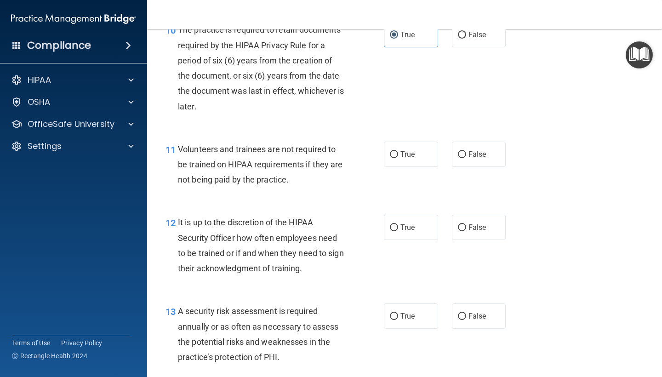
scroll to position [1001, 0]
click at [493, 147] on label "False" at bounding box center [479, 154] width 54 height 25
click at [466, 152] on input "False" at bounding box center [462, 155] width 8 height 7
radio input "true"
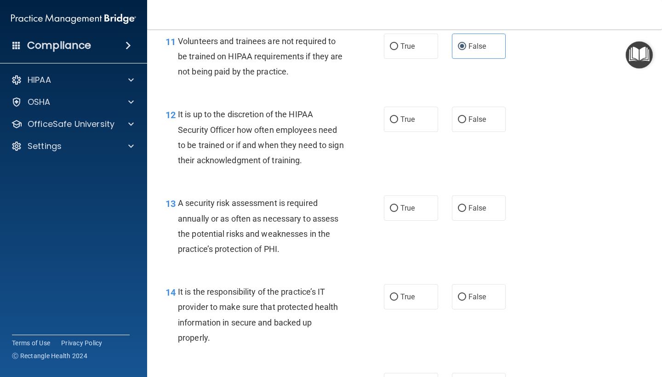
scroll to position [1116, 0]
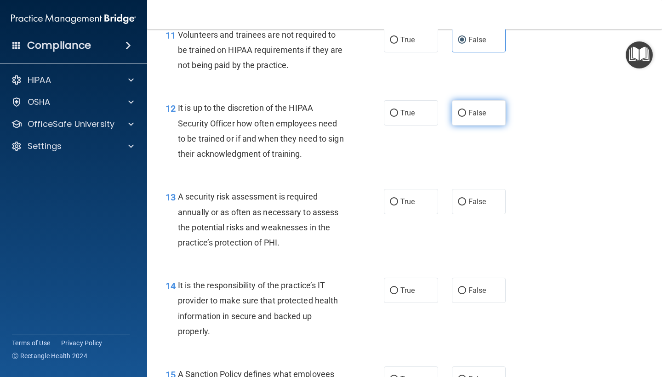
click at [491, 105] on label "False" at bounding box center [479, 112] width 54 height 25
click at [466, 110] on input "False" at bounding box center [462, 113] width 8 height 7
radio input "true"
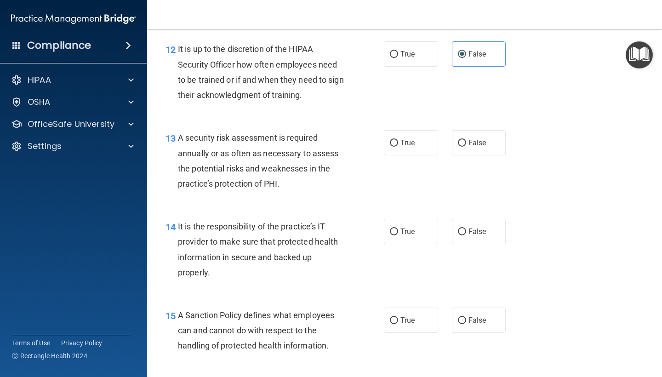
scroll to position [1176, 0]
click at [432, 130] on label "True" at bounding box center [411, 141] width 54 height 25
click at [398, 139] on input "True" at bounding box center [394, 142] width 8 height 7
radio input "true"
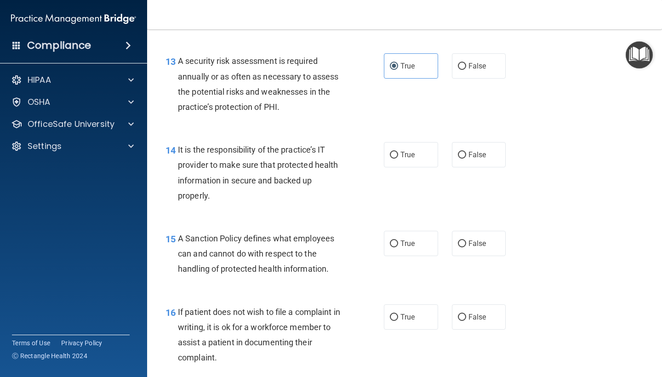
scroll to position [1263, 0]
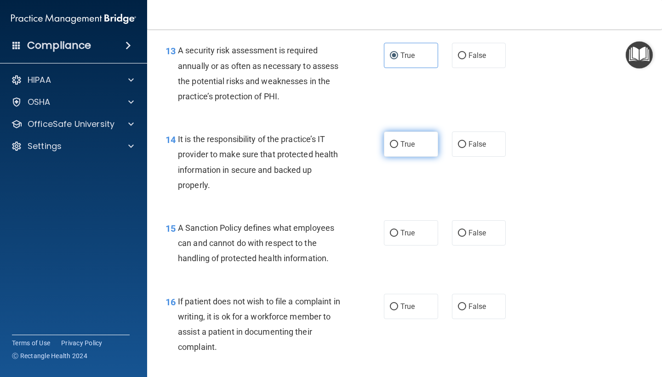
click at [404, 132] on label "True" at bounding box center [411, 144] width 54 height 25
click at [398, 141] on input "True" at bounding box center [394, 144] width 8 height 7
radio input "true"
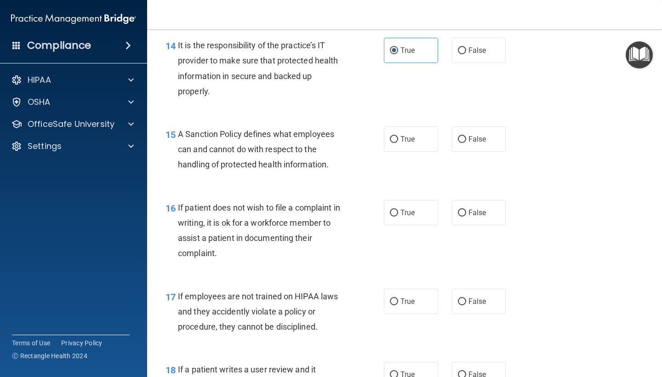
scroll to position [1364, 0]
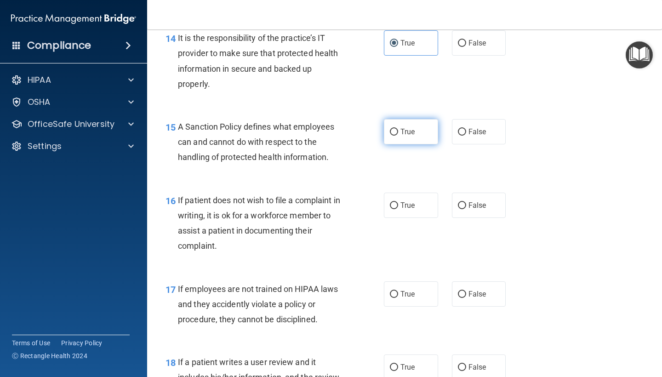
click at [393, 130] on label "True" at bounding box center [411, 131] width 54 height 25
click at [393, 130] on input "True" at bounding box center [394, 132] width 8 height 7
radio input "true"
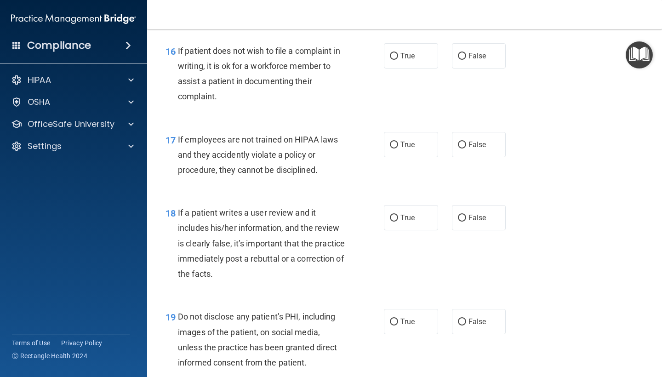
scroll to position [1514, 0]
click at [503, 132] on label "False" at bounding box center [479, 144] width 54 height 25
click at [466, 141] on input "False" at bounding box center [462, 144] width 8 height 7
radio input "true"
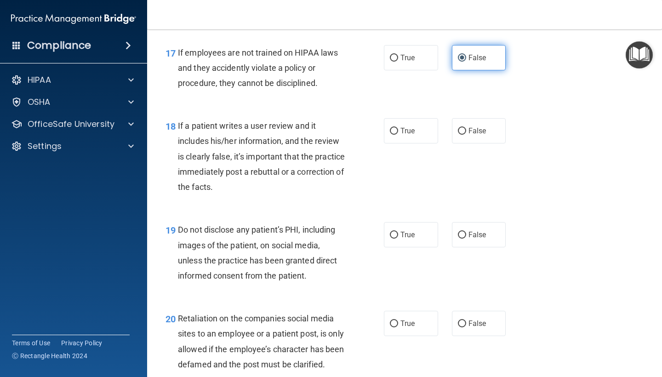
scroll to position [1601, 0]
click at [502, 125] on label "False" at bounding box center [479, 130] width 54 height 25
click at [466, 127] on input "False" at bounding box center [462, 130] width 8 height 7
radio input "true"
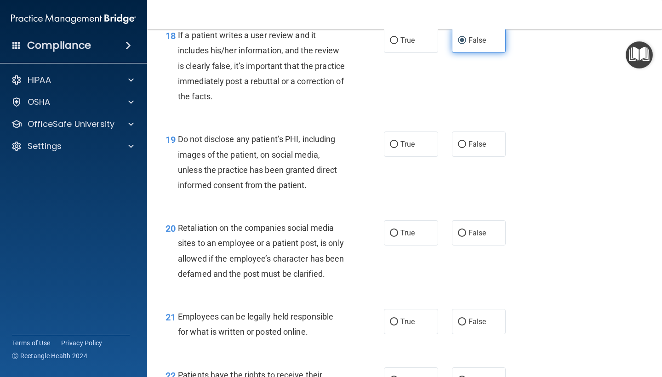
scroll to position [1691, 0]
click at [410, 140] on span "True" at bounding box center [408, 144] width 14 height 9
click at [398, 142] on input "True" at bounding box center [394, 145] width 8 height 7
radio input "true"
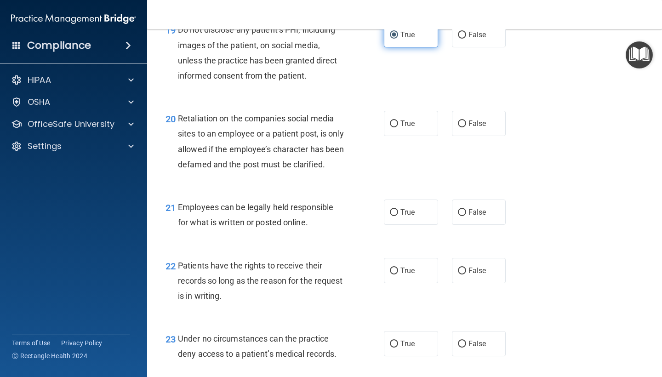
scroll to position [1802, 0]
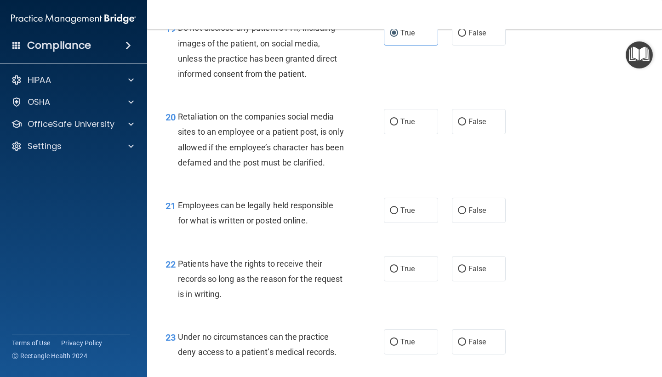
click at [461, 128] on div "20 Retaliation on the companies social media sites to an employee or a patient …" at bounding box center [405, 142] width 492 height 89
click at [467, 121] on label "False" at bounding box center [479, 121] width 54 height 25
click at [466, 121] on input "False" at bounding box center [462, 122] width 8 height 7
radio input "true"
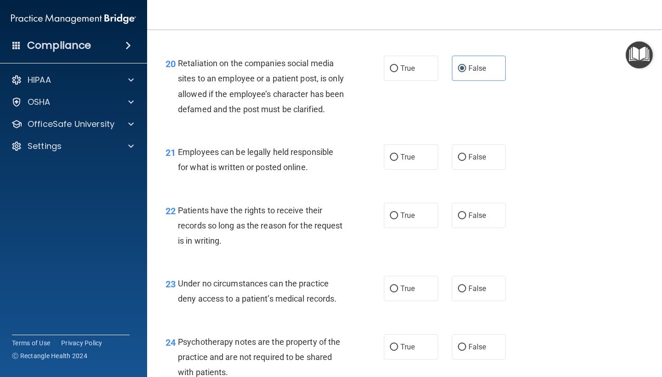
scroll to position [1863, 0]
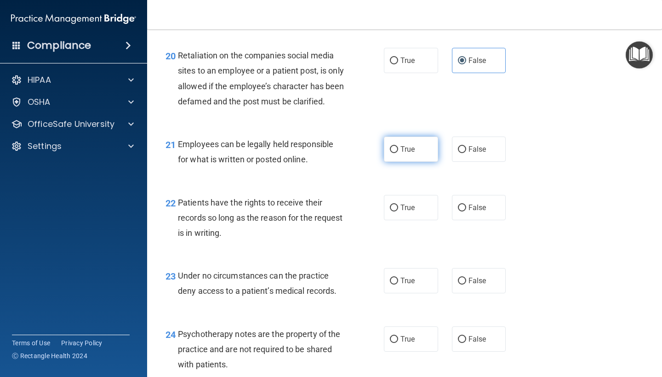
click at [419, 150] on label "True" at bounding box center [411, 149] width 54 height 25
click at [398, 150] on input "True" at bounding box center [394, 149] width 8 height 7
radio input "true"
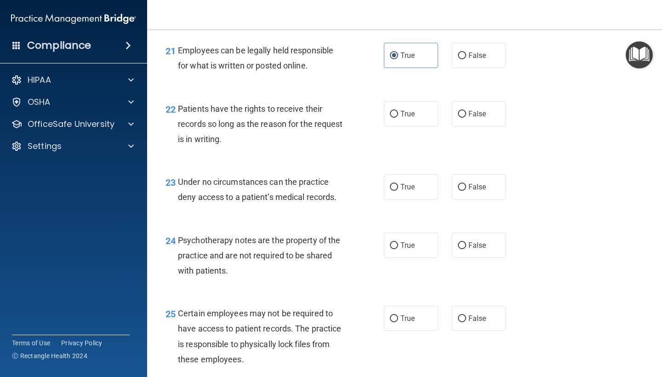
scroll to position [1958, 0]
click at [423, 124] on label "True" at bounding box center [411, 113] width 54 height 25
click at [398, 117] on input "True" at bounding box center [394, 113] width 8 height 7
radio input "true"
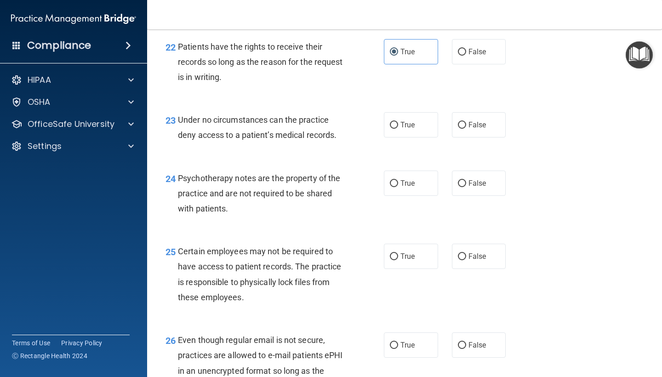
scroll to position [2021, 0]
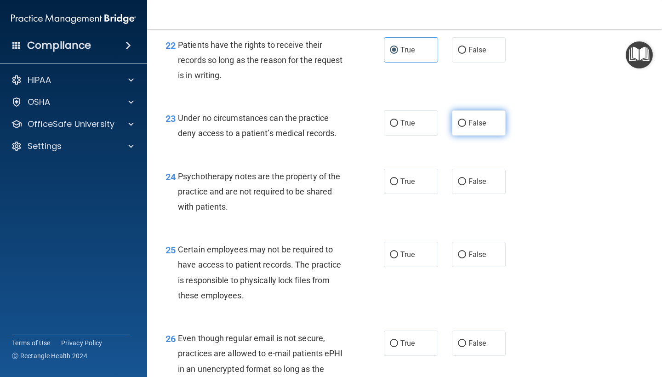
click at [487, 127] on label "False" at bounding box center [479, 122] width 54 height 25
click at [466, 127] on input "False" at bounding box center [462, 123] width 8 height 7
radio input "true"
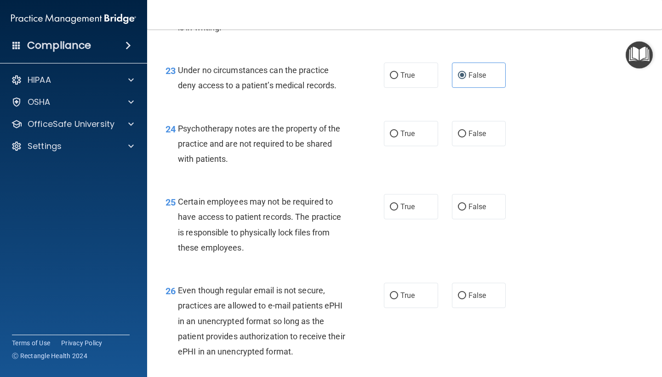
scroll to position [2072, 0]
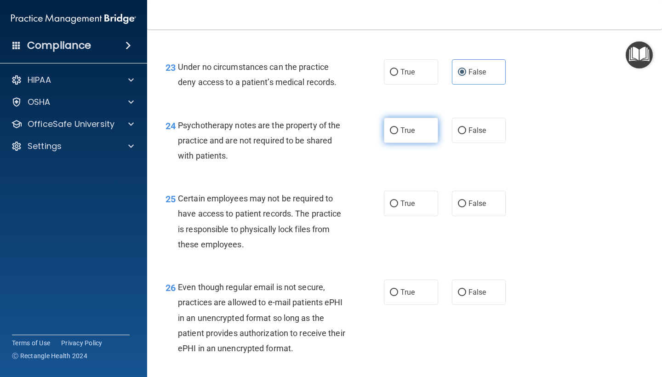
click at [427, 132] on label "True" at bounding box center [411, 130] width 54 height 25
click at [398, 132] on input "True" at bounding box center [394, 130] width 8 height 7
radio input "true"
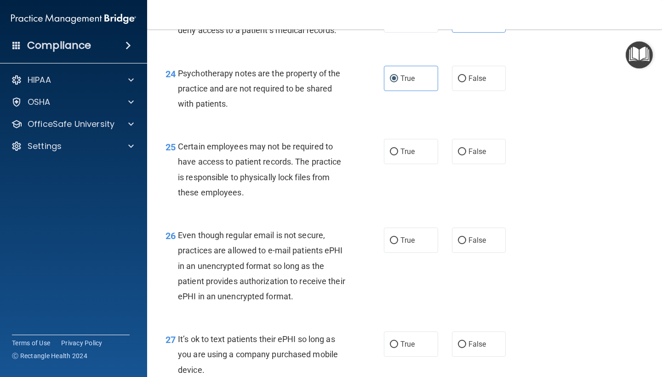
scroll to position [2127, 0]
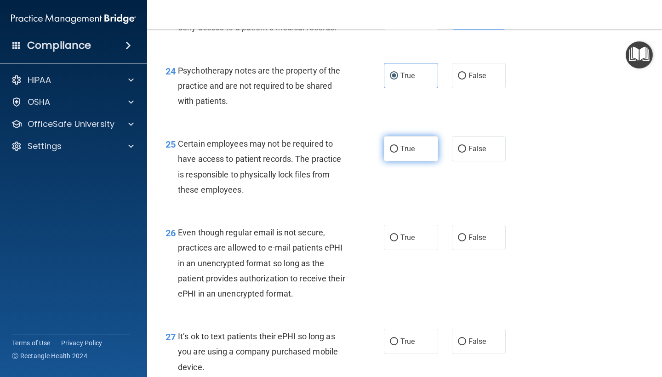
click at [427, 146] on label "True" at bounding box center [411, 148] width 54 height 25
click at [398, 146] on input "True" at bounding box center [394, 149] width 8 height 7
radio input "true"
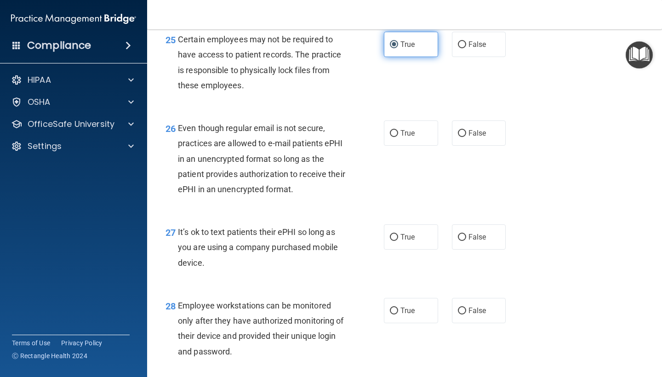
scroll to position [2235, 0]
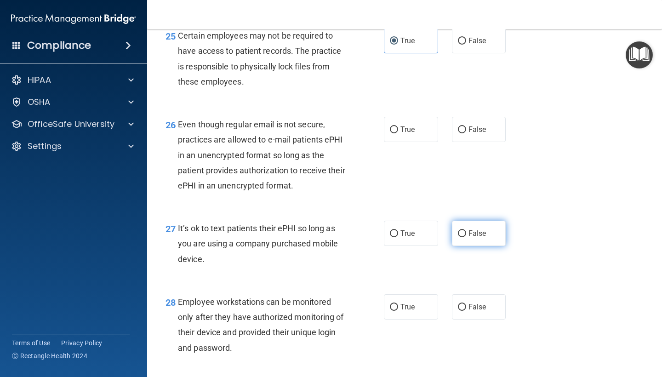
click at [499, 239] on label "False" at bounding box center [479, 233] width 54 height 25
click at [466, 237] on input "False" at bounding box center [462, 233] width 8 height 7
radio input "true"
click at [408, 142] on label "True" at bounding box center [411, 129] width 54 height 25
click at [398, 133] on input "True" at bounding box center [394, 130] width 8 height 7
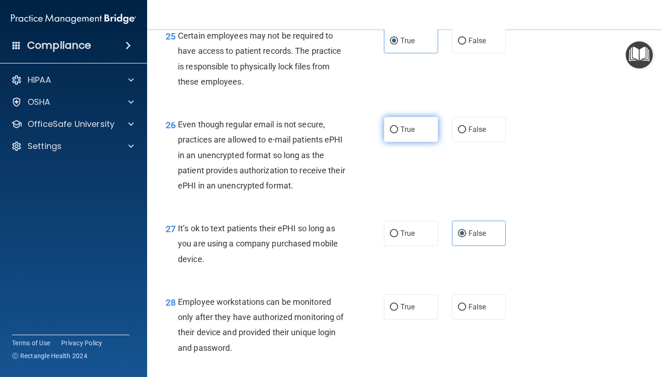
radio input "true"
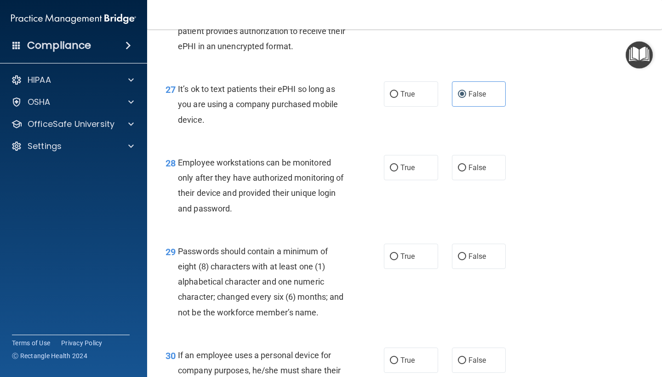
scroll to position [2375, 0]
click at [427, 262] on label "True" at bounding box center [411, 255] width 54 height 25
click at [398, 260] on input "True" at bounding box center [394, 256] width 8 height 7
radio input "true"
click at [465, 171] on input "False" at bounding box center [462, 167] width 8 height 7
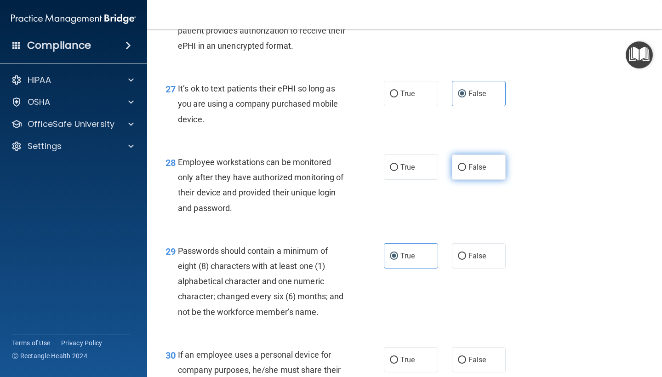
radio input "true"
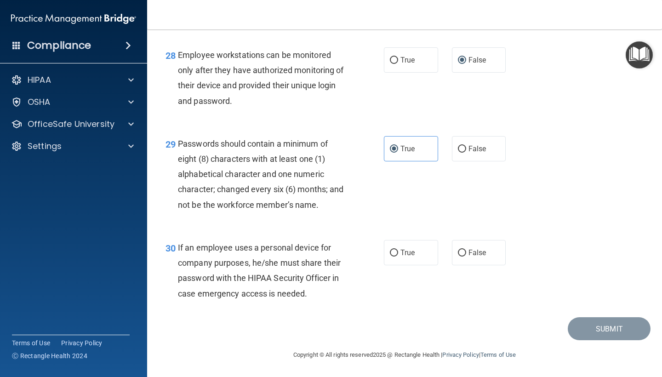
scroll to position [2485, 0]
click at [493, 262] on label "False" at bounding box center [479, 252] width 54 height 25
click at [466, 257] on input "False" at bounding box center [462, 253] width 8 height 7
radio input "true"
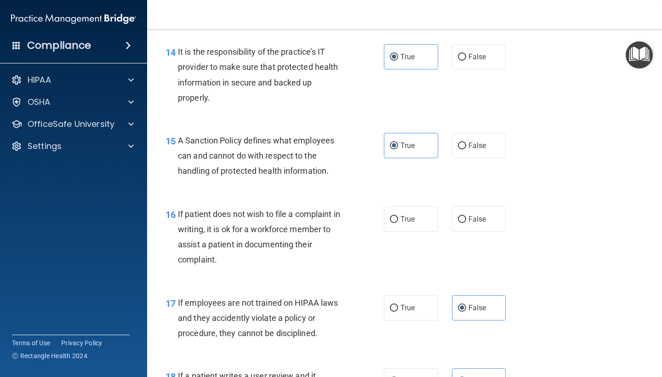
scroll to position [1350, 0]
click at [487, 214] on label "False" at bounding box center [479, 219] width 54 height 25
click at [466, 217] on input "False" at bounding box center [462, 220] width 8 height 7
radio input "true"
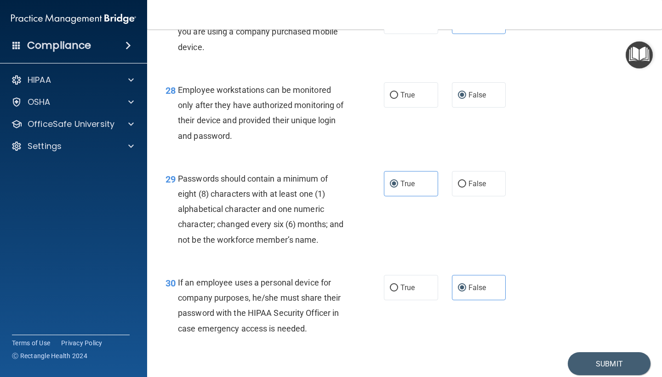
scroll to position [2446, 0]
click at [602, 365] on button "Submit" at bounding box center [609, 364] width 83 height 23
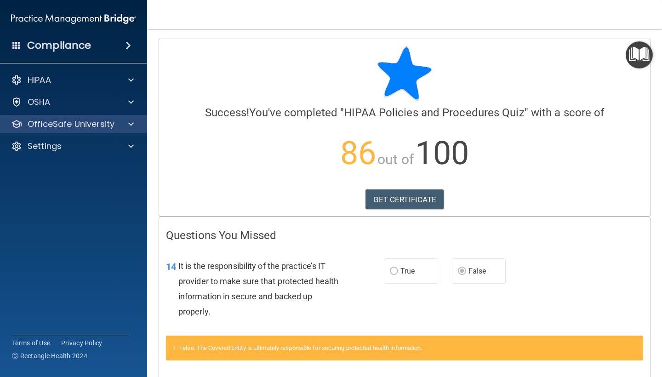
click at [106, 127] on p "OfficeSafe University" at bounding box center [71, 124] width 87 height 11
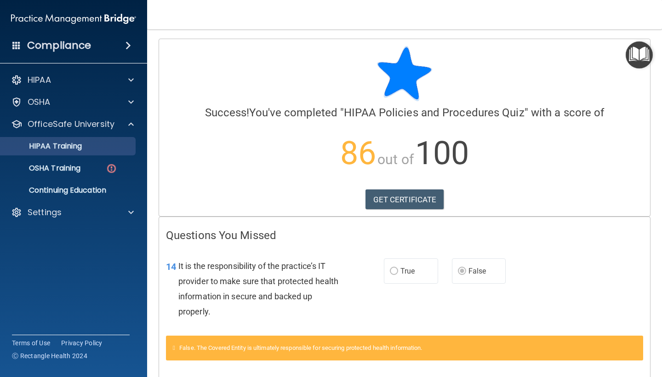
click at [103, 147] on div "HIPAA Training" at bounding box center [69, 146] width 126 height 9
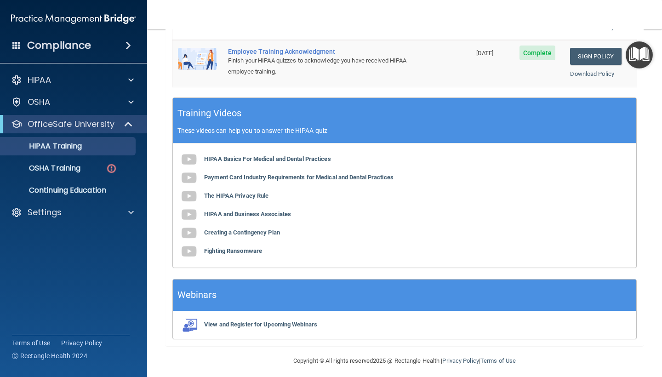
scroll to position [309, 0]
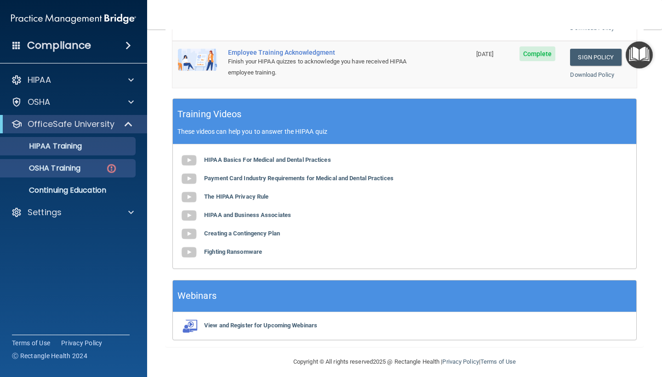
click at [101, 168] on div "OSHA Training" at bounding box center [69, 168] width 126 height 9
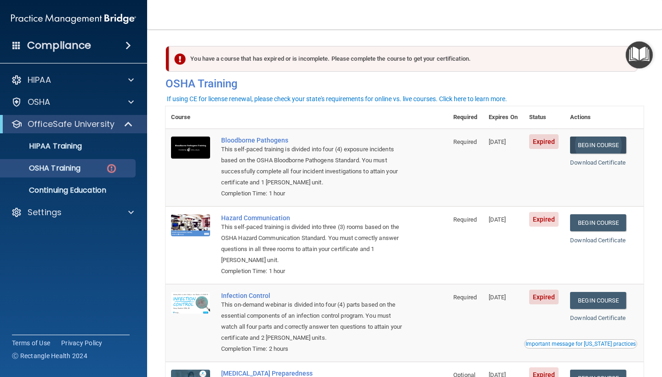
click at [598, 144] on link "Begin Course" at bounding box center [598, 145] width 56 height 17
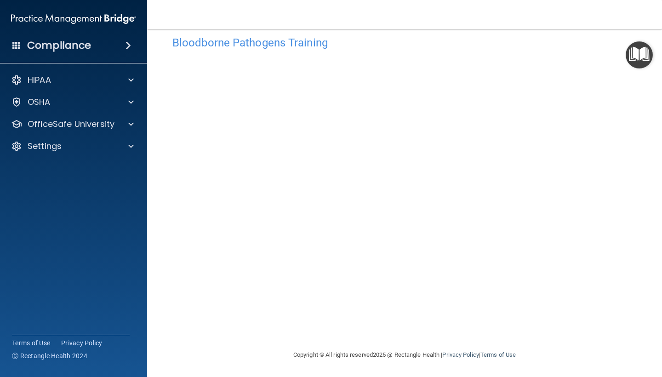
scroll to position [16, 0]
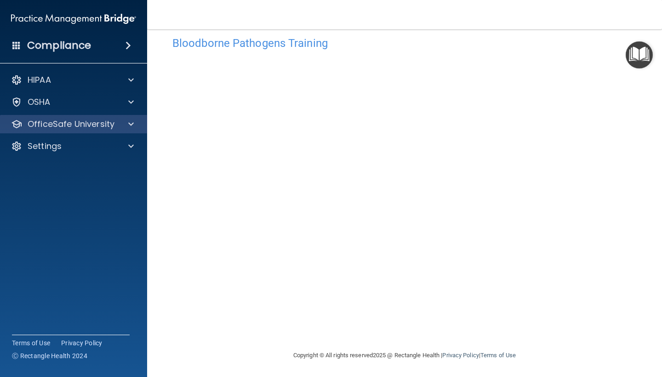
click at [117, 124] on div "OfficeSafe University" at bounding box center [61, 124] width 114 height 11
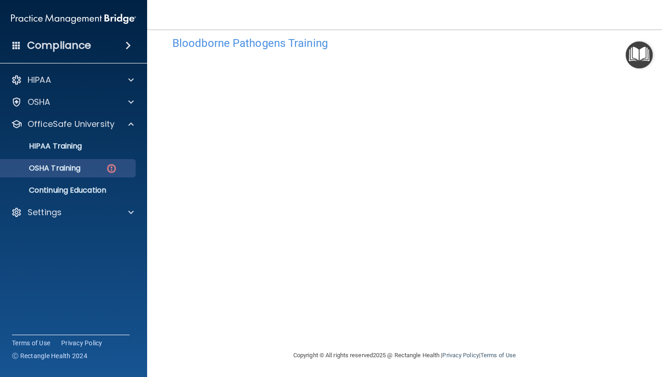
click at [124, 166] on div "OSHA Training" at bounding box center [69, 168] width 126 height 9
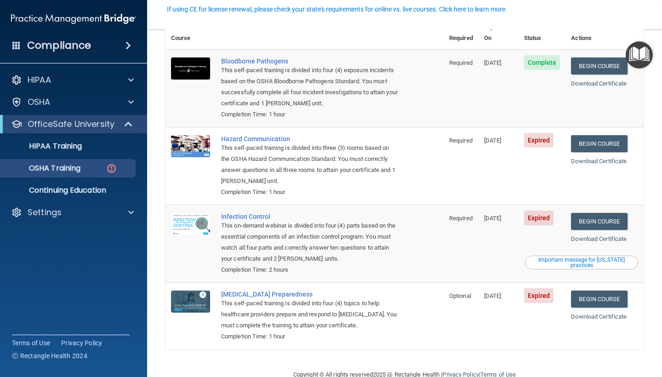
scroll to position [90, 0]
click at [592, 136] on link "Begin Course" at bounding box center [599, 144] width 56 height 17
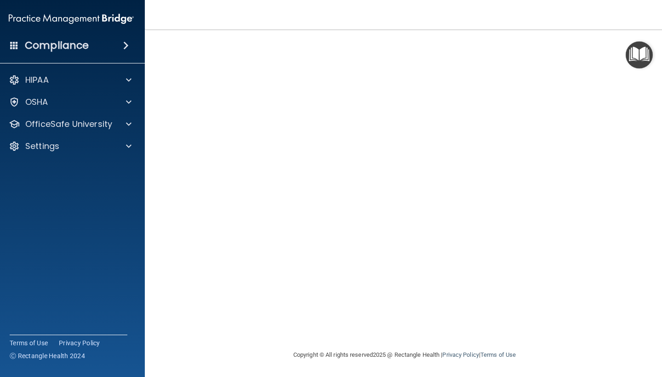
scroll to position [37, 0]
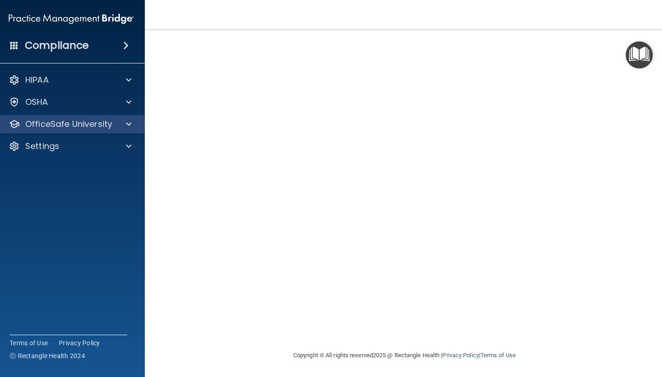
click at [136, 125] on div at bounding box center [127, 124] width 23 height 11
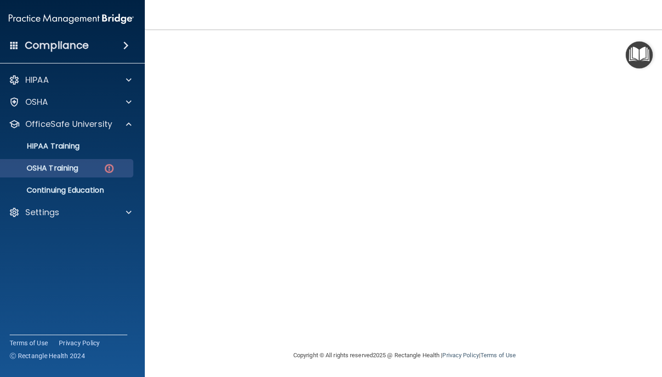
click at [119, 165] on div "OSHA Training" at bounding box center [67, 168] width 126 height 9
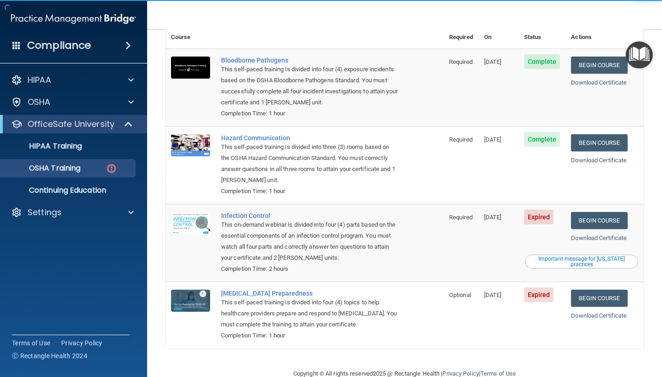
scroll to position [90, 0]
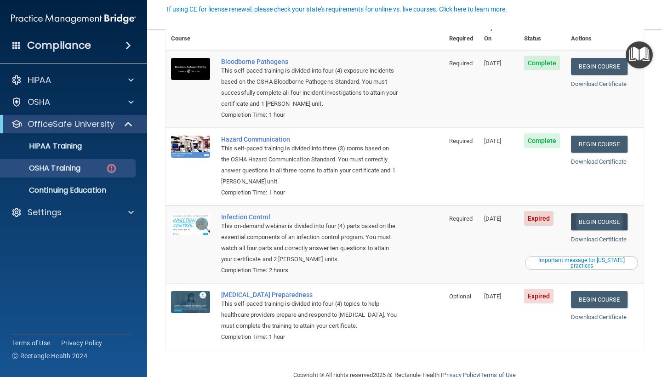
click at [602, 213] on link "Begin Course" at bounding box center [599, 221] width 56 height 17
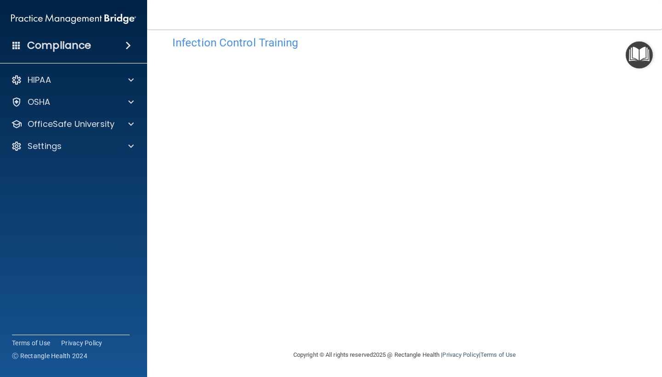
scroll to position [16, 0]
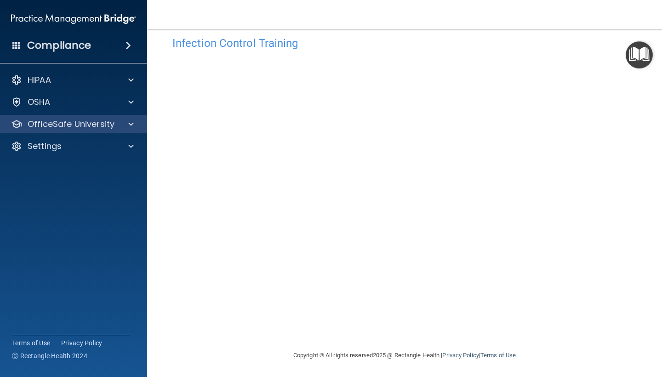
click at [87, 116] on div "OfficeSafe University" at bounding box center [74, 124] width 148 height 18
click at [104, 131] on div "OfficeSafe University" at bounding box center [74, 124] width 148 height 18
click at [133, 124] on span at bounding box center [131, 124] width 6 height 11
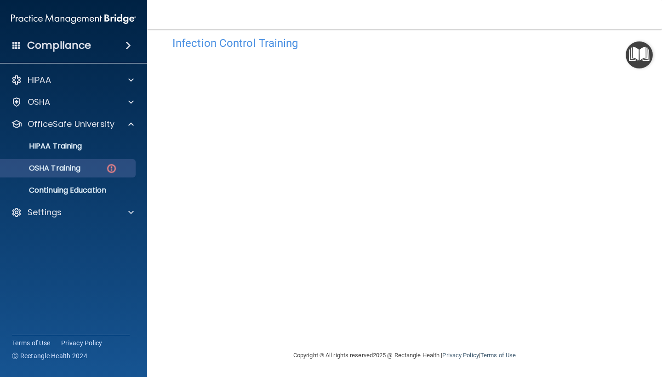
click at [116, 174] on link "OSHA Training" at bounding box center [63, 168] width 145 height 18
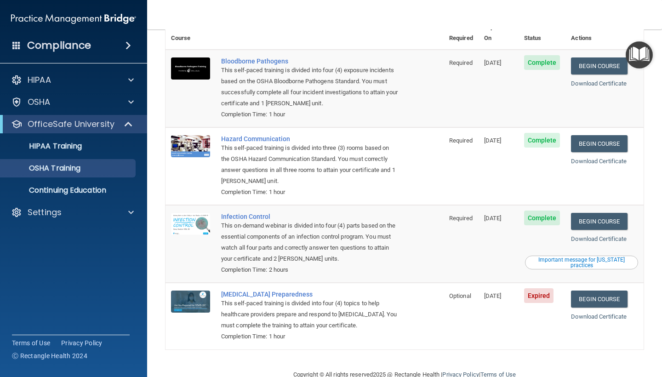
scroll to position [64, 0]
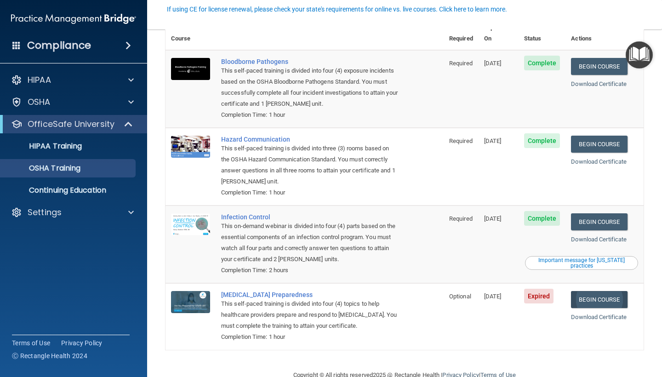
click at [592, 291] on link "Begin Course" at bounding box center [599, 299] width 56 height 17
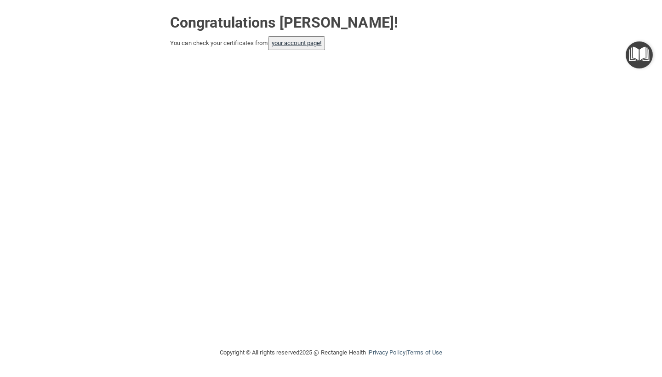
click at [314, 44] on link "your account page!" at bounding box center [297, 43] width 50 height 7
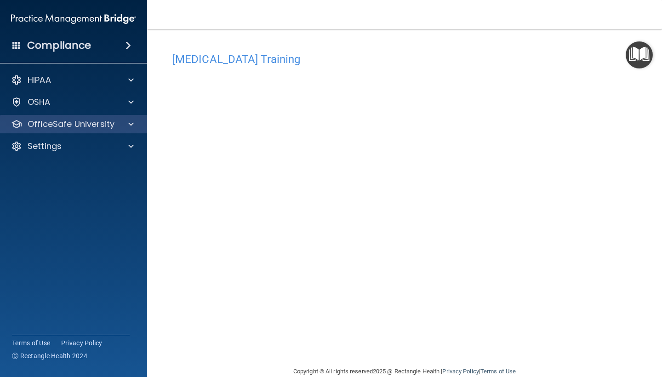
click at [132, 124] on span at bounding box center [131, 124] width 6 height 11
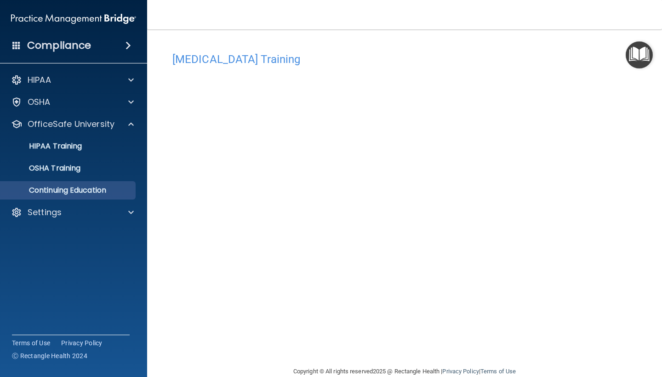
click at [115, 190] on p "Continuing Education" at bounding box center [69, 190] width 126 height 9
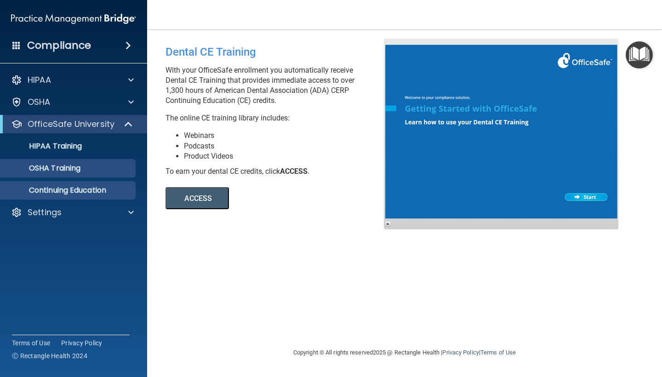
click at [112, 172] on div "OSHA Training" at bounding box center [69, 168] width 126 height 9
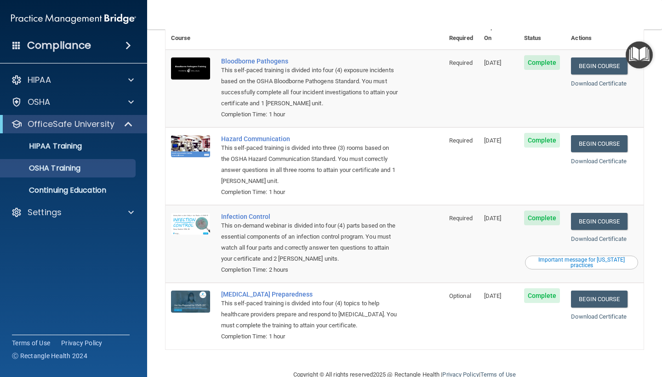
scroll to position [64, 0]
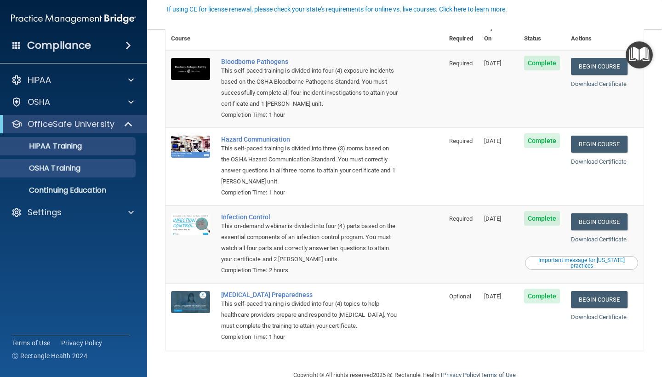
click at [128, 145] on div "HIPAA Training" at bounding box center [69, 146] width 126 height 9
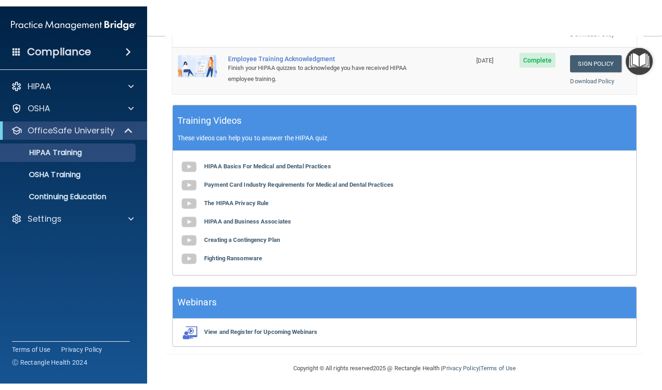
scroll to position [296, 0]
